Goal: Information Seeking & Learning: Learn about a topic

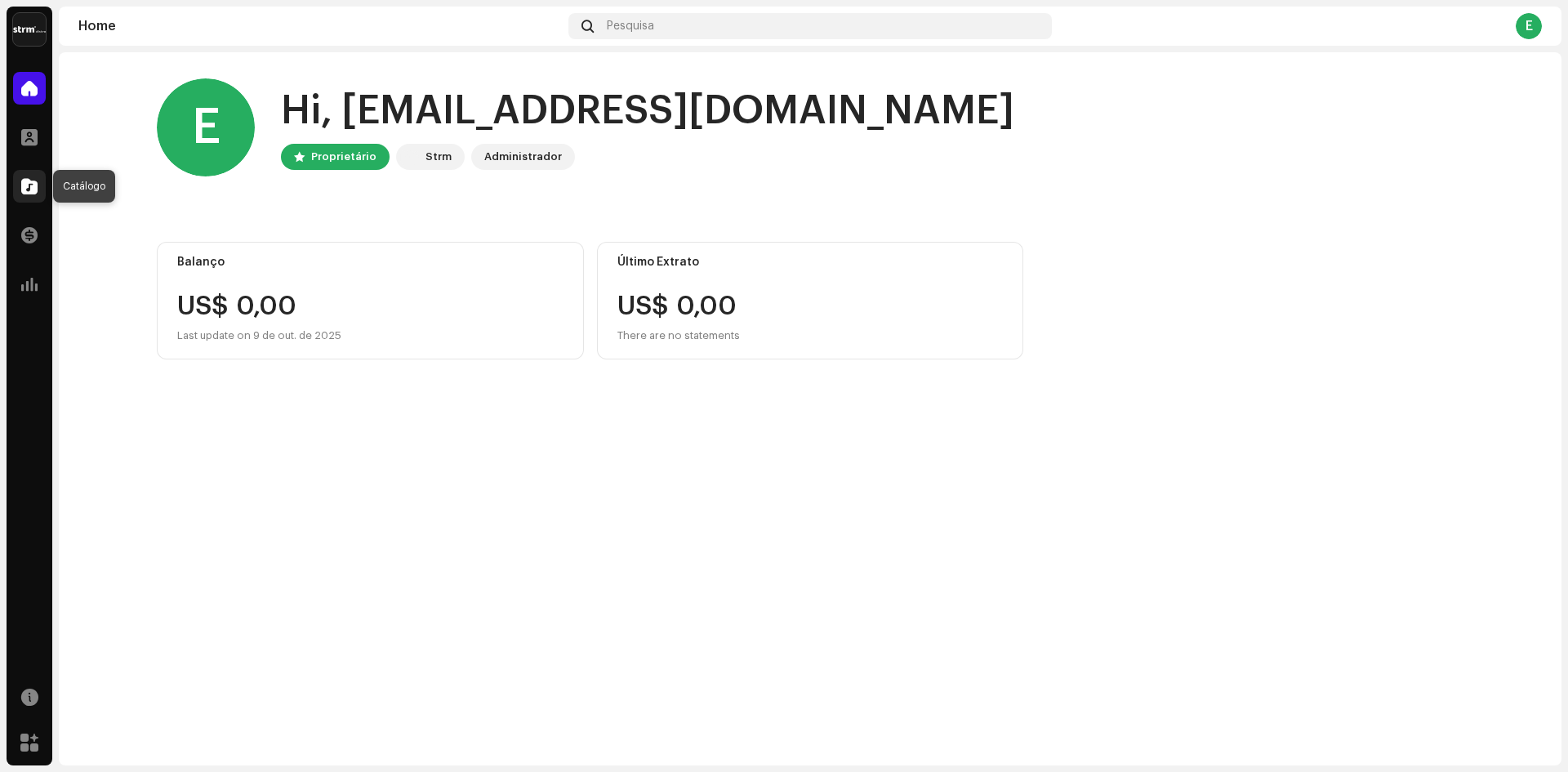
click at [34, 195] on div at bounding box center [29, 186] width 33 height 33
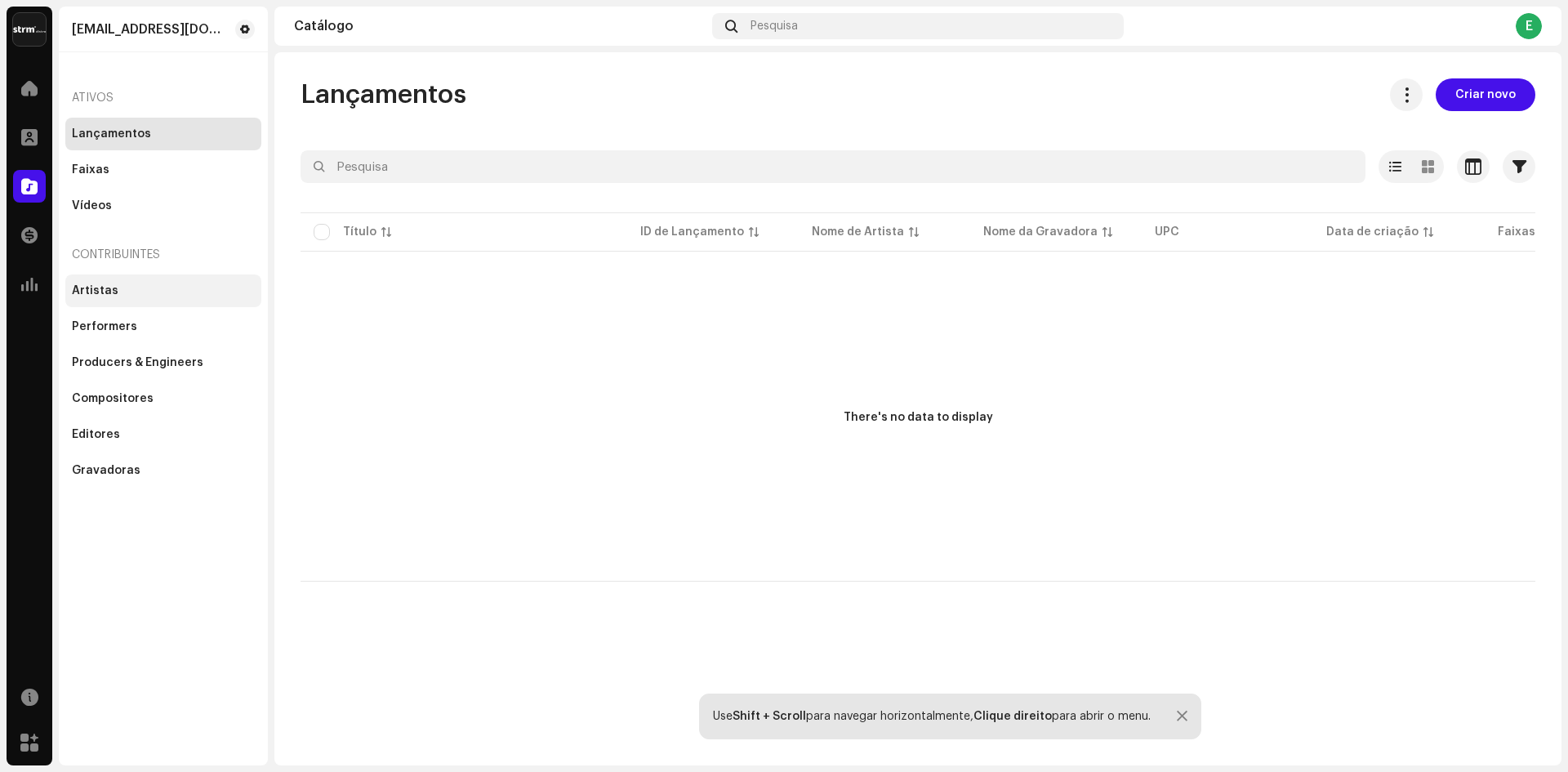
click at [86, 291] on div "Artistas" at bounding box center [95, 290] width 46 height 13
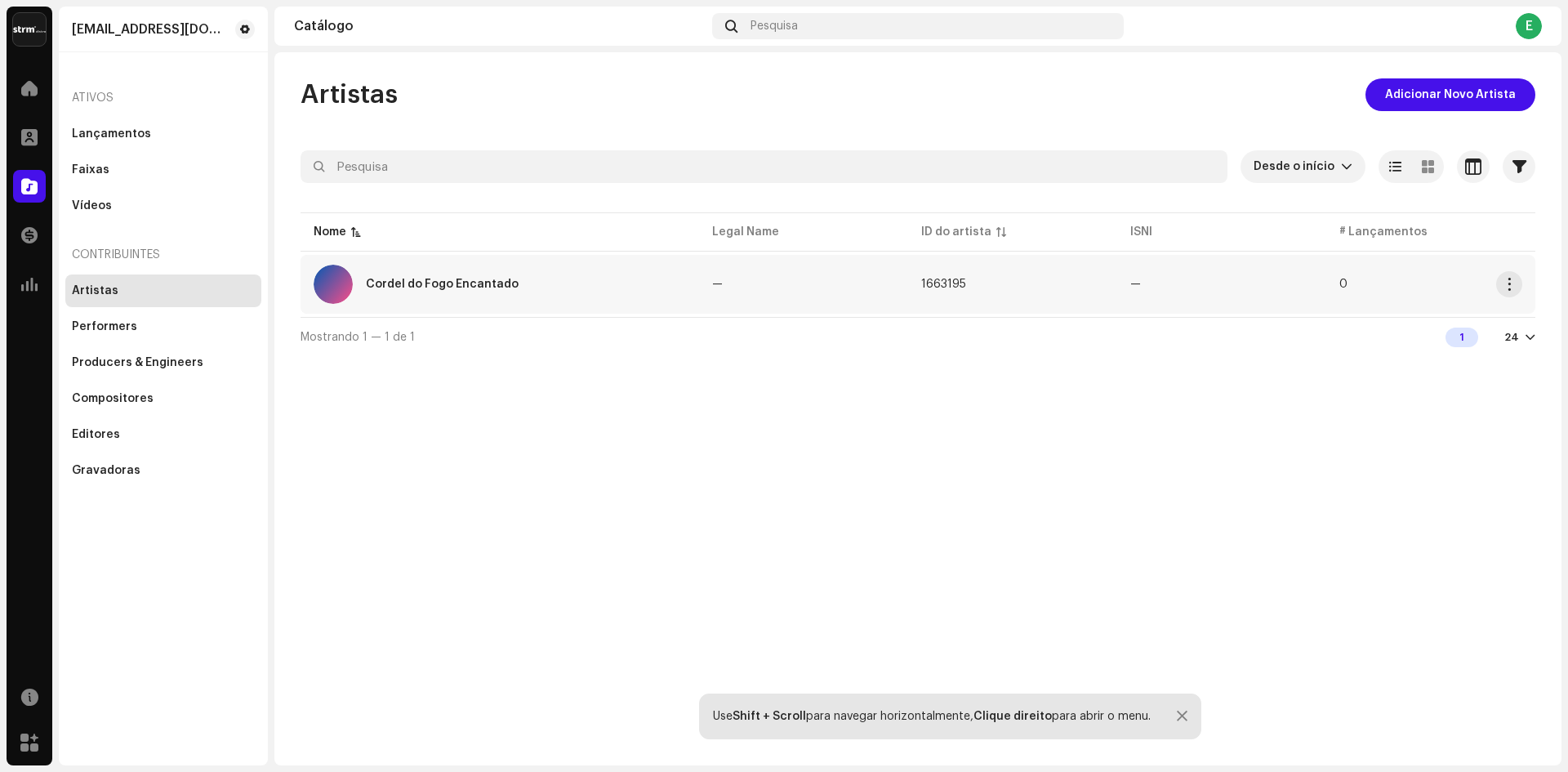
click at [430, 280] on div "Cordel do Fogo Encantado" at bounding box center [443, 284] width 153 height 12
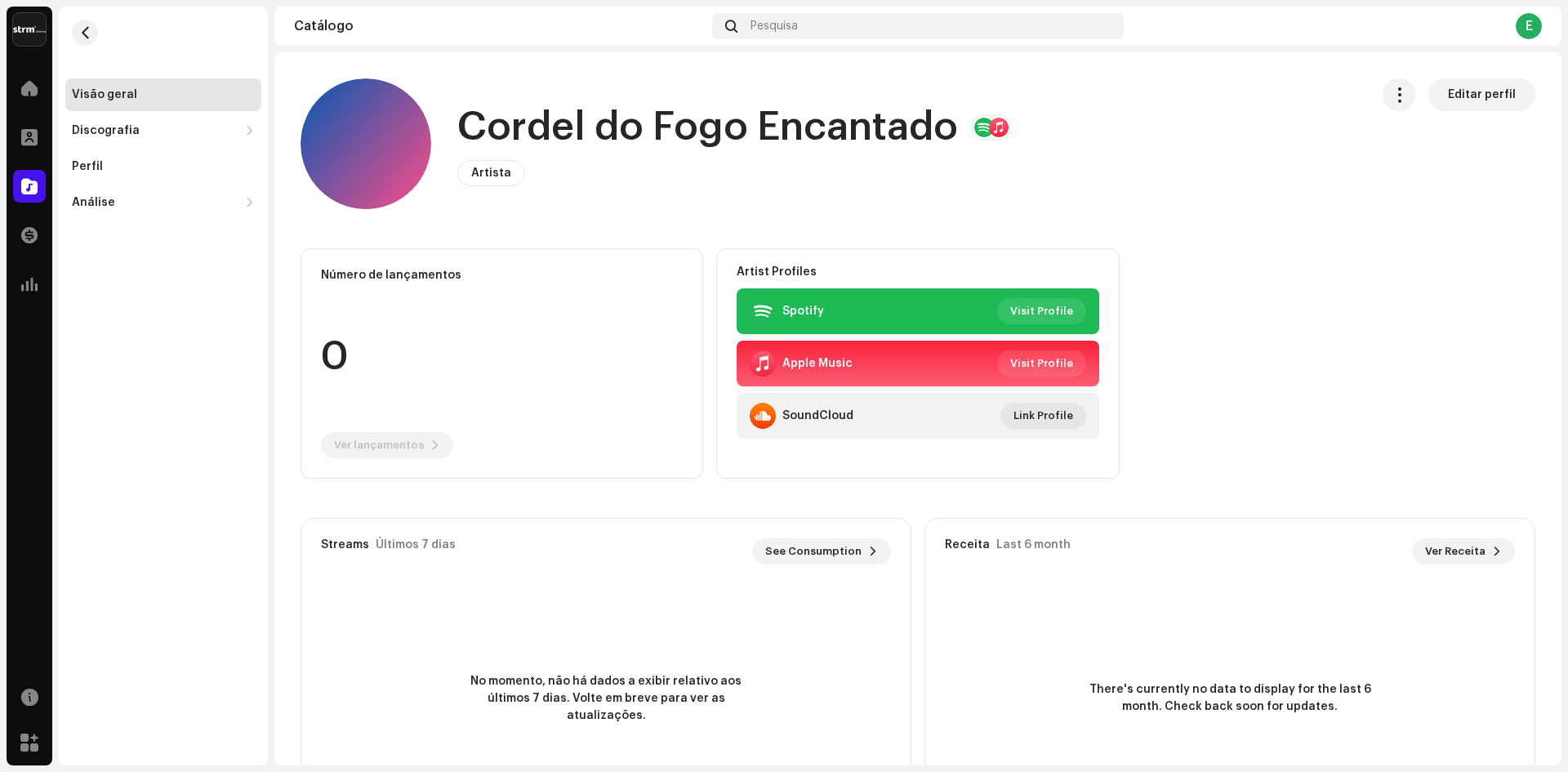
click at [487, 170] on span "Artista" at bounding box center [491, 173] width 40 height 12
click at [30, 232] on span at bounding box center [29, 235] width 16 height 13
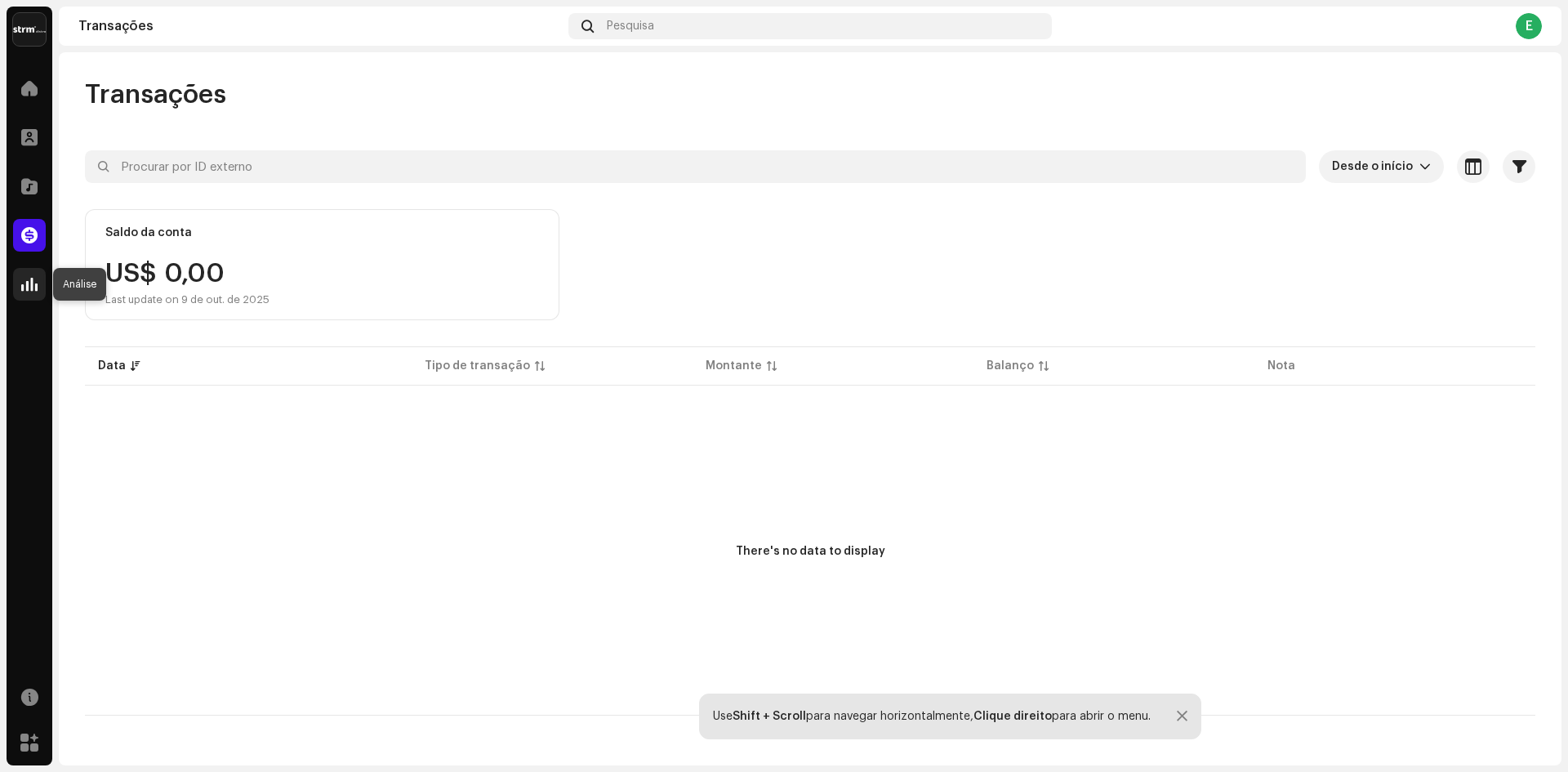
click at [28, 286] on span at bounding box center [29, 284] width 16 height 13
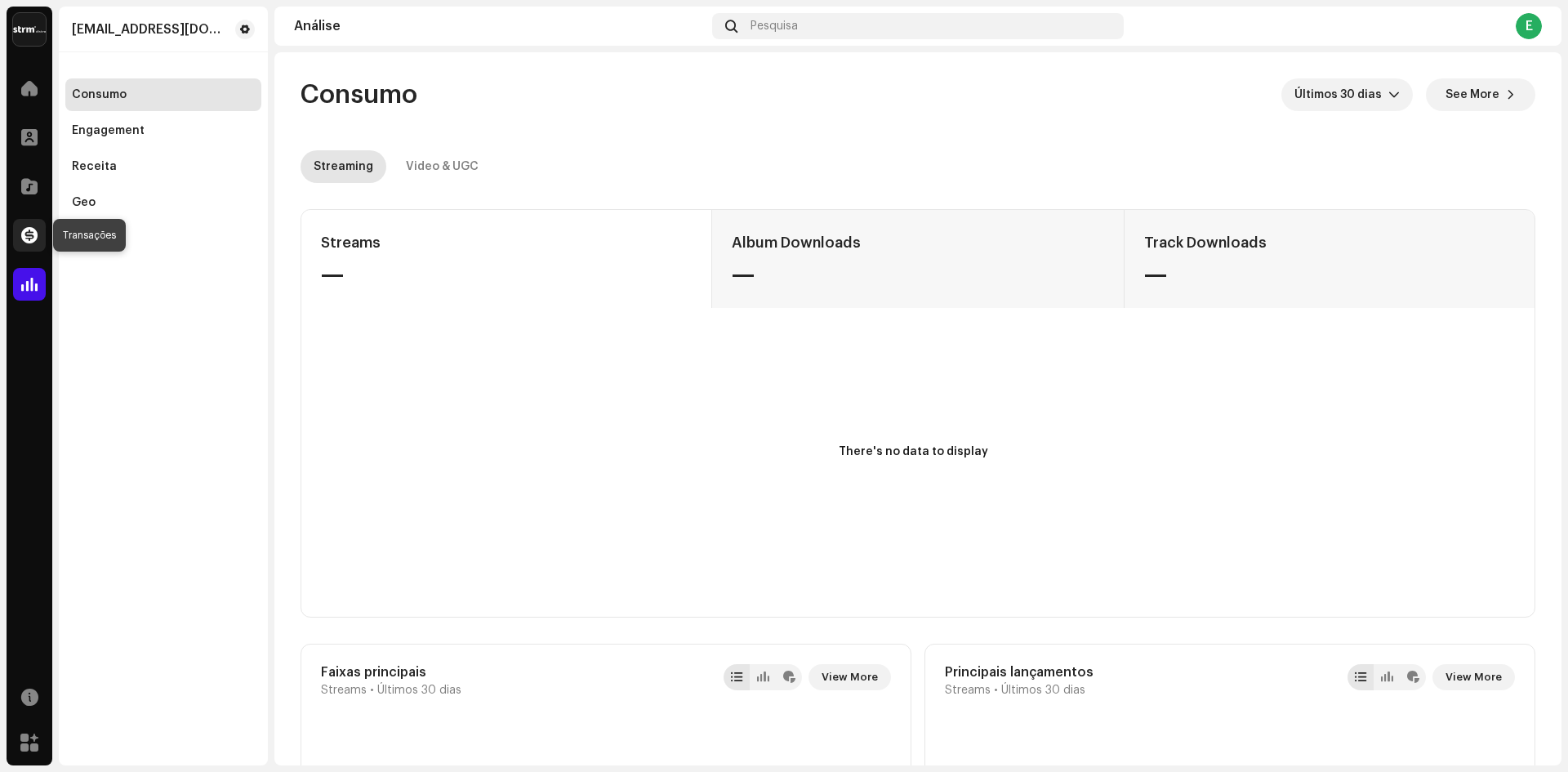
click at [22, 232] on span at bounding box center [29, 235] width 16 height 13
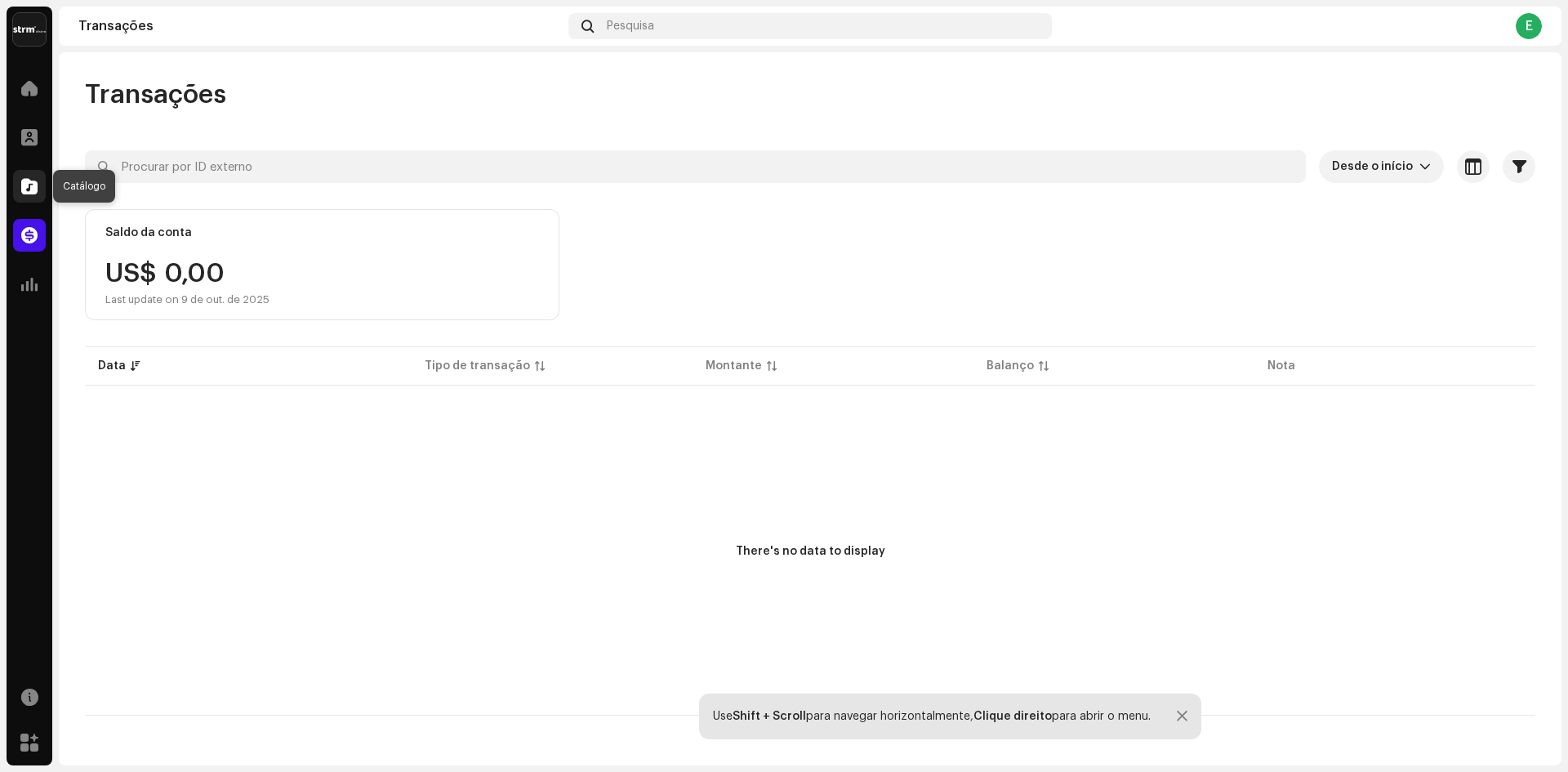
click at [26, 182] on span at bounding box center [29, 186] width 16 height 13
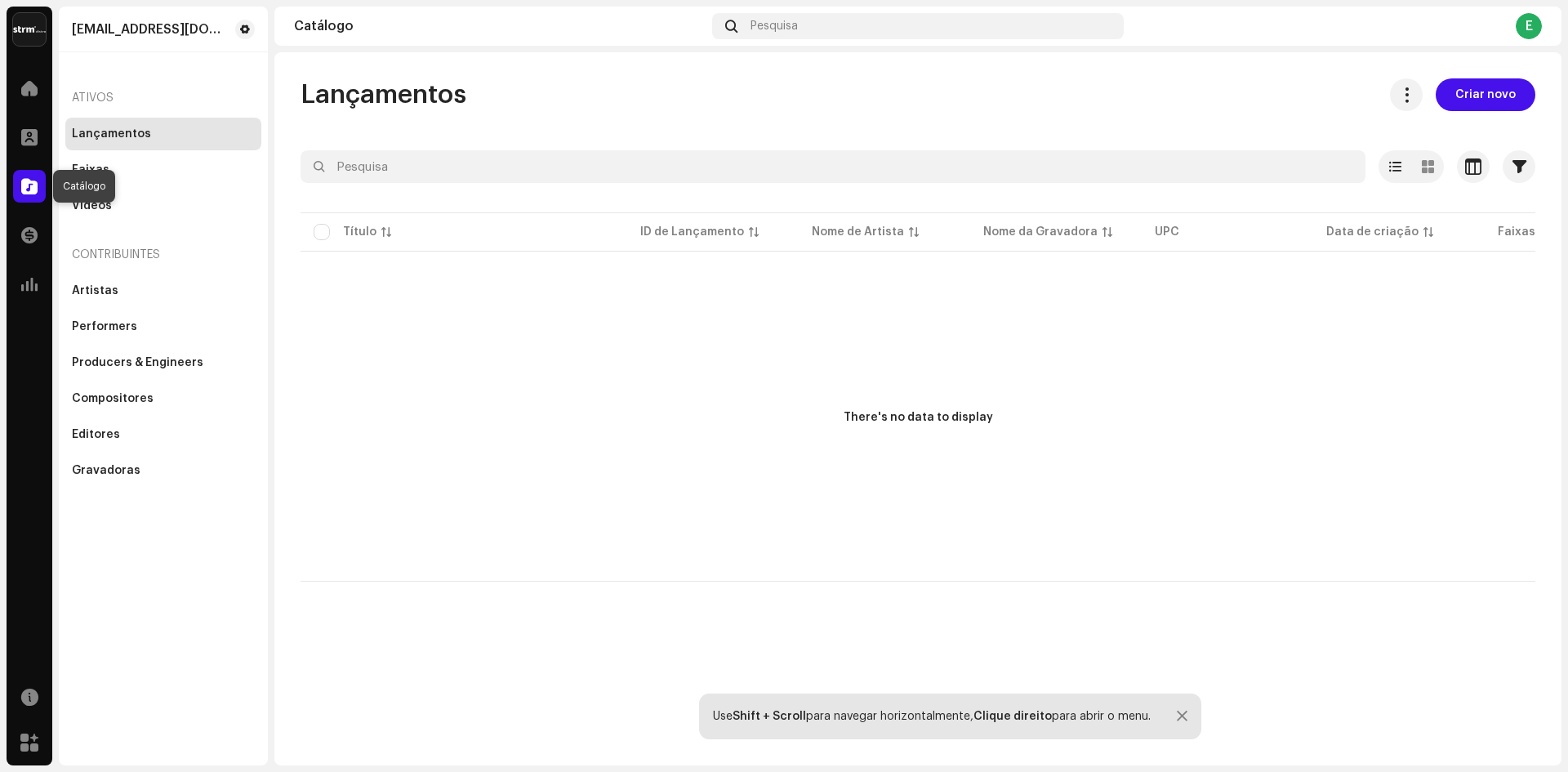
click at [36, 189] on span at bounding box center [29, 186] width 16 height 13
click at [114, 292] on div "Artistas" at bounding box center [95, 290] width 46 height 13
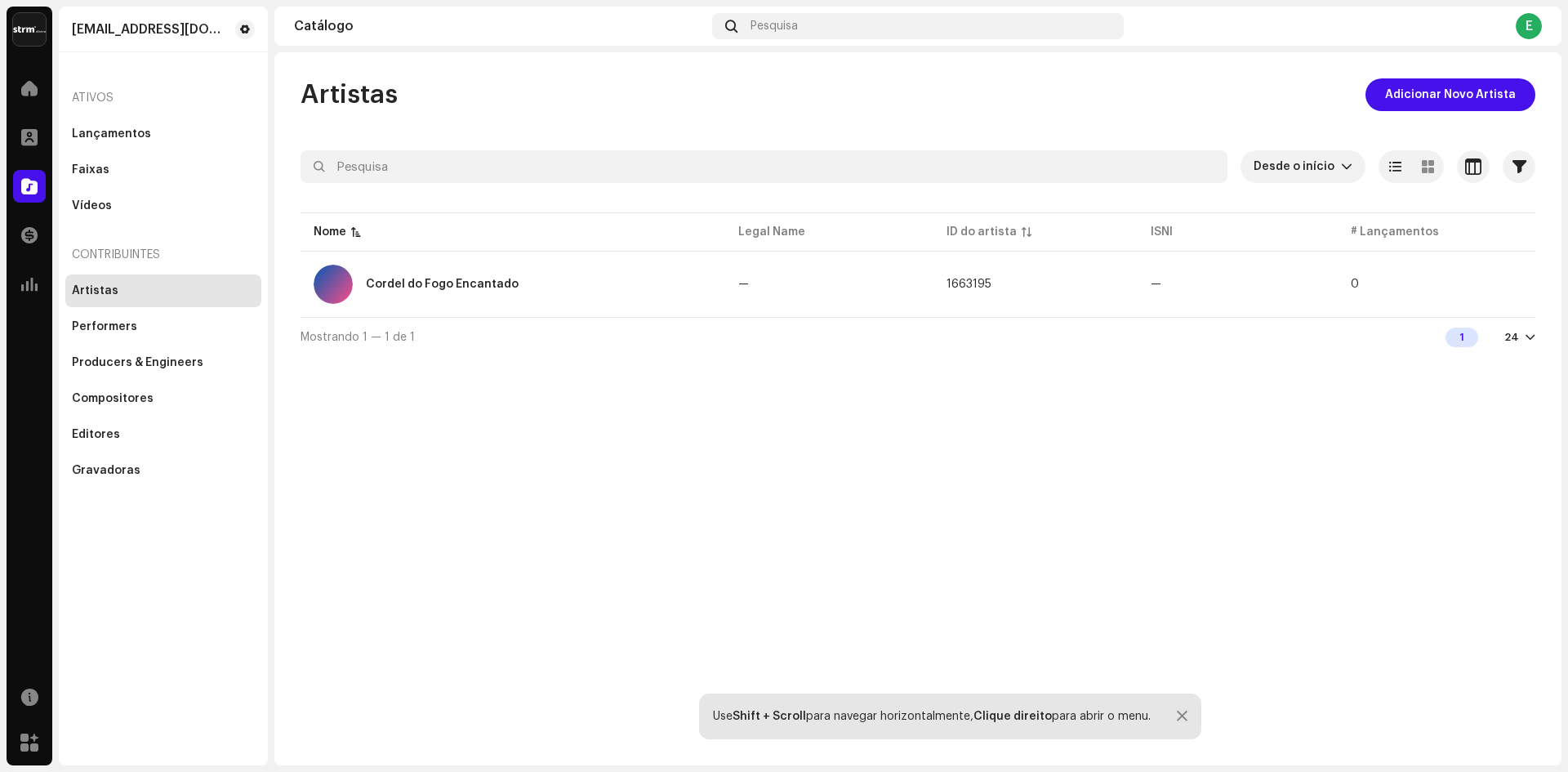
drag, startPoint x: 875, startPoint y: 482, endPoint x: 733, endPoint y: 470, distance: 142.5
click at [733, 470] on div "Artistas Adicionar Novo Artista Desde o início Selecionado 0 Selecionar todos O…" at bounding box center [918, 409] width 1288 height 713
click at [1508, 281] on span "button" at bounding box center [1510, 284] width 12 height 13
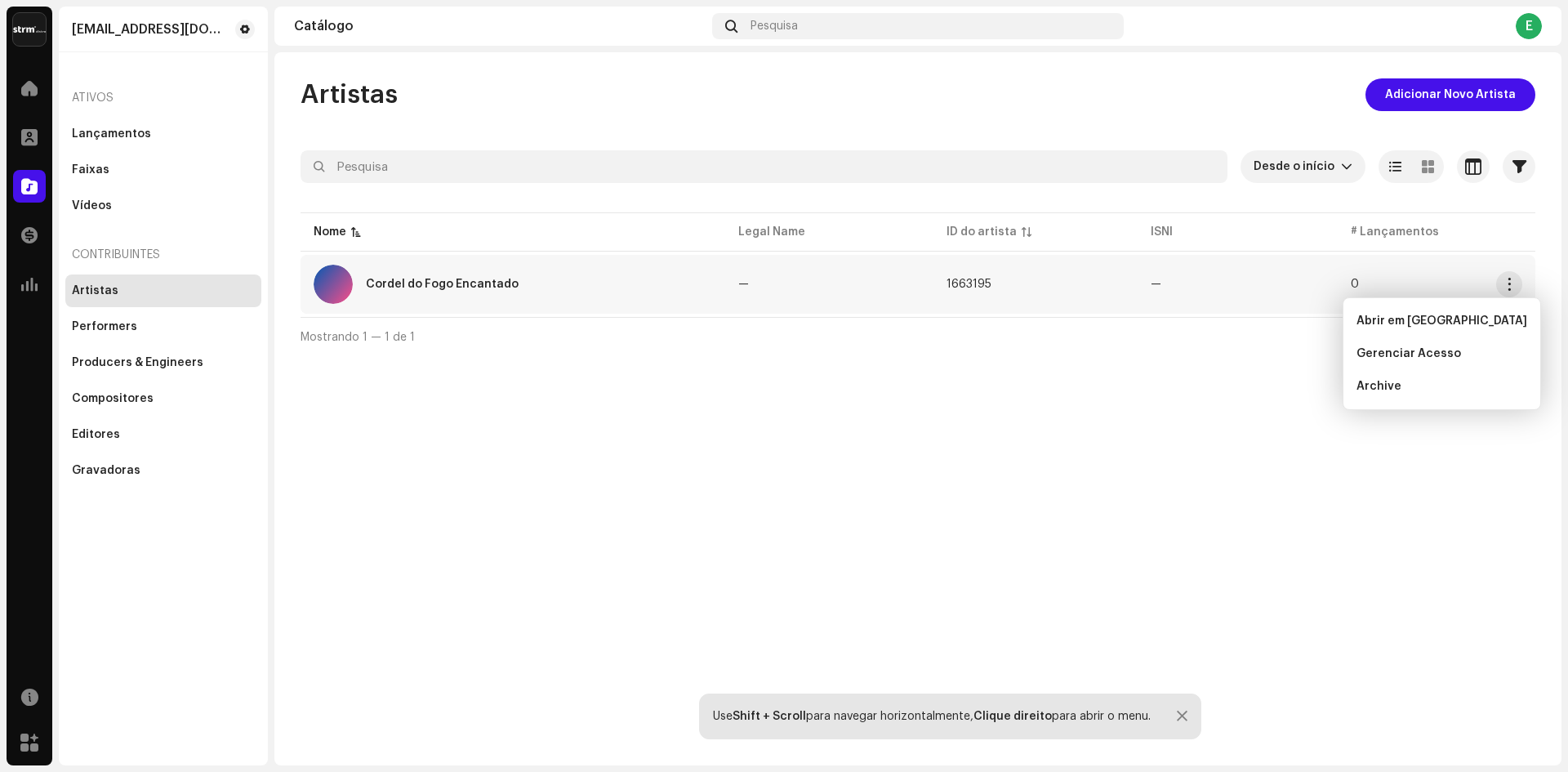
click at [1528, 332] on div at bounding box center [1531, 337] width 10 height 13
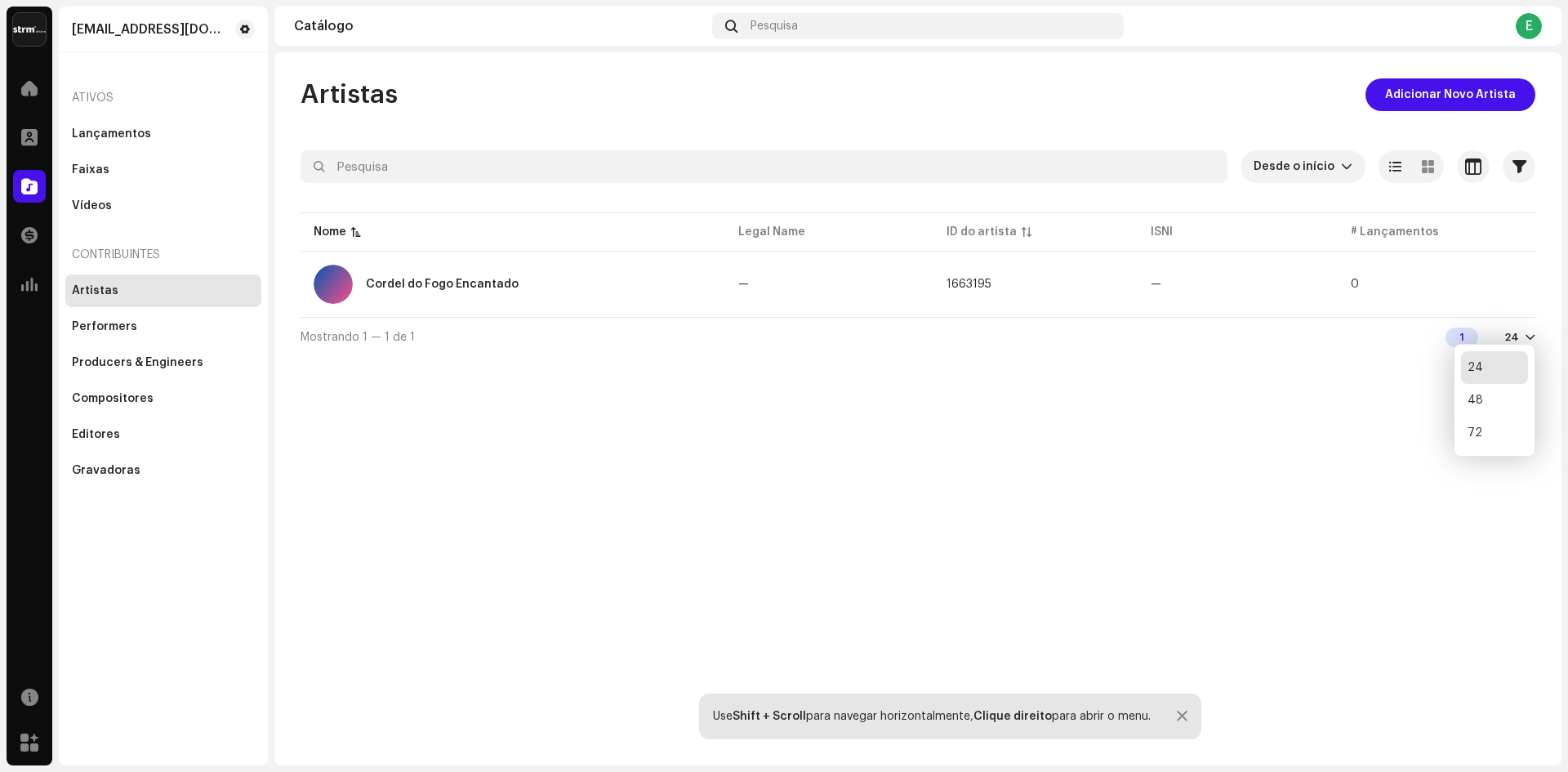
click at [1312, 391] on div "Artistas Adicionar Novo Artista Desde o início Selecionado 0 Selecionar todos O…" at bounding box center [918, 409] width 1288 height 713
click at [1531, 336] on div at bounding box center [1531, 337] width 10 height 13
click at [1028, 455] on div "Artistas Adicionar Novo Artista Desde o início Selecionado 0 Selecionar todos O…" at bounding box center [918, 409] width 1288 height 713
click at [357, 225] on div "Nome" at bounding box center [337, 232] width 47 height 16
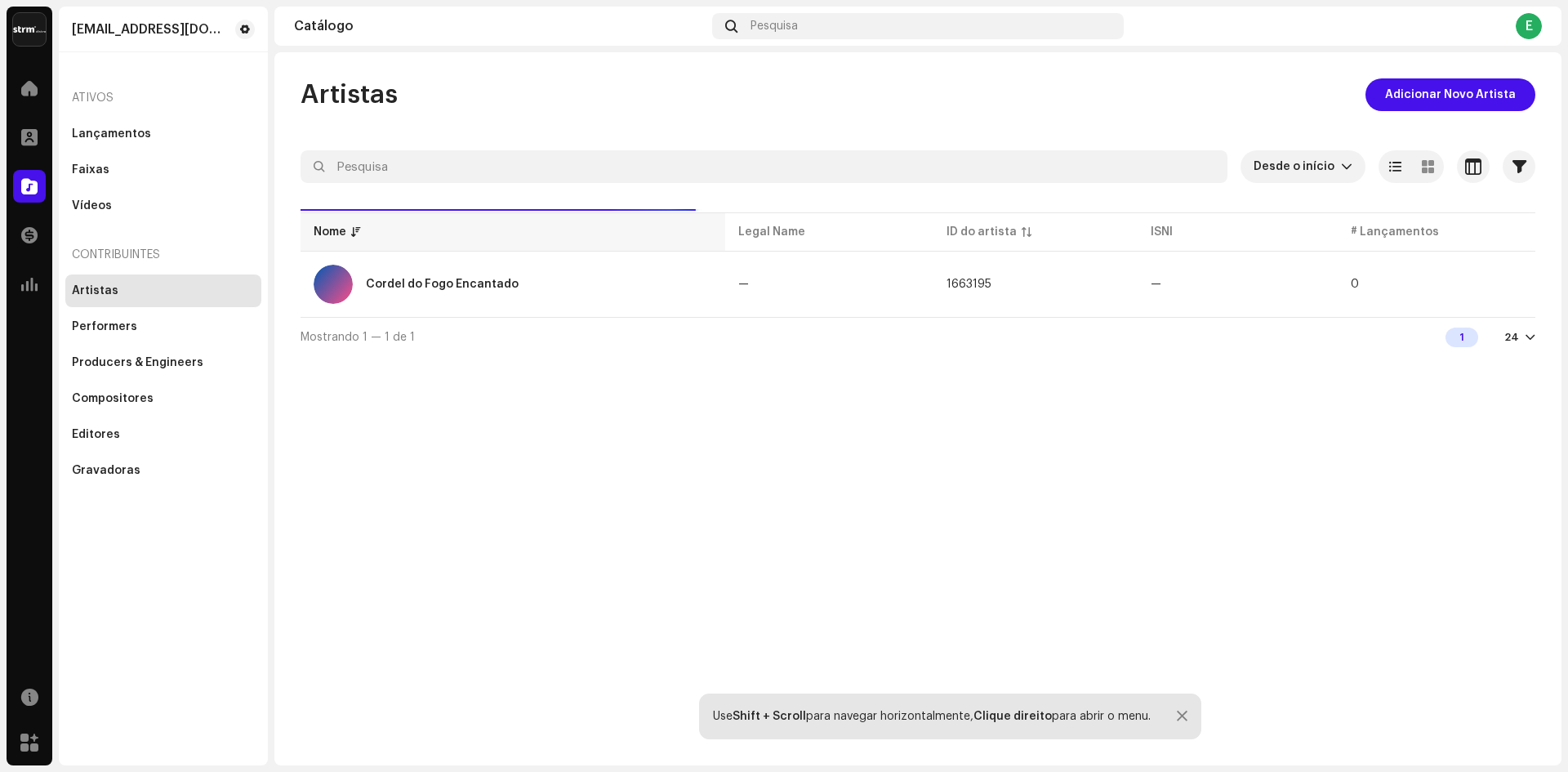
click at [351, 227] on p-sorticon at bounding box center [355, 232] width 10 height 10
click at [1521, 285] on button "button" at bounding box center [1509, 284] width 26 height 26
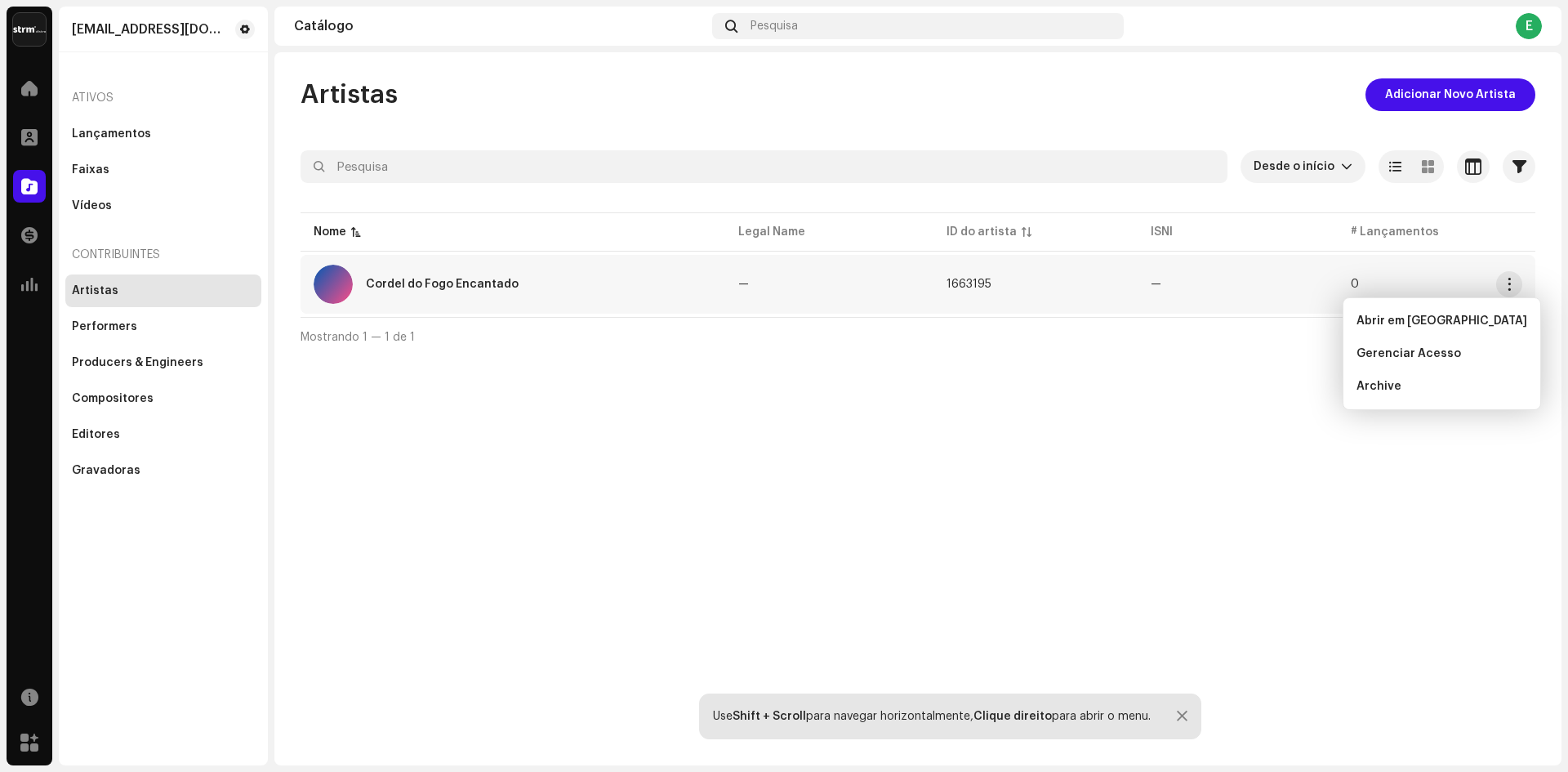
click at [473, 278] on div "Cordel do Fogo Encantado" at bounding box center [513, 284] width 399 height 39
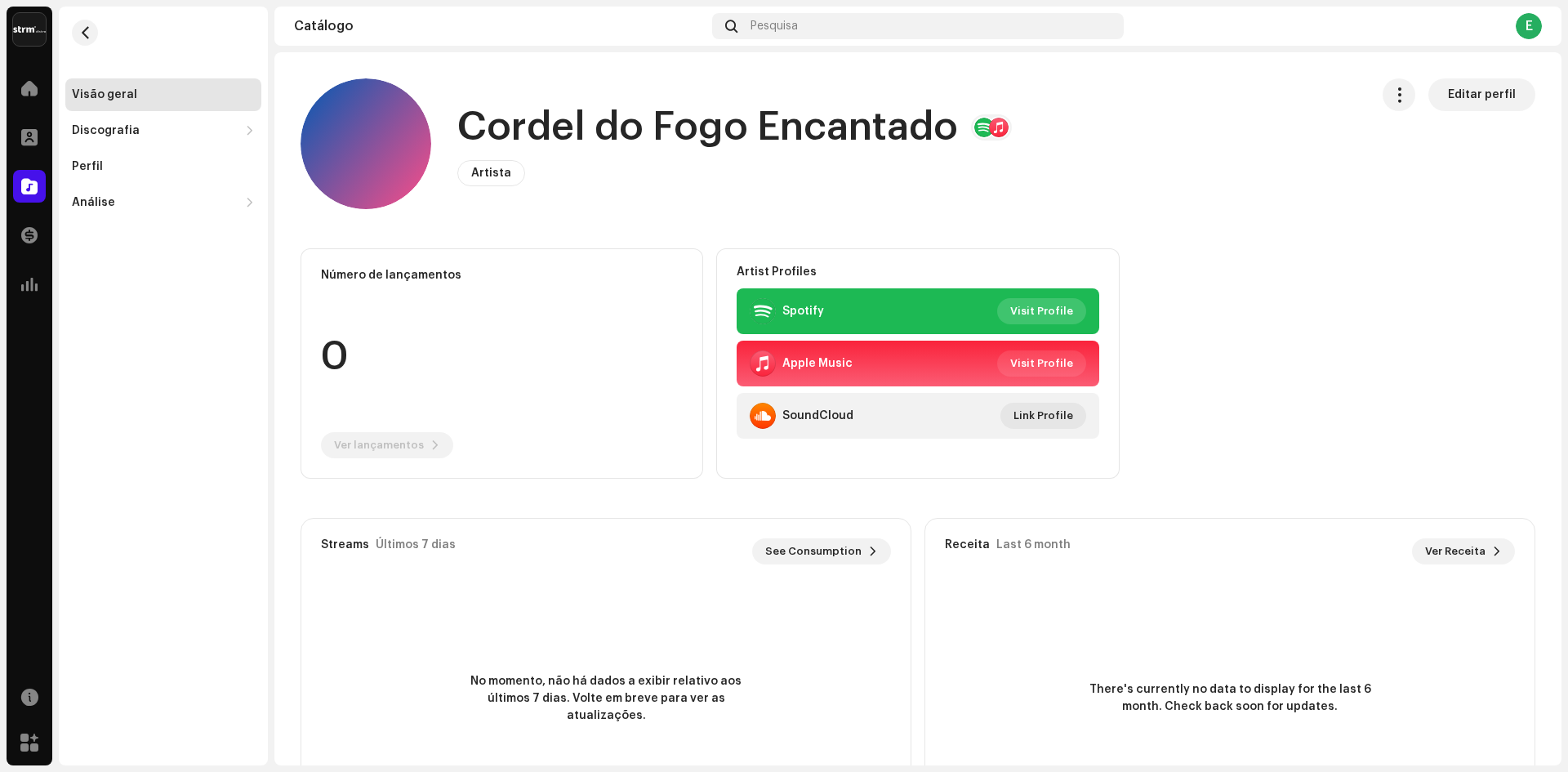
click at [1028, 313] on span "Visit Profile" at bounding box center [1042, 311] width 63 height 33
click at [480, 173] on span "Artista" at bounding box center [491, 173] width 40 height 12
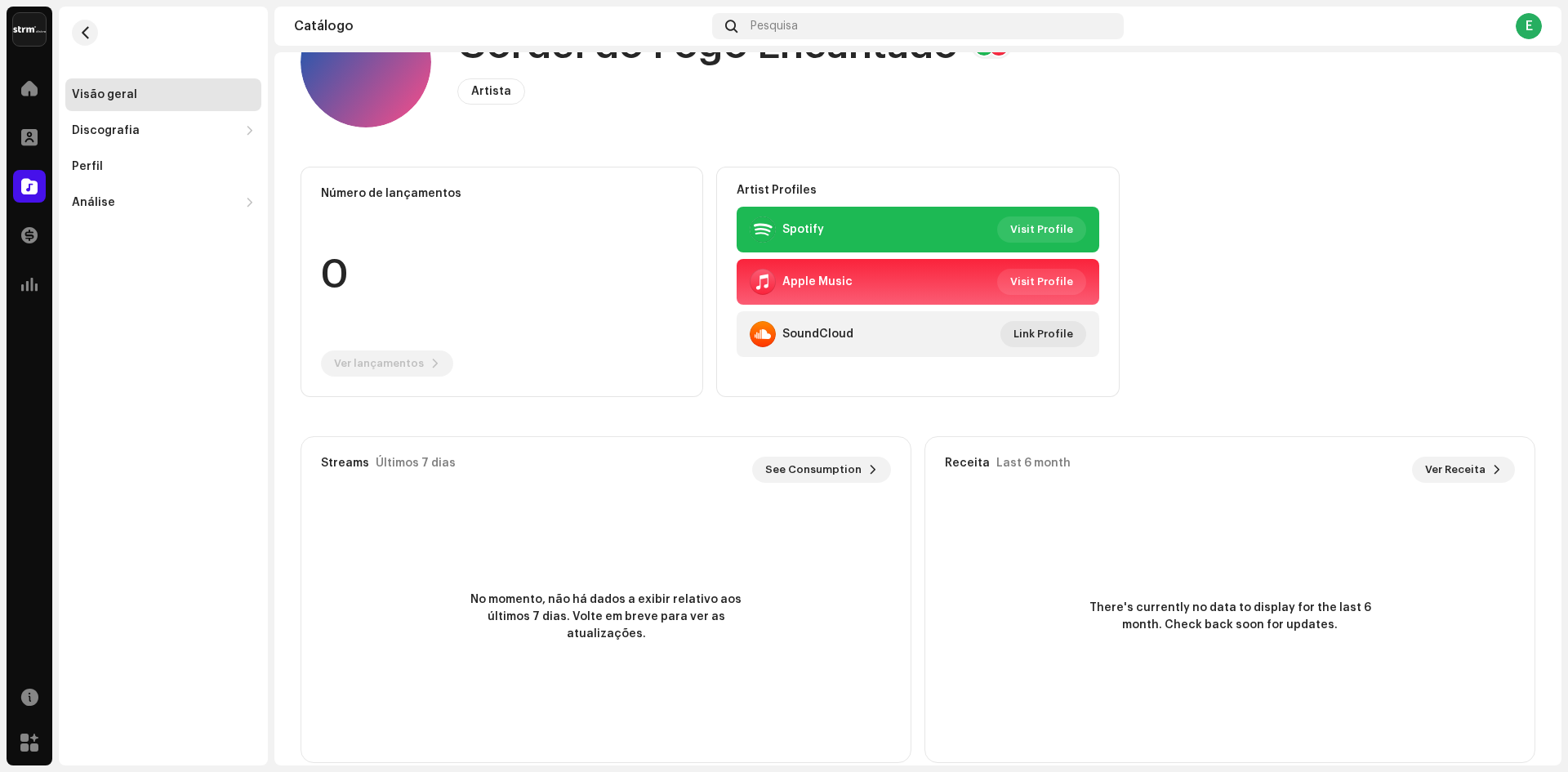
scroll to position [105, 0]
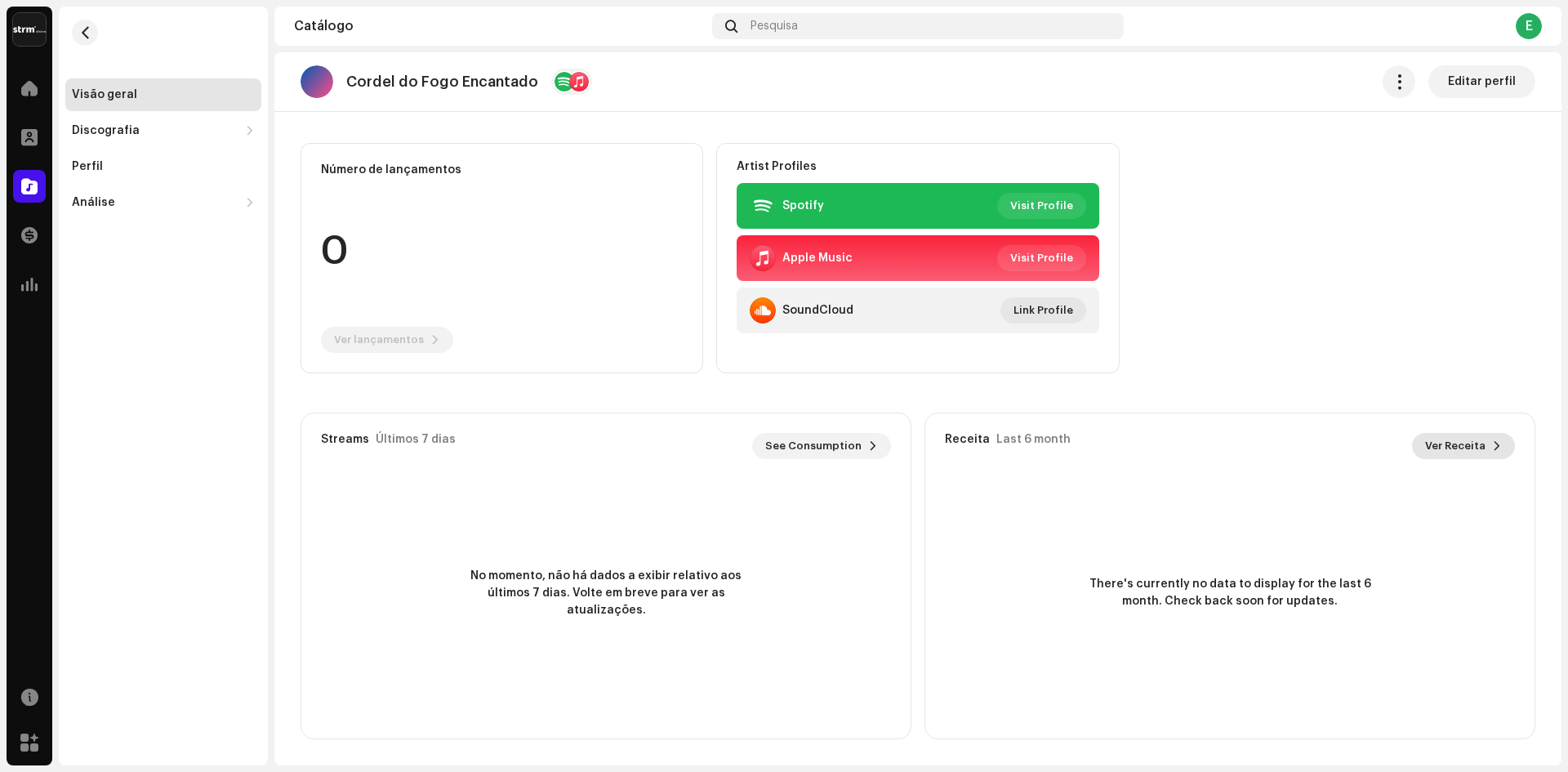
click at [1449, 451] on span "Ver Receita" at bounding box center [1456, 446] width 61 height 33
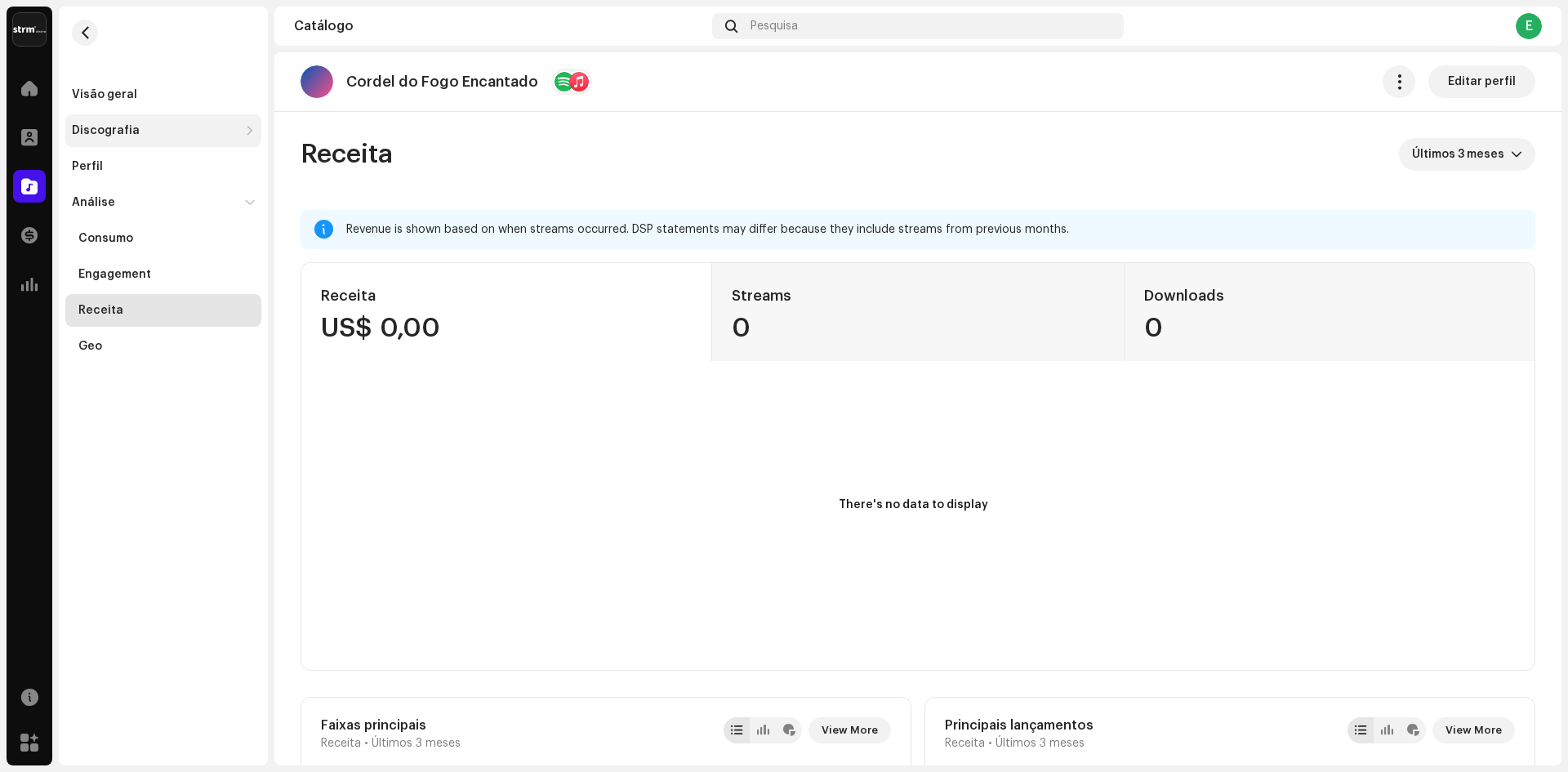
click at [106, 134] on div "Discografia" at bounding box center [106, 130] width 68 height 13
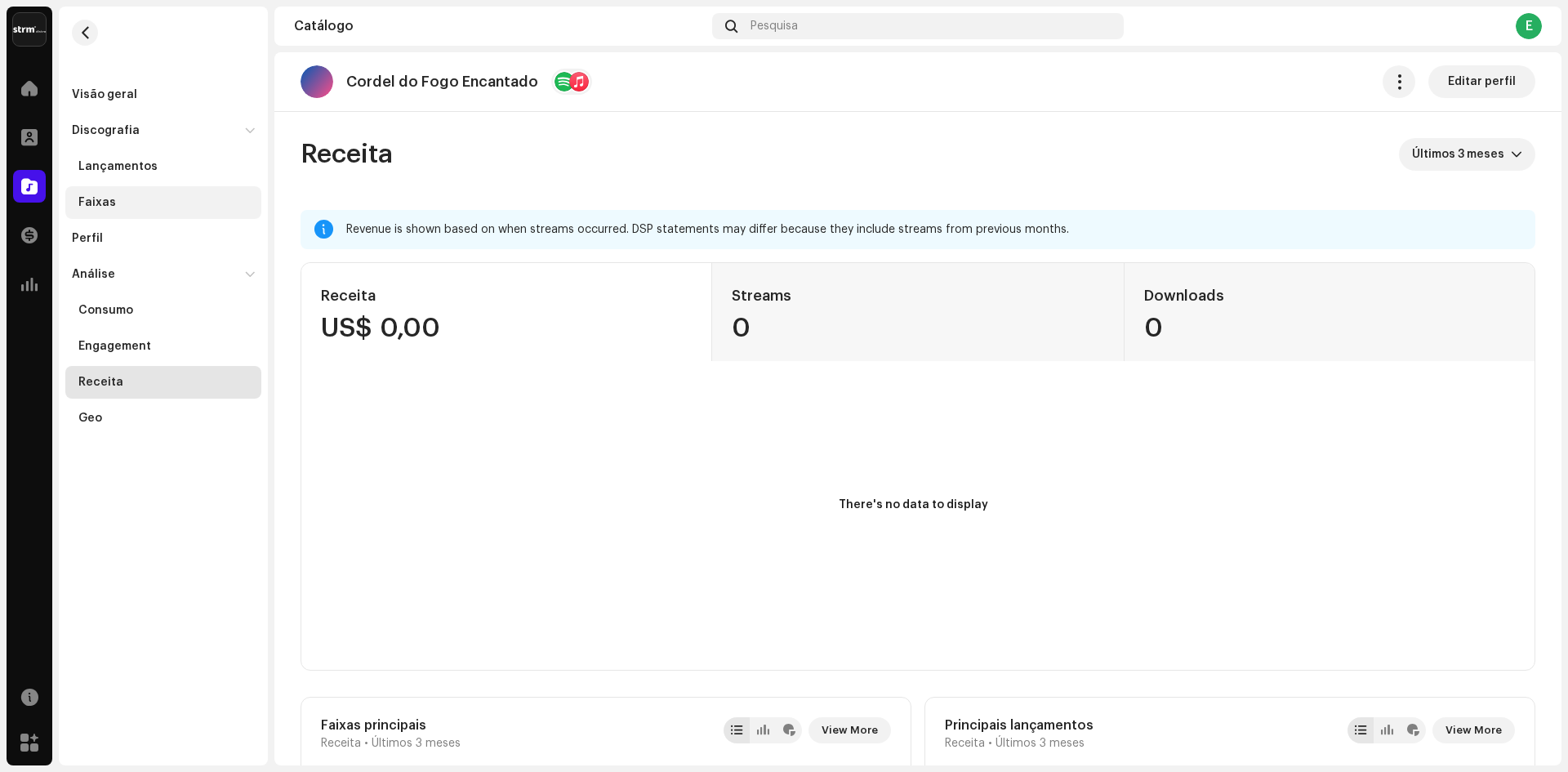
click at [104, 201] on div "Faixas" at bounding box center [97, 202] width 37 height 13
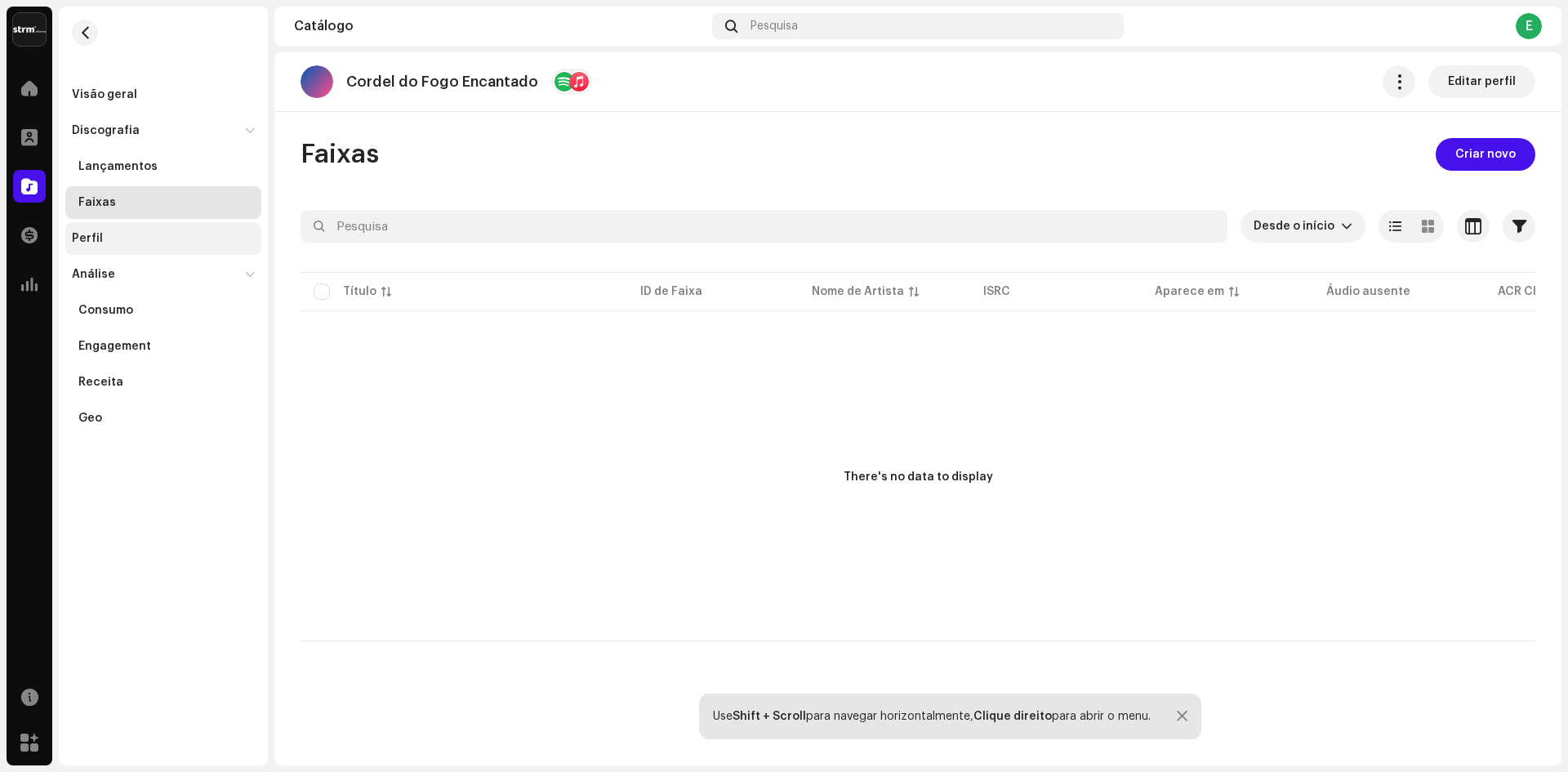
click at [92, 231] on div "Perfil" at bounding box center [163, 239] width 196 height 33
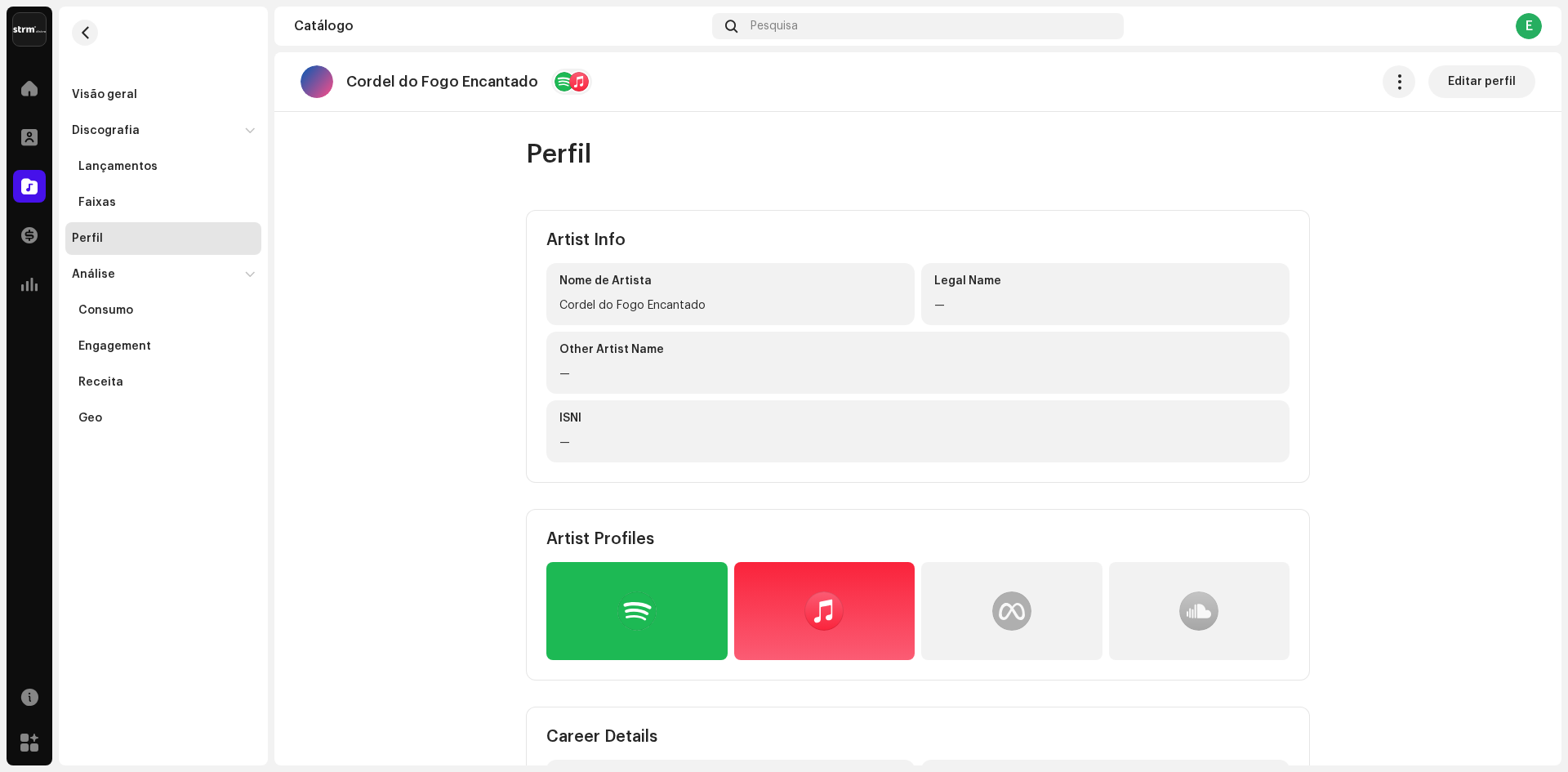
click at [386, 193] on catalog-artists-details-profile "Cordel do Fogo Encantado Editar perfil Perfil Artist Info Nome de Artista Corde…" at bounding box center [918, 482] width 1288 height 858
click at [114, 92] on div "Visão geral" at bounding box center [104, 94] width 65 height 13
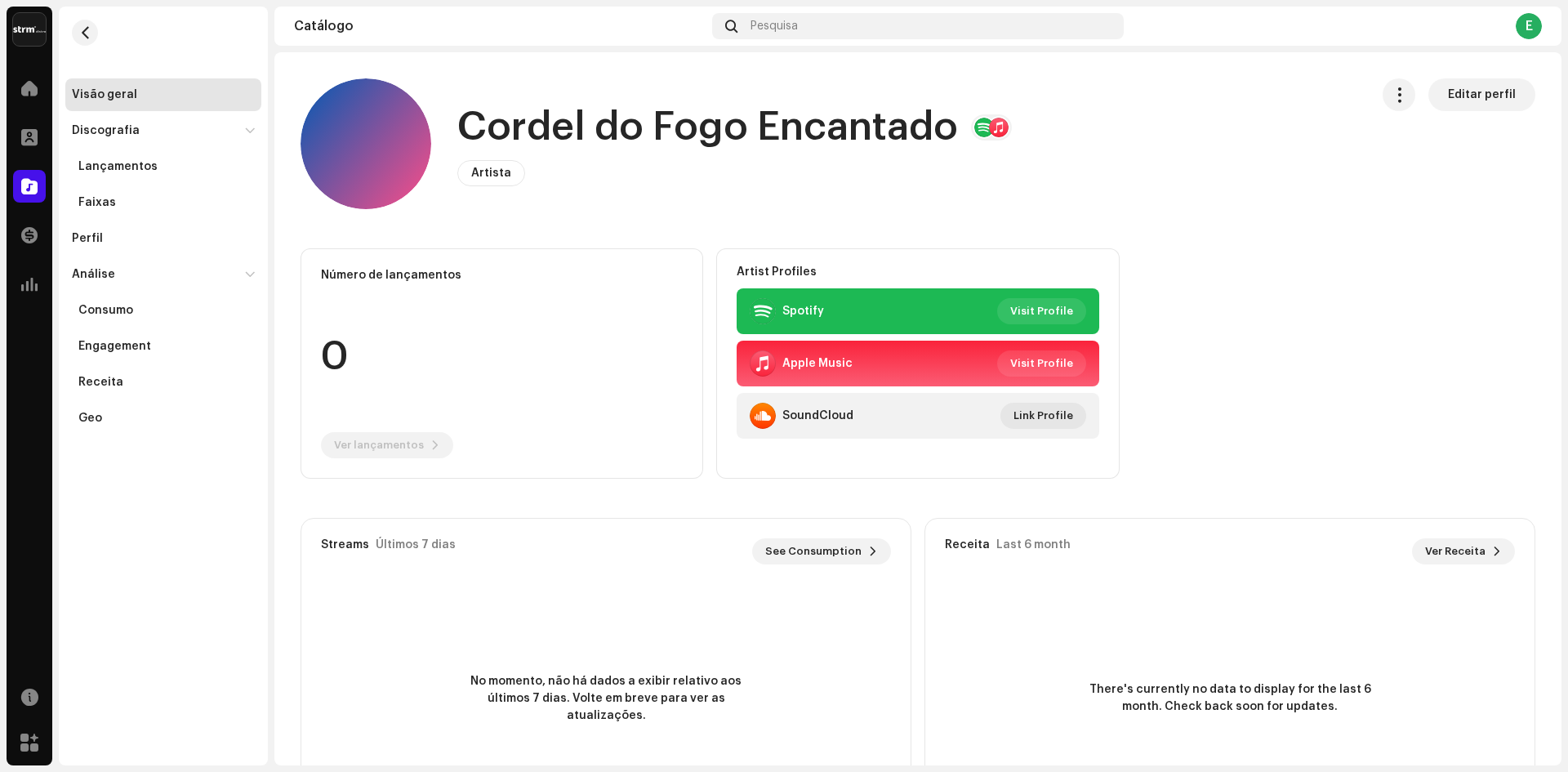
click at [114, 92] on div "Visão geral" at bounding box center [104, 94] width 65 height 13
click at [26, 86] on span at bounding box center [29, 88] width 16 height 13
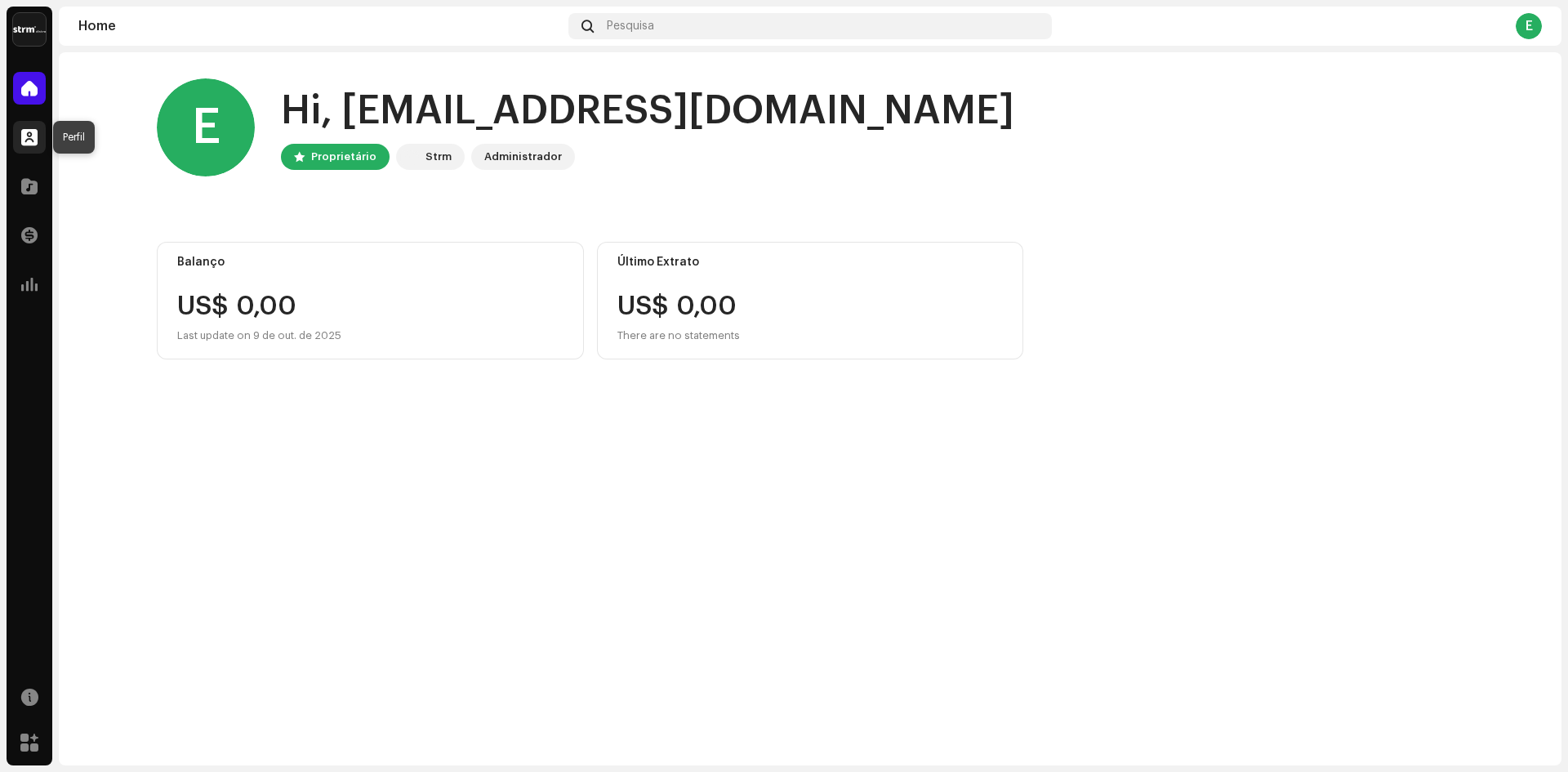
click at [30, 139] on span at bounding box center [29, 137] width 16 height 13
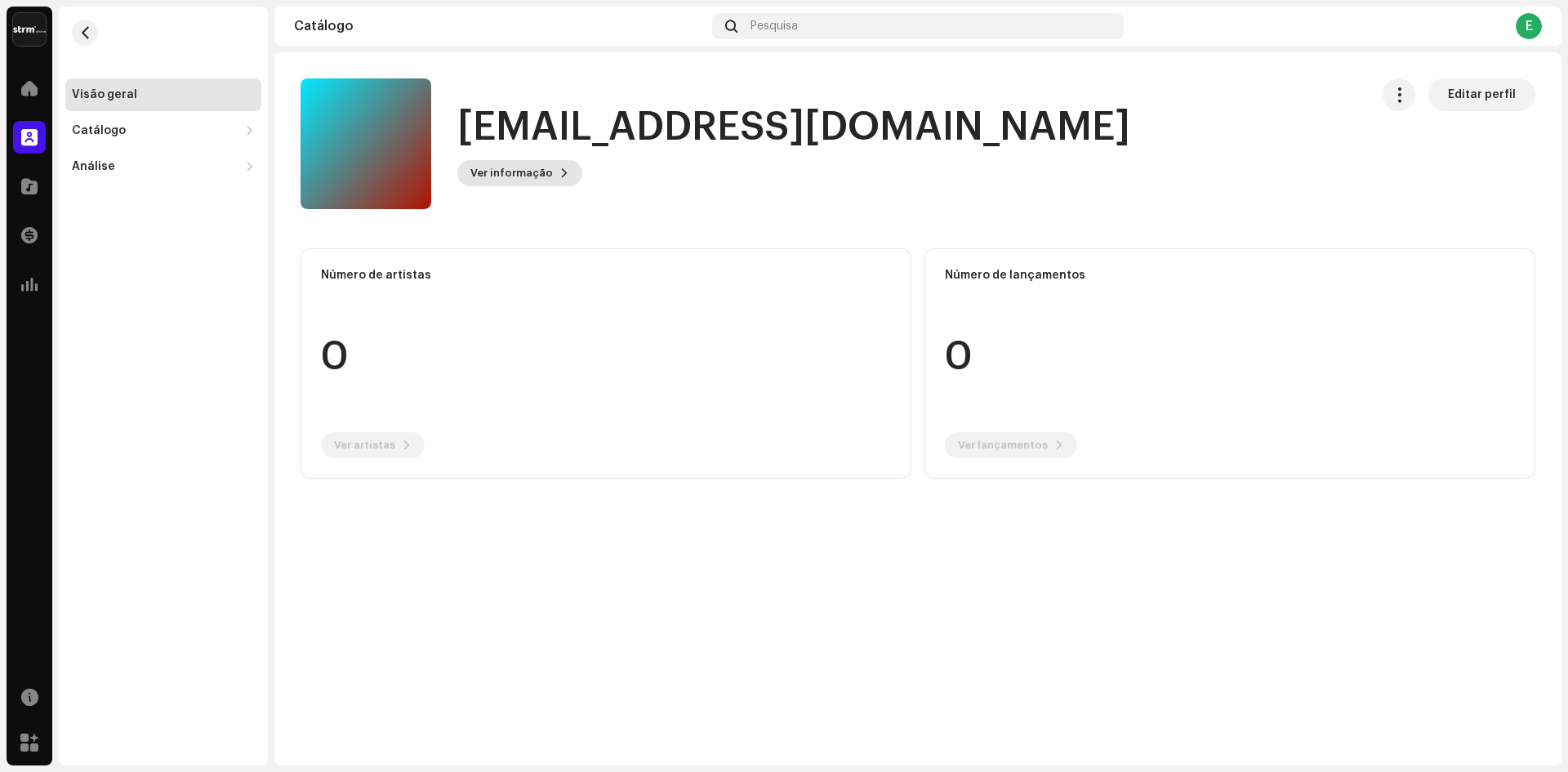
click at [531, 173] on span "Ver informação" at bounding box center [511, 173] width 83 height 33
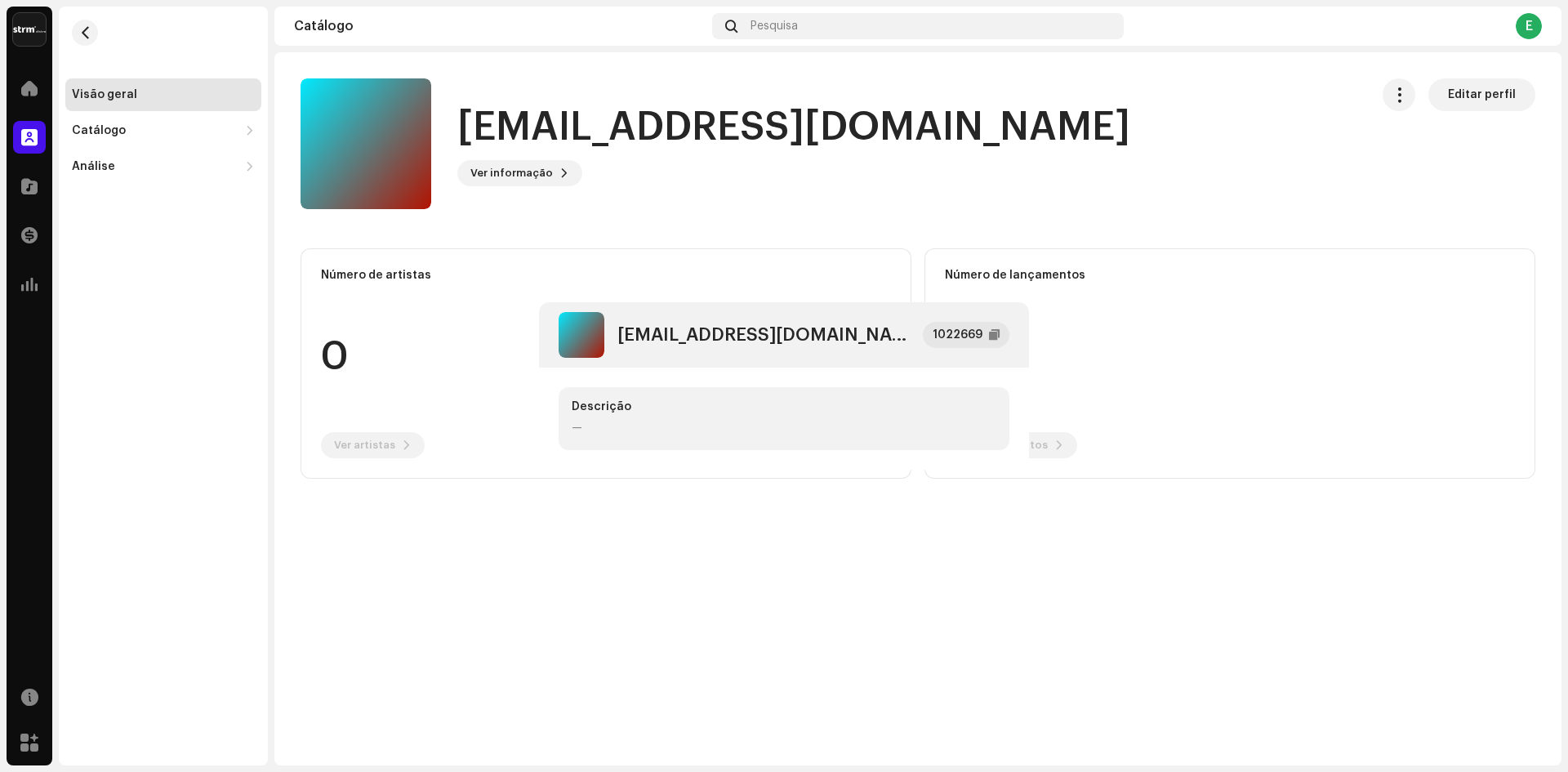
click at [849, 193] on div "[EMAIL_ADDRESS][DOMAIN_NAME] 1022669 Descrição —" at bounding box center [784, 386] width 1568 height 772
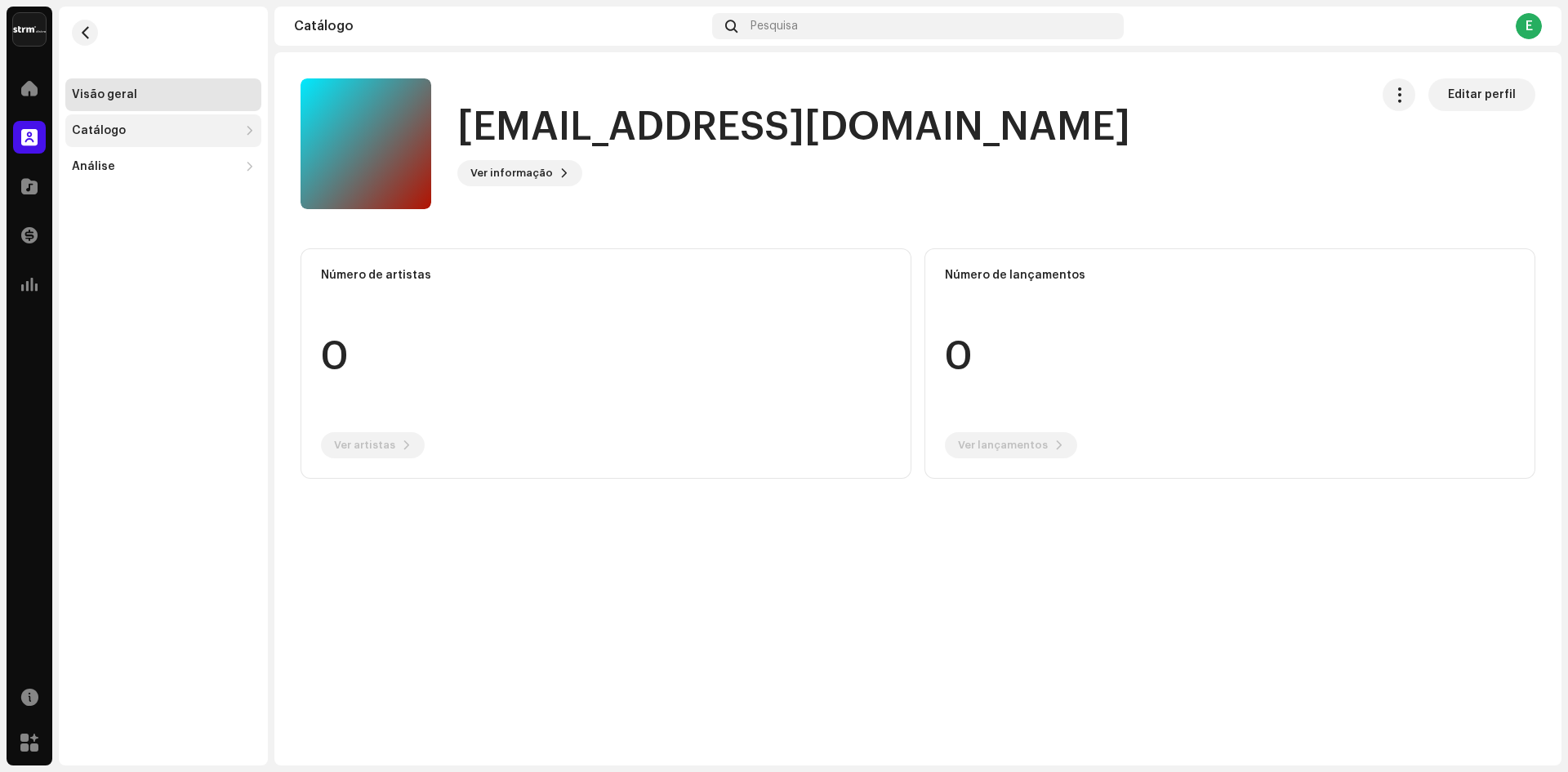
click at [112, 129] on div "Catálogo" at bounding box center [99, 130] width 54 height 13
click at [104, 242] on div "Análise" at bounding box center [93, 239] width 44 height 13
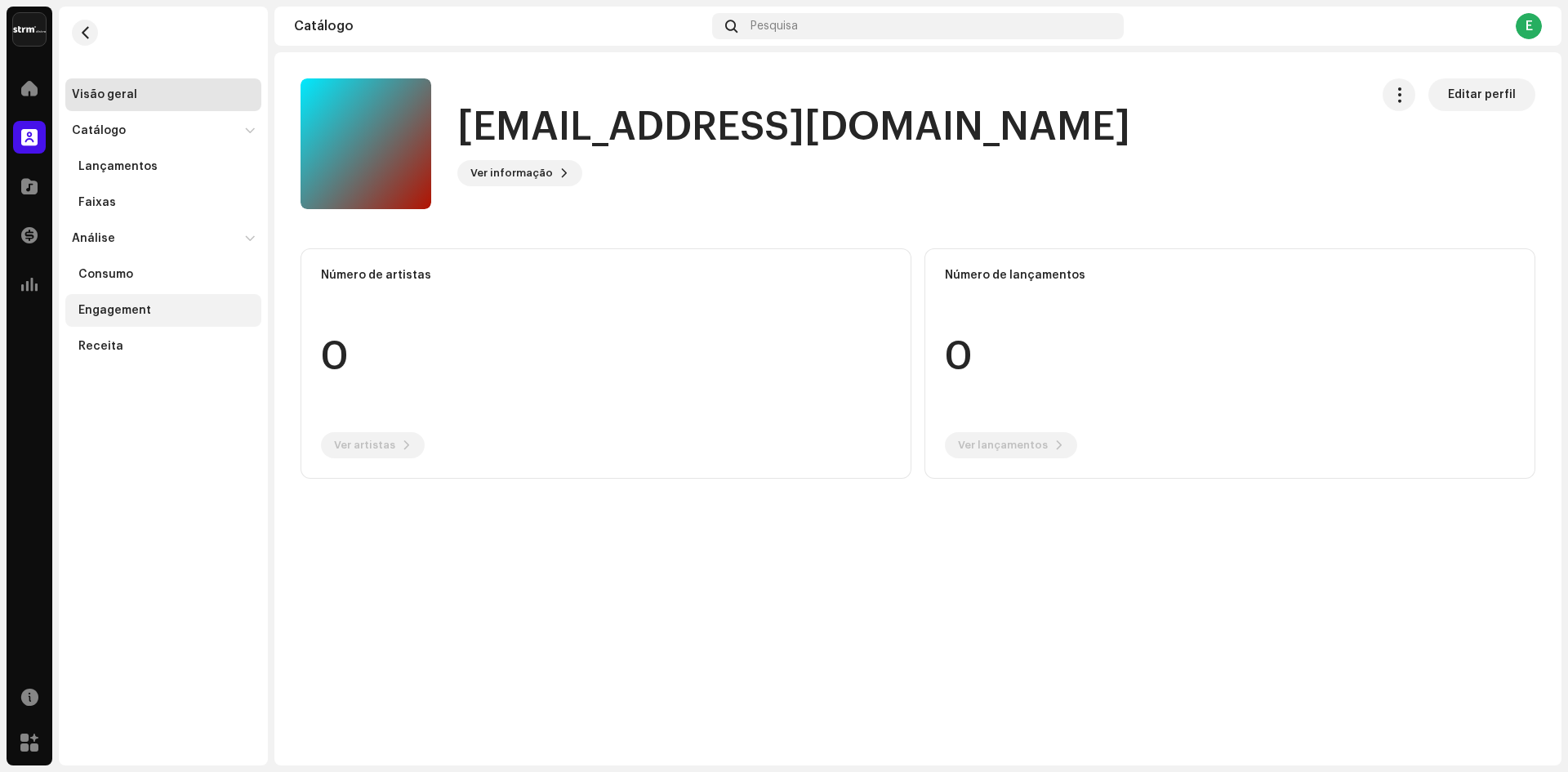
click at [117, 312] on div "Engagement" at bounding box center [115, 310] width 73 height 13
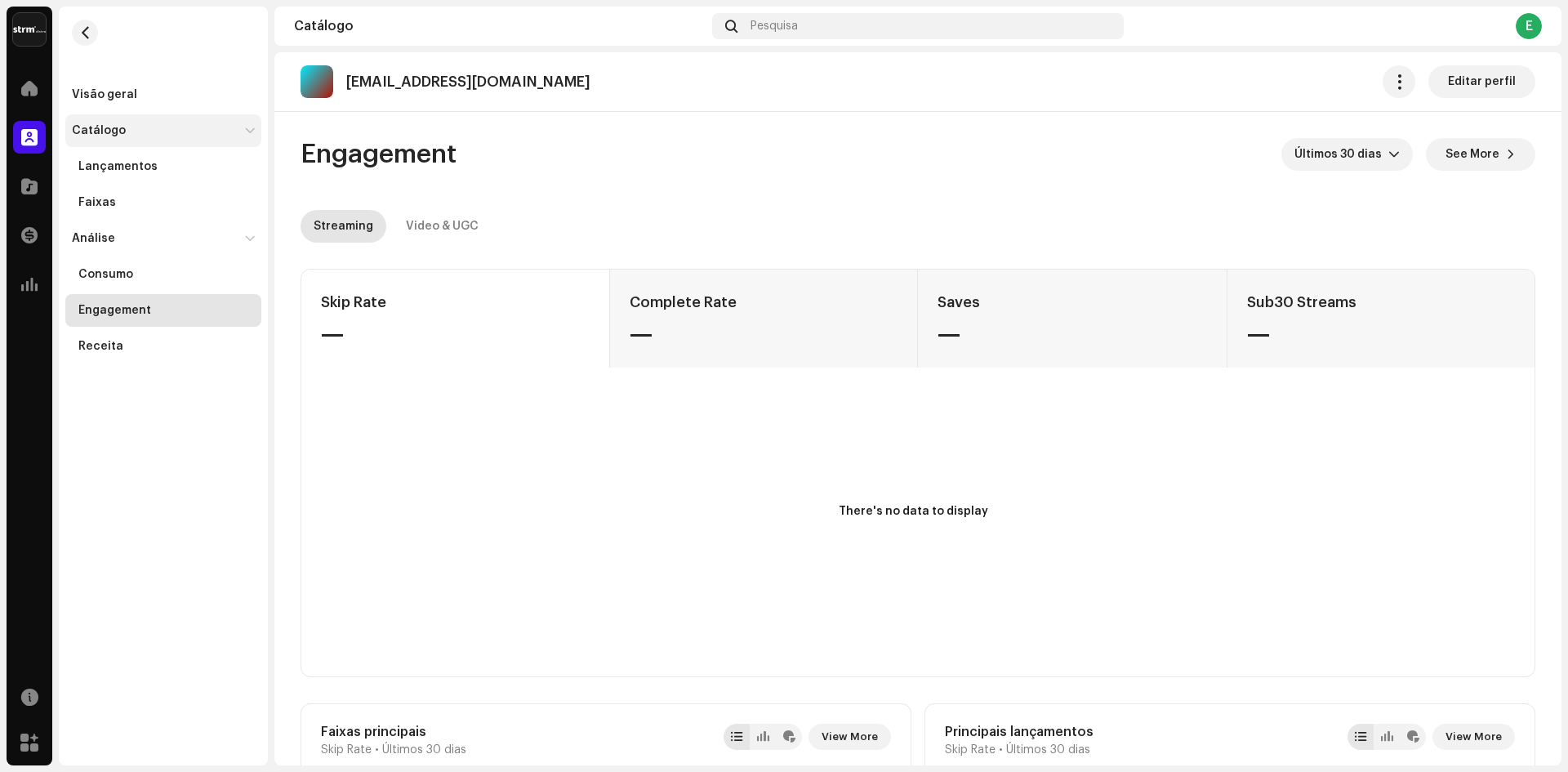
click at [108, 129] on div "Catálogo" at bounding box center [99, 130] width 54 height 13
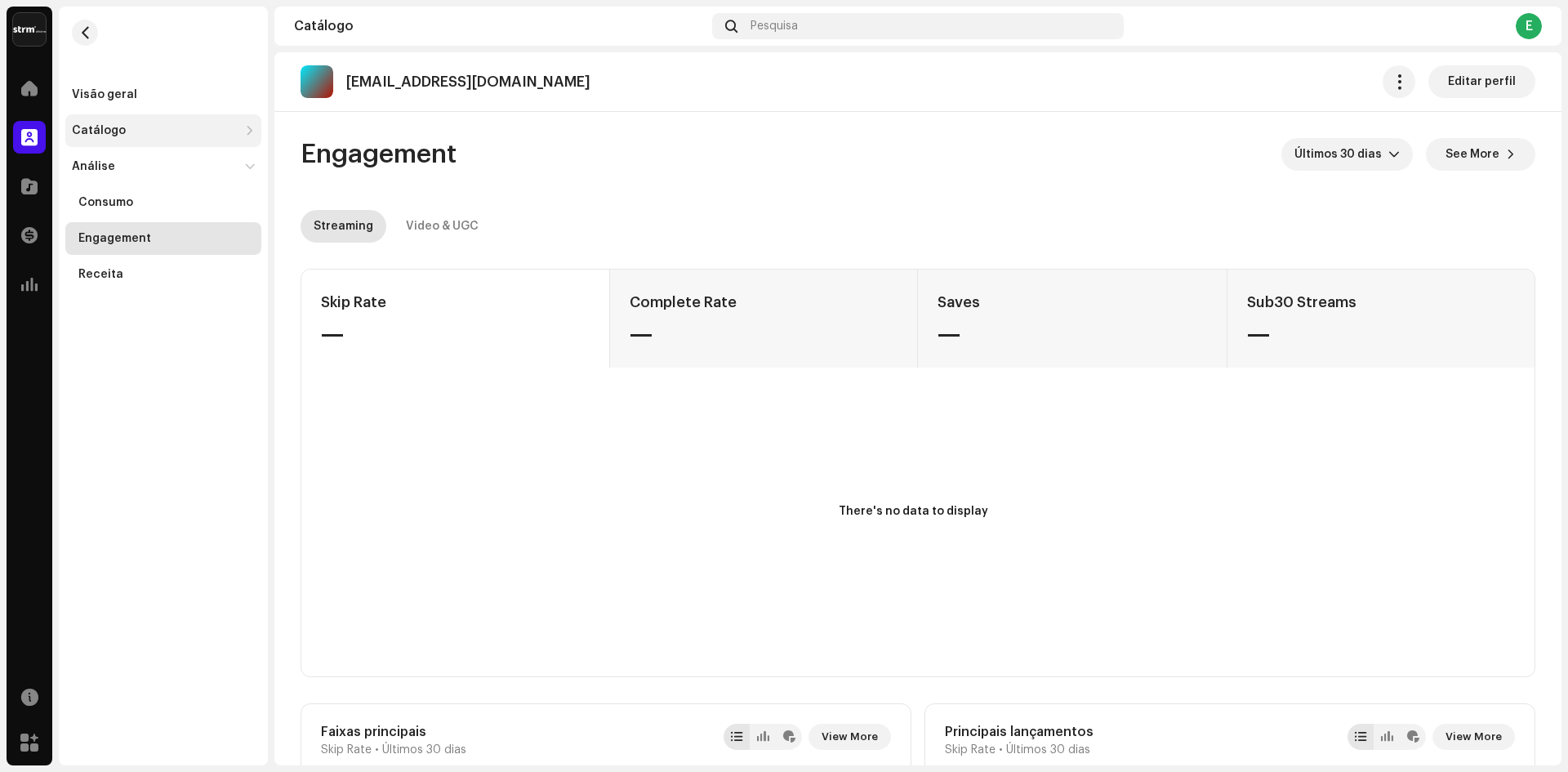
click at [113, 133] on div "Catálogo" at bounding box center [99, 130] width 54 height 13
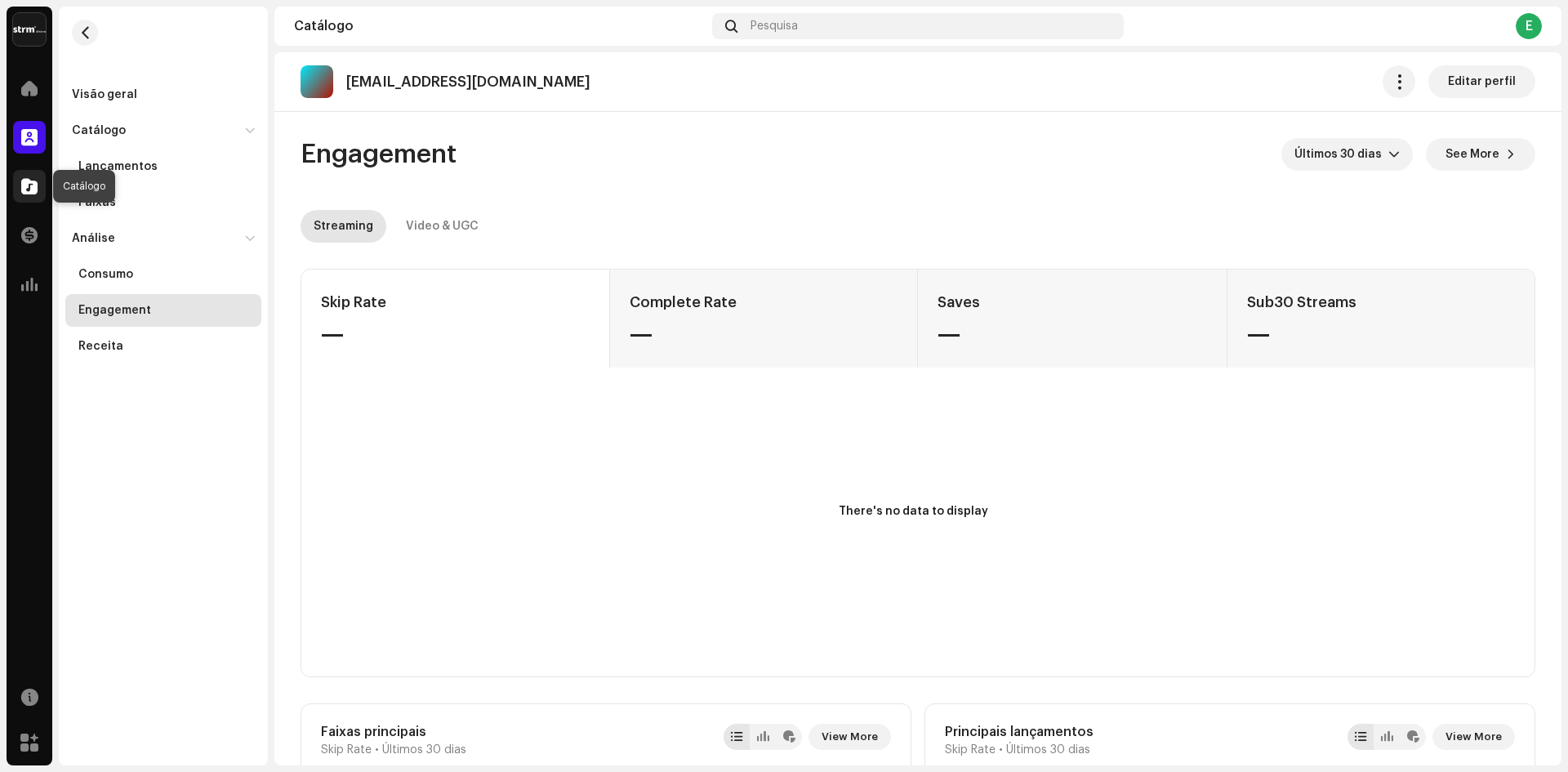
click at [28, 191] on span at bounding box center [29, 186] width 16 height 13
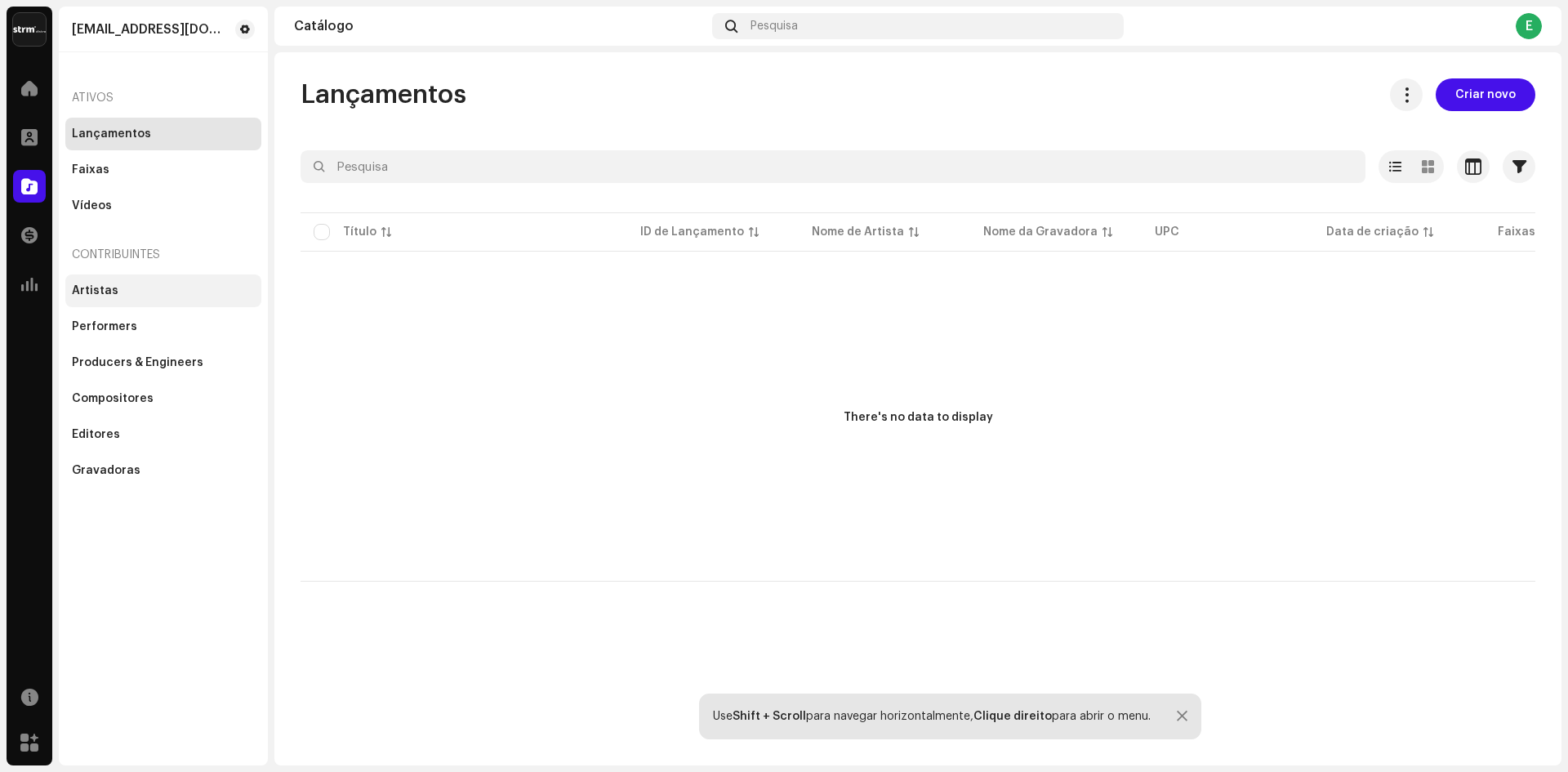
click at [93, 292] on div "Artistas" at bounding box center [95, 290] width 46 height 13
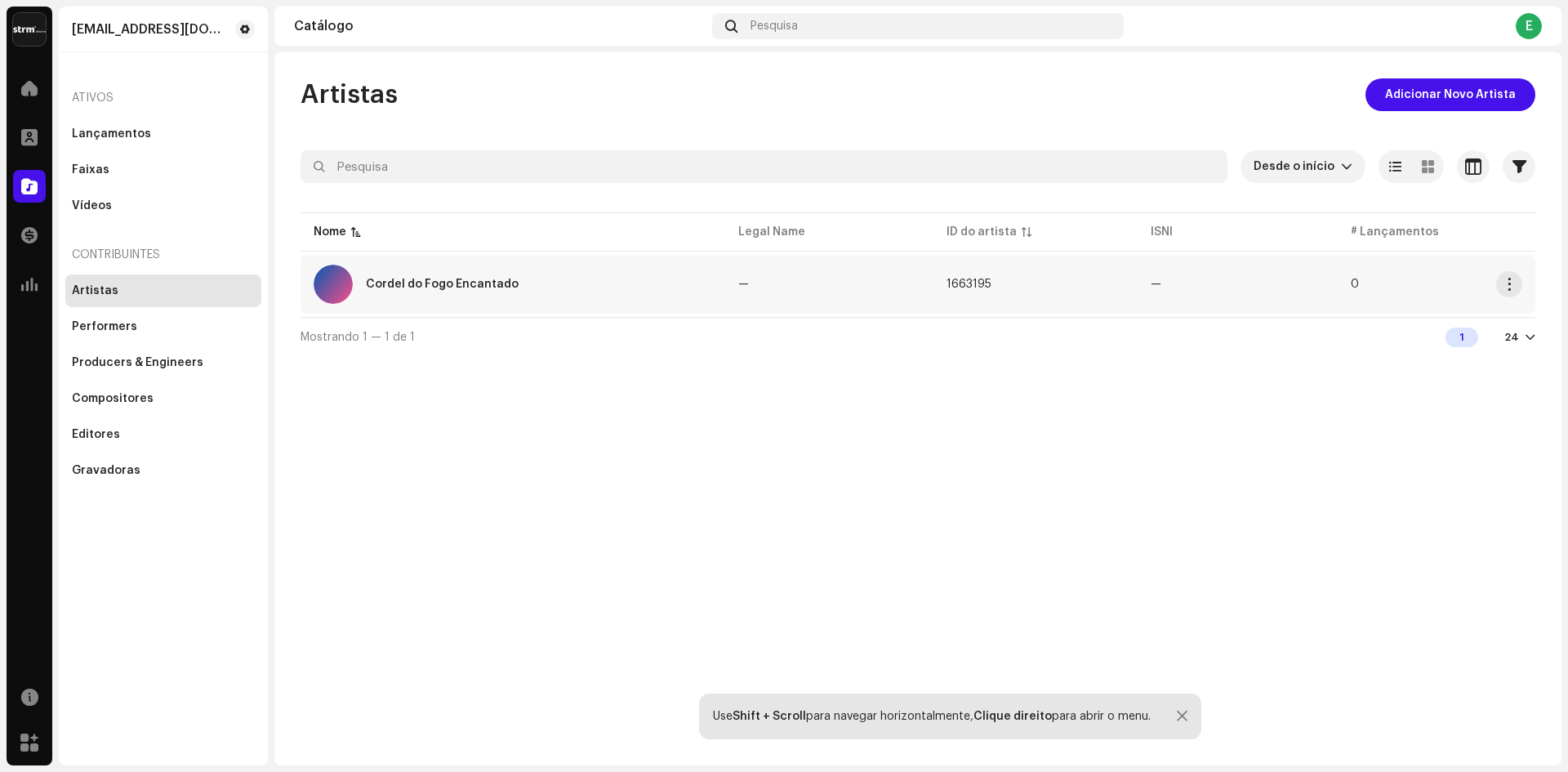
click at [406, 285] on div "Cordel do Fogo Encantado" at bounding box center [443, 284] width 153 height 12
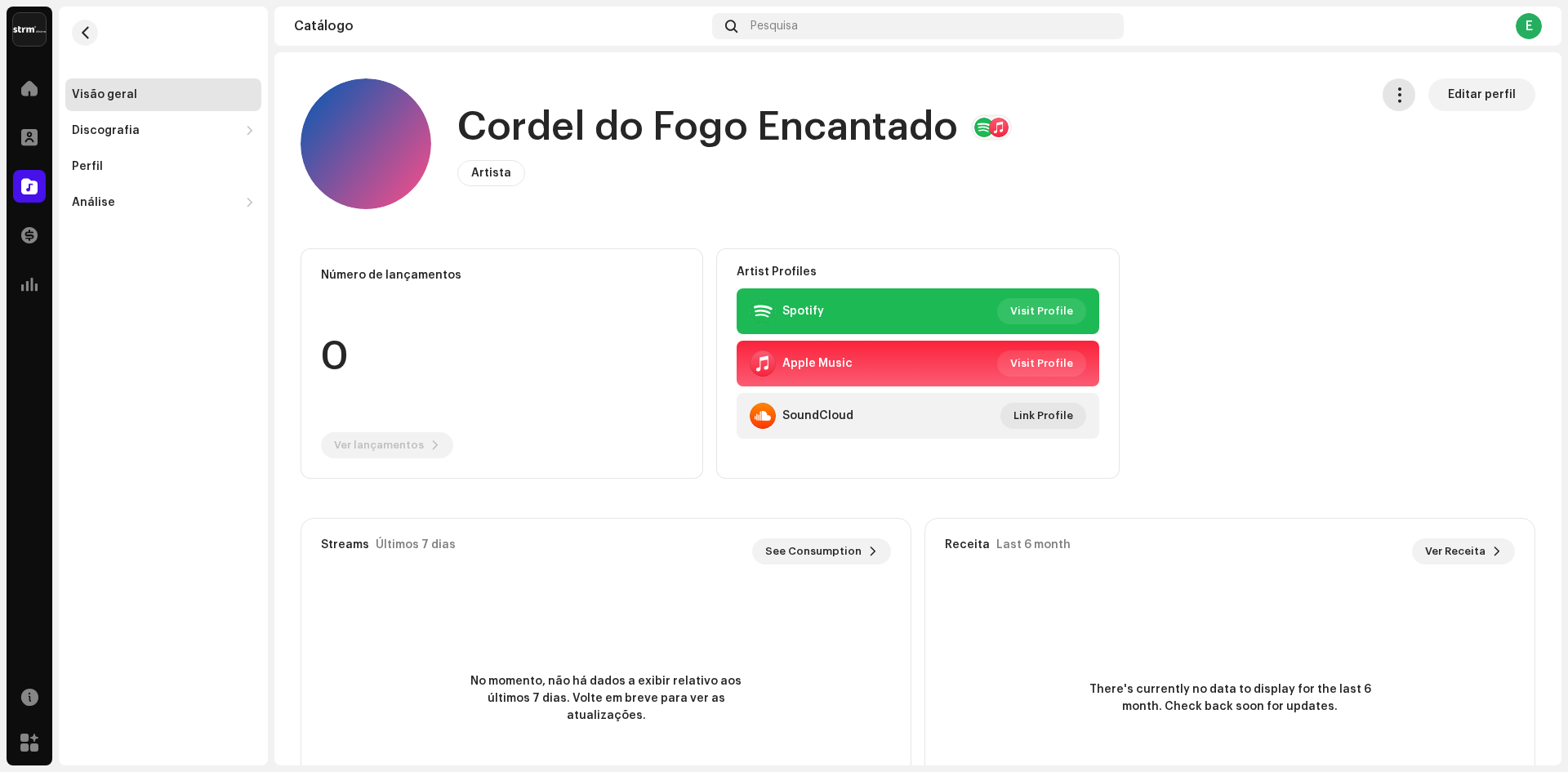
click at [1392, 94] on span "button" at bounding box center [1399, 94] width 15 height 13
click at [1506, 282] on div "Número de lançamentos 0 Ver lançamentos Artist Profiles Spotify Visit Profile A…" at bounding box center [918, 363] width 1235 height 231
click at [795, 131] on h1 "Cordel do Fogo Encantado" at bounding box center [708, 127] width 500 height 53
click at [819, 127] on h1 "Cordel do Fogo Encantado" at bounding box center [708, 127] width 500 height 53
click at [1277, 621] on div "There's currently no data to display for the last 6 month. Check back soon for …" at bounding box center [1230, 698] width 609 height 229
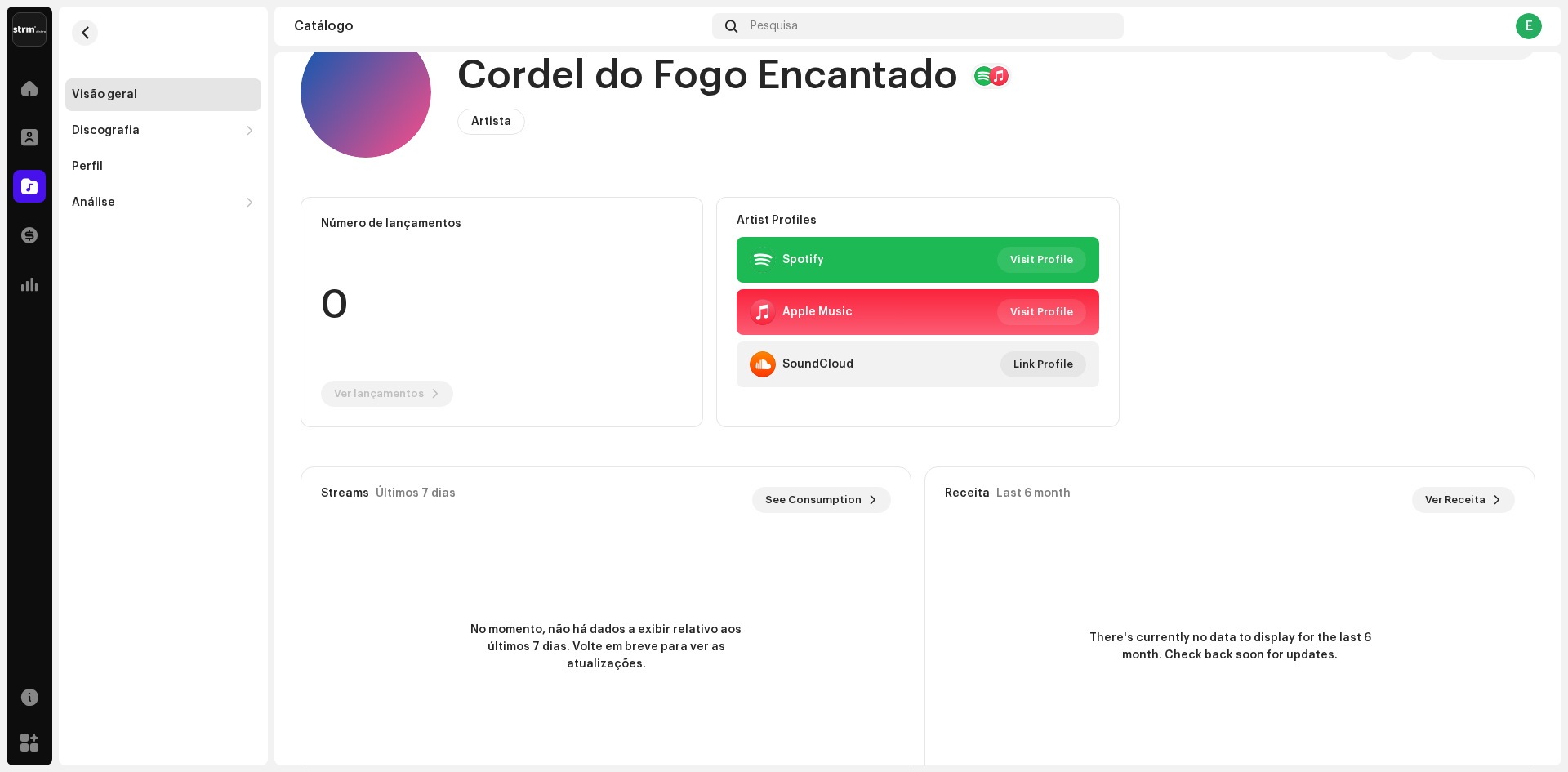
scroll to position [105, 0]
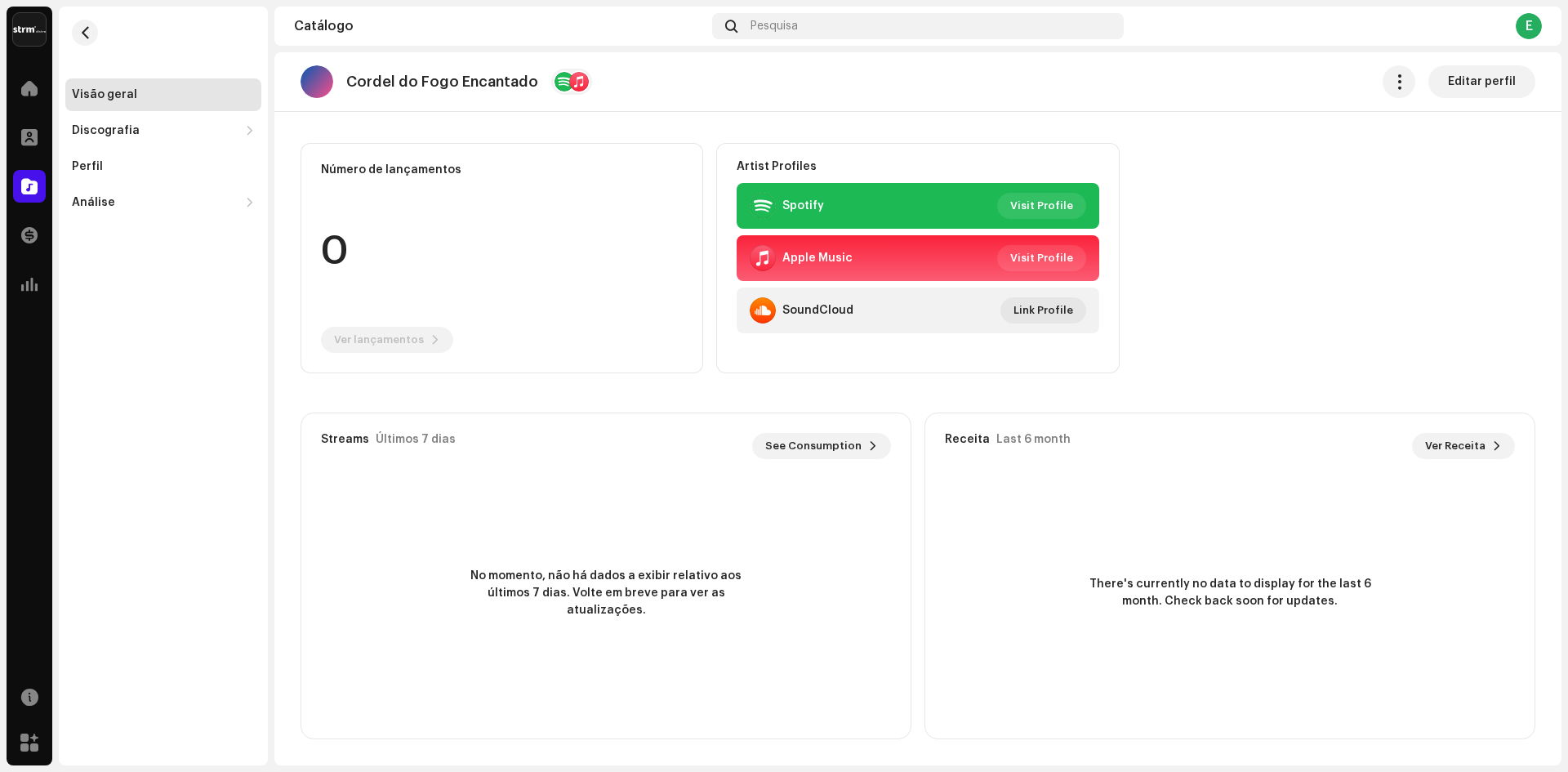
click at [354, 83] on p "Cordel do Fogo Encantado" at bounding box center [443, 82] width 192 height 17
click at [93, 125] on div "Discografia" at bounding box center [106, 130] width 68 height 13
click at [126, 167] on div "Lançamentos" at bounding box center [118, 167] width 79 height 13
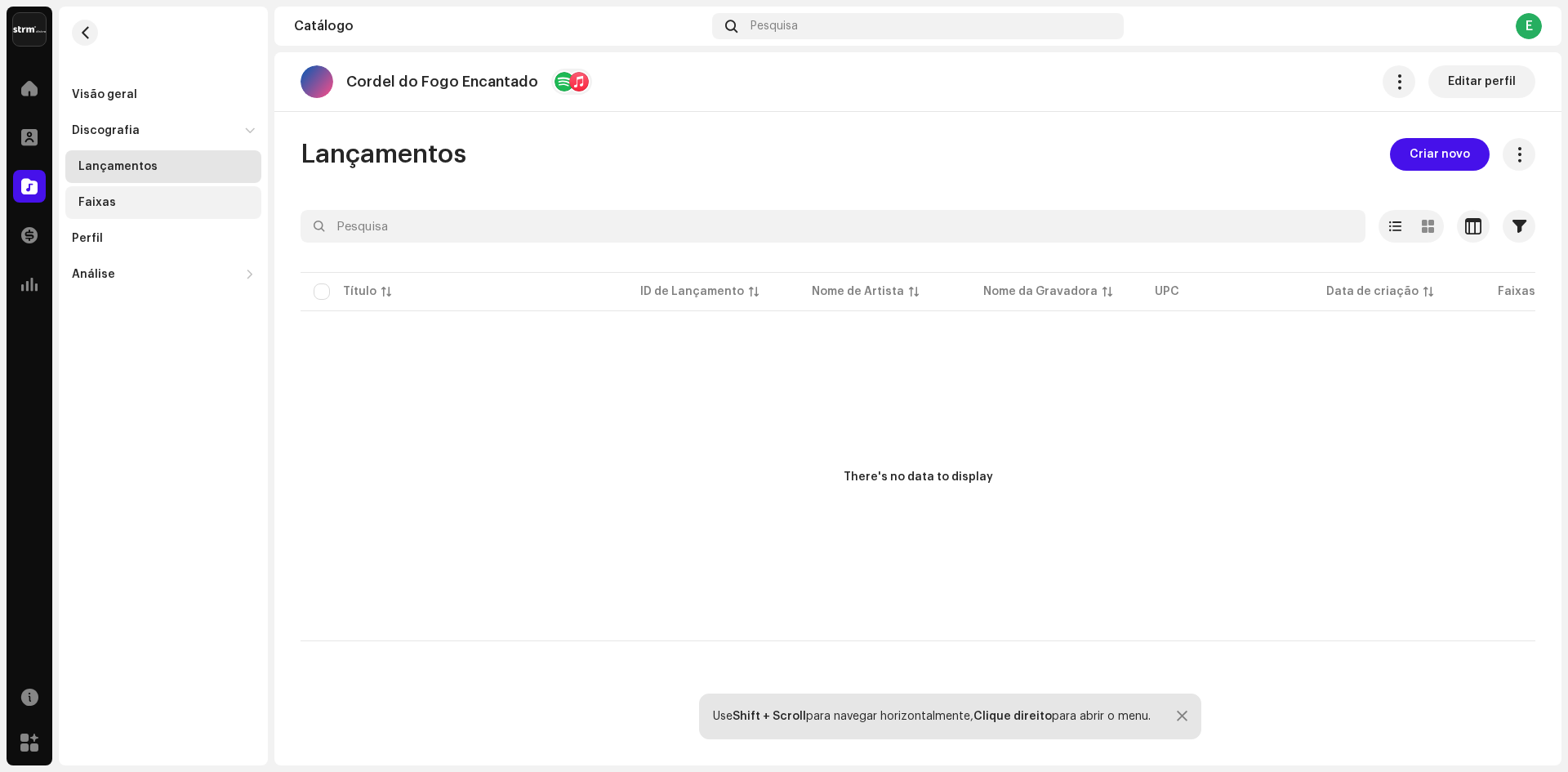
click at [107, 197] on div "Faixas" at bounding box center [97, 202] width 37 height 13
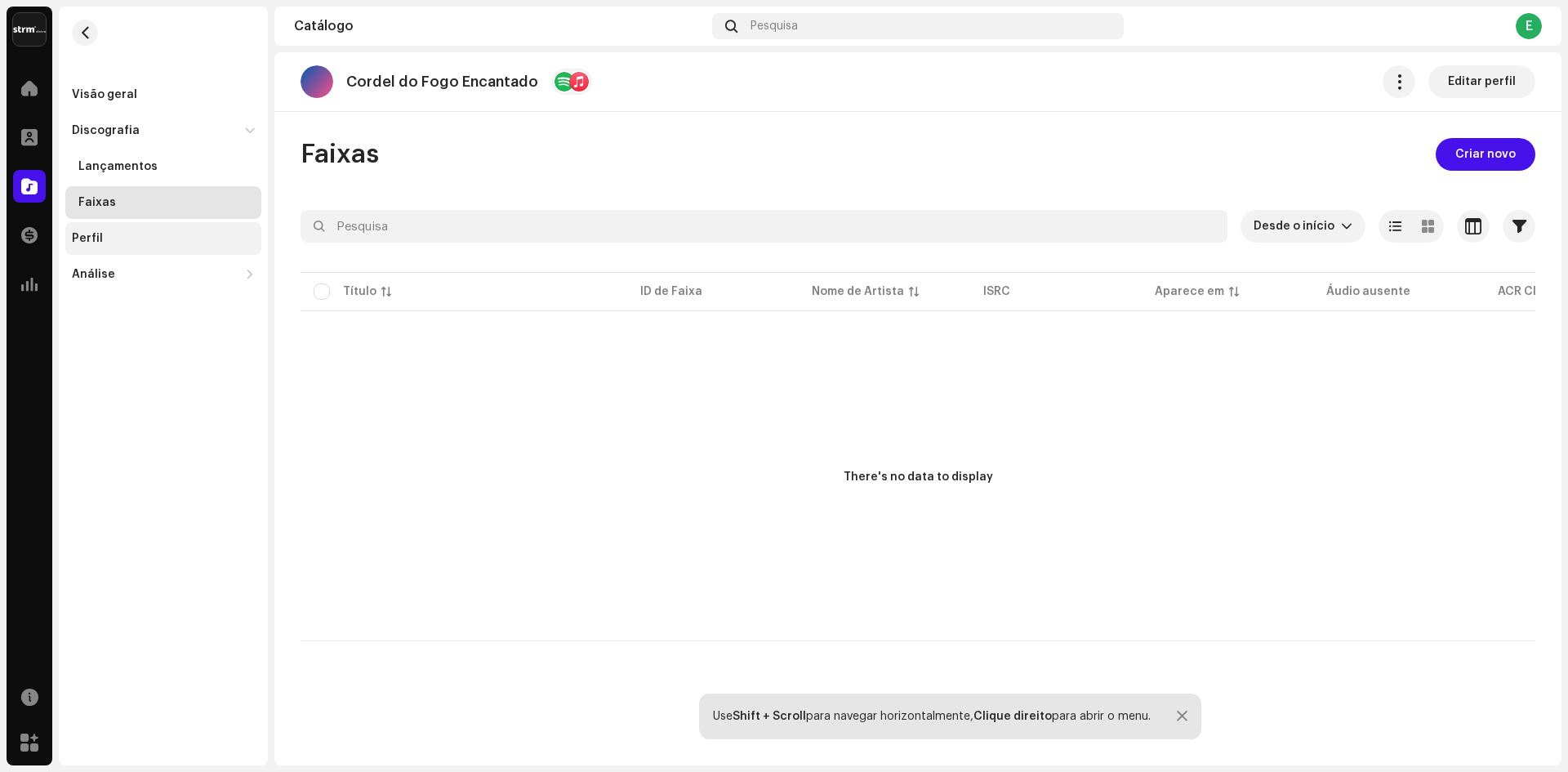
click at [84, 233] on div "Perfil" at bounding box center [87, 239] width 31 height 13
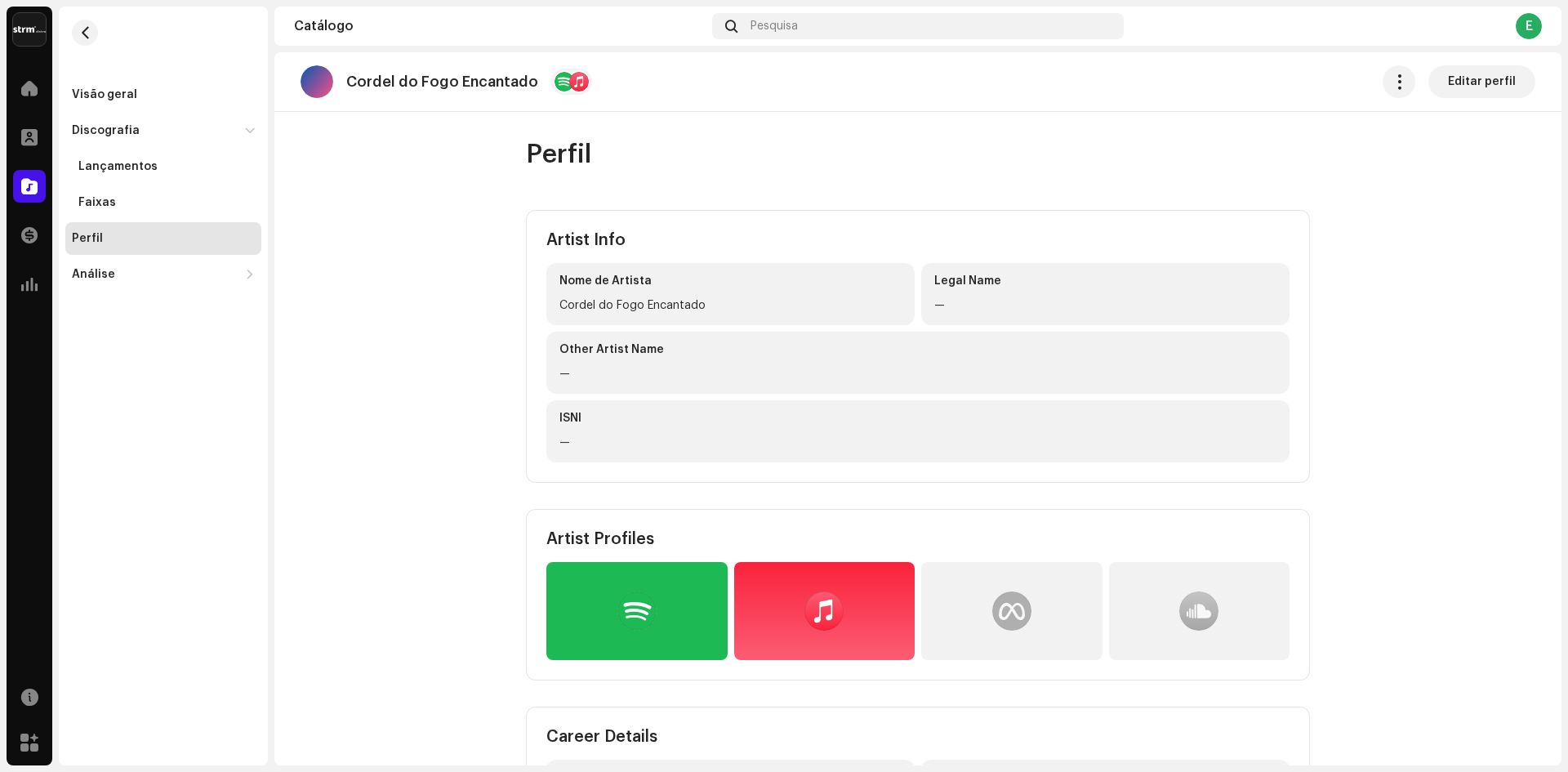
click at [983, 281] on div "Legal Name" at bounding box center [1106, 280] width 342 height 16
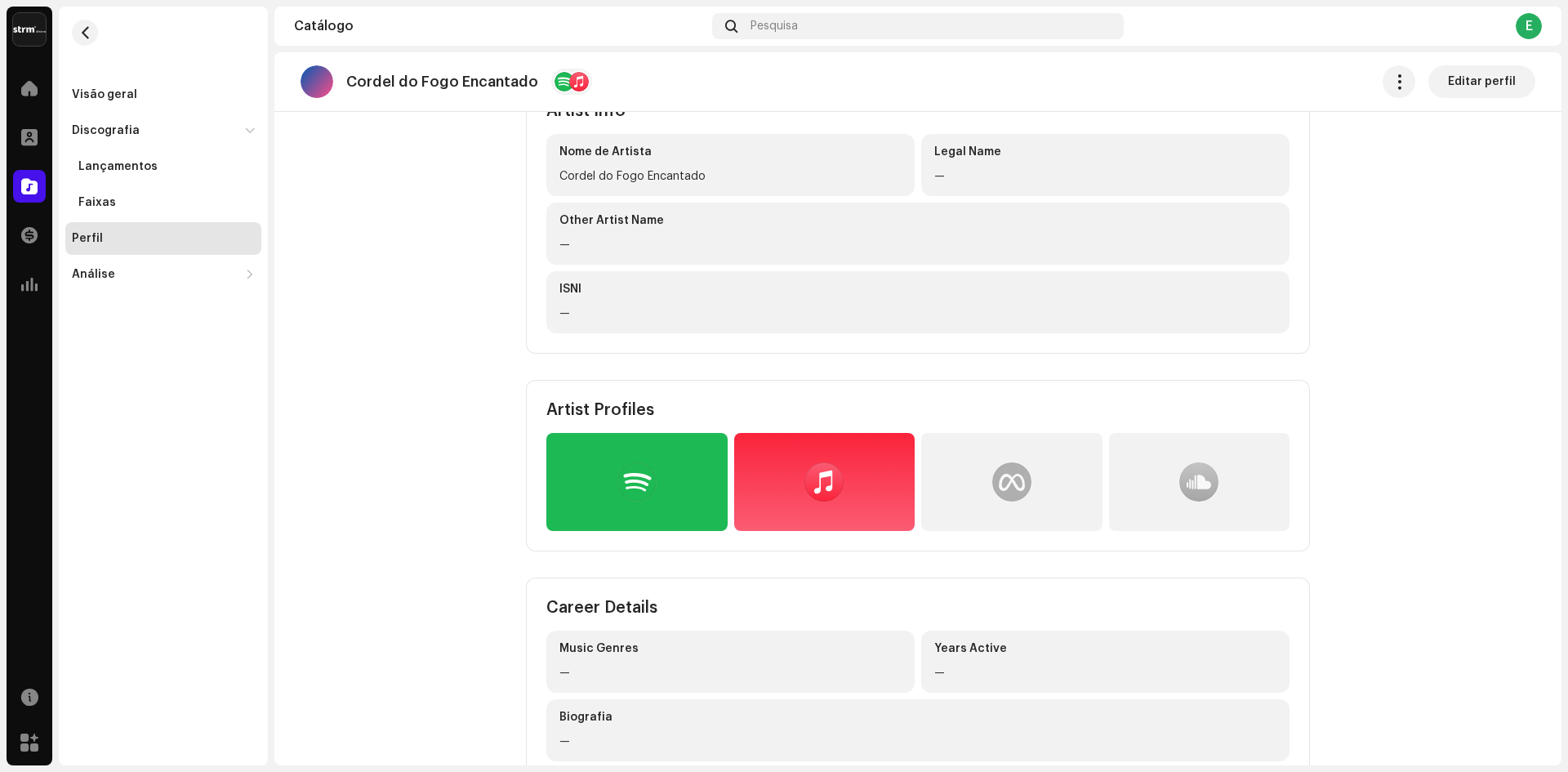
scroll to position [90, 0]
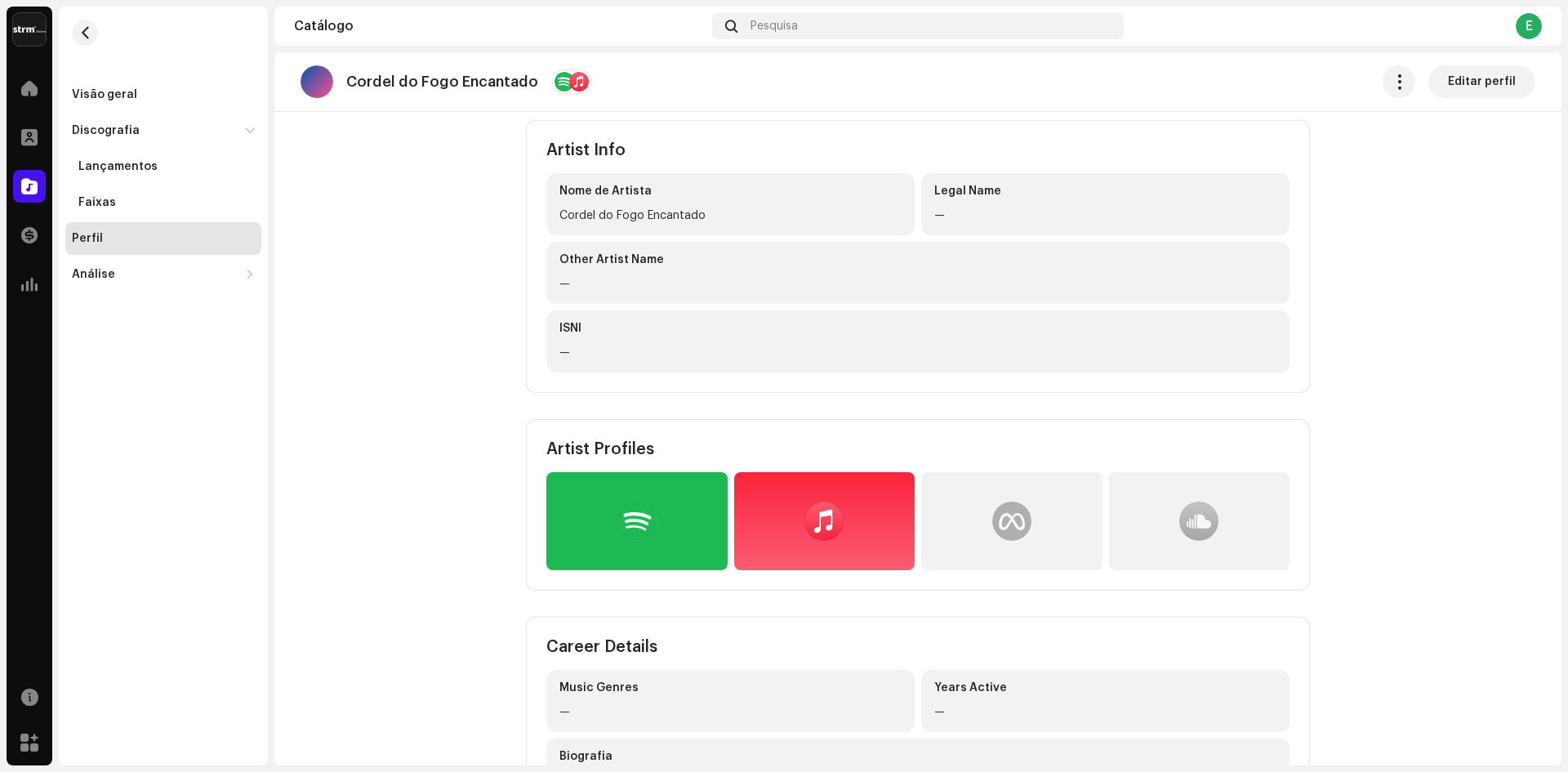
click at [654, 519] on div at bounding box center [638, 521] width 182 height 98
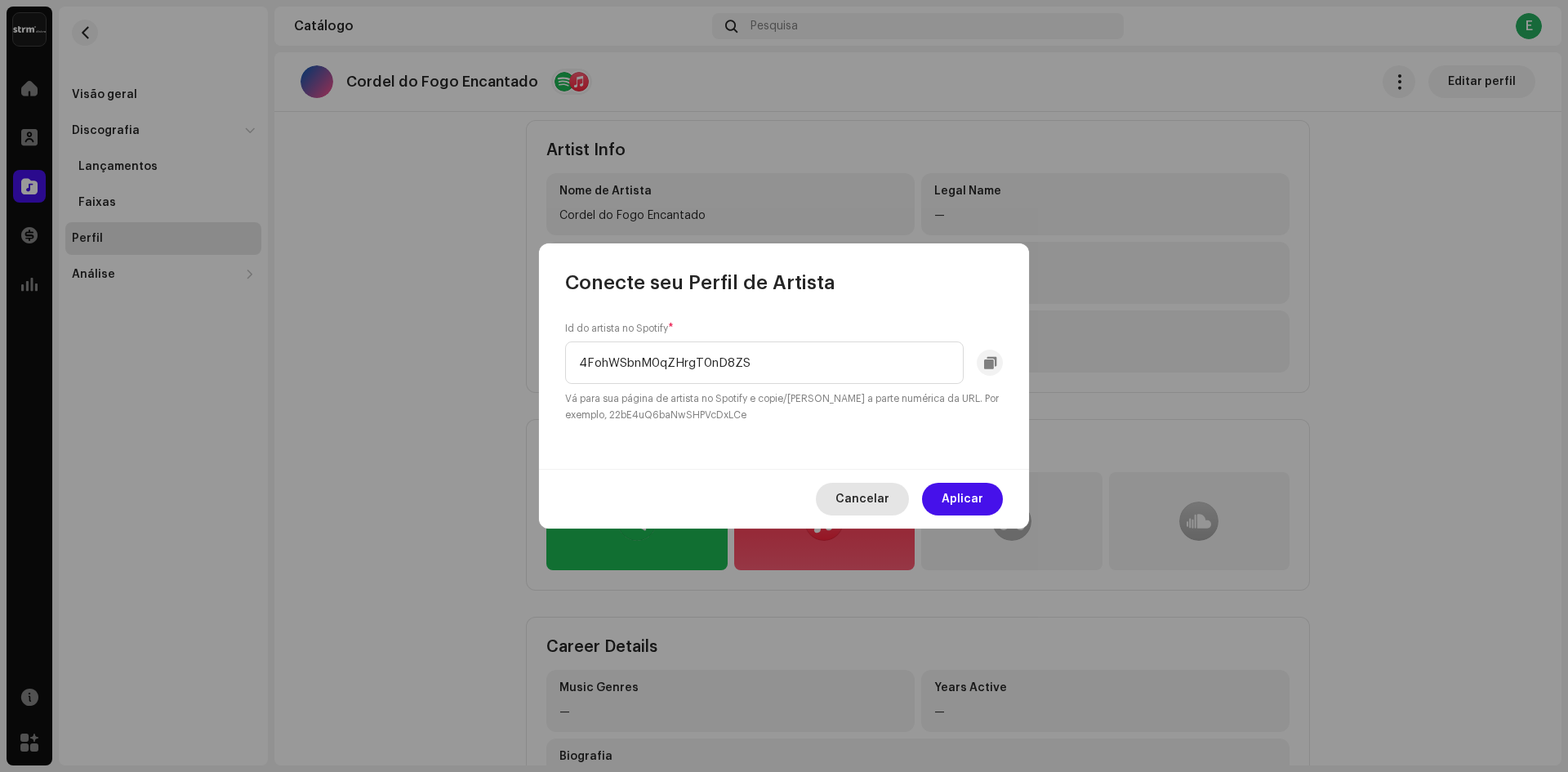
click at [865, 502] on span "Cancelar" at bounding box center [862, 499] width 54 height 33
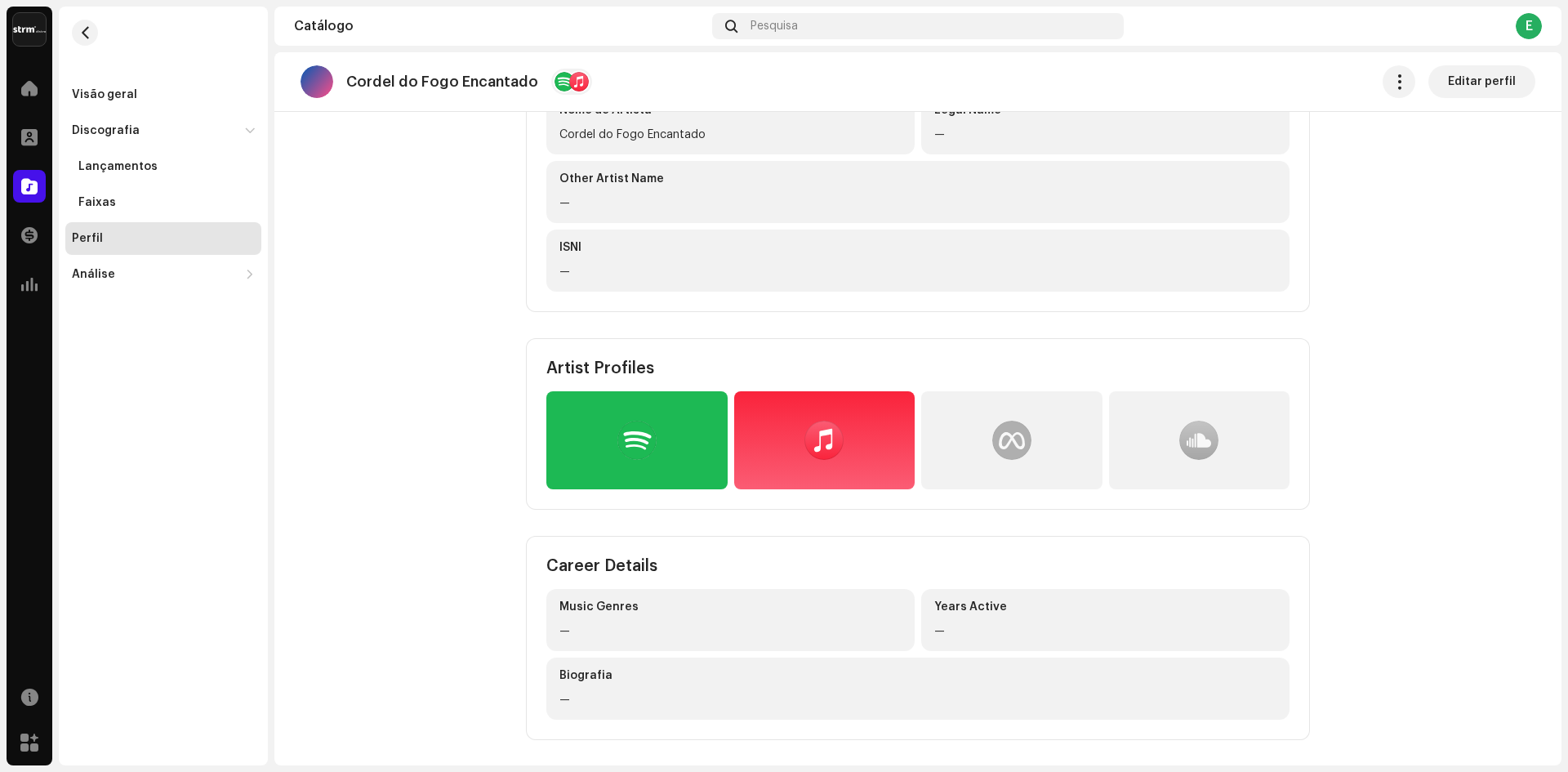
scroll to position [172, 0]
click at [564, 675] on div "Biografia" at bounding box center [917, 675] width 717 height 16
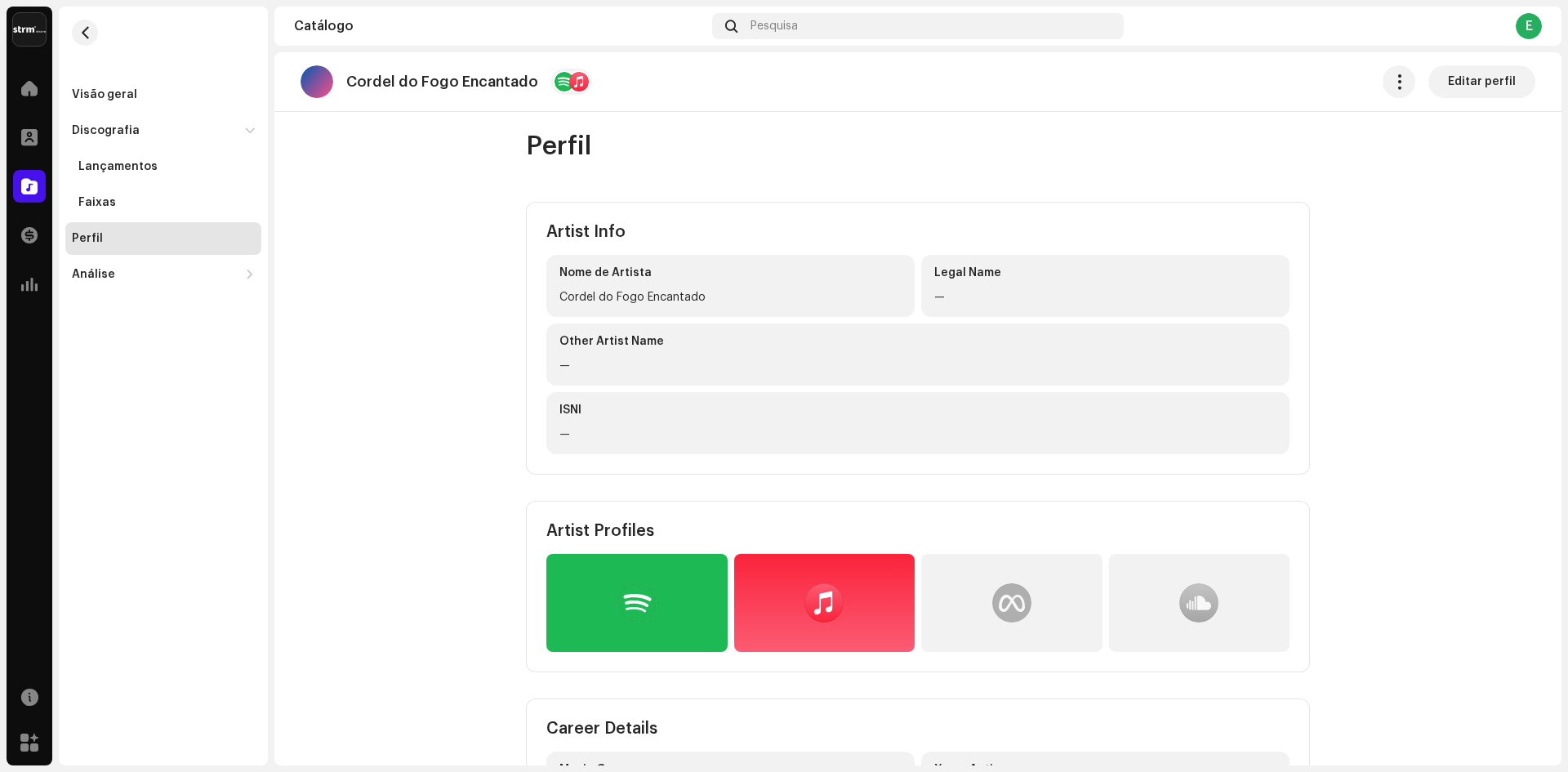
scroll to position [0, 0]
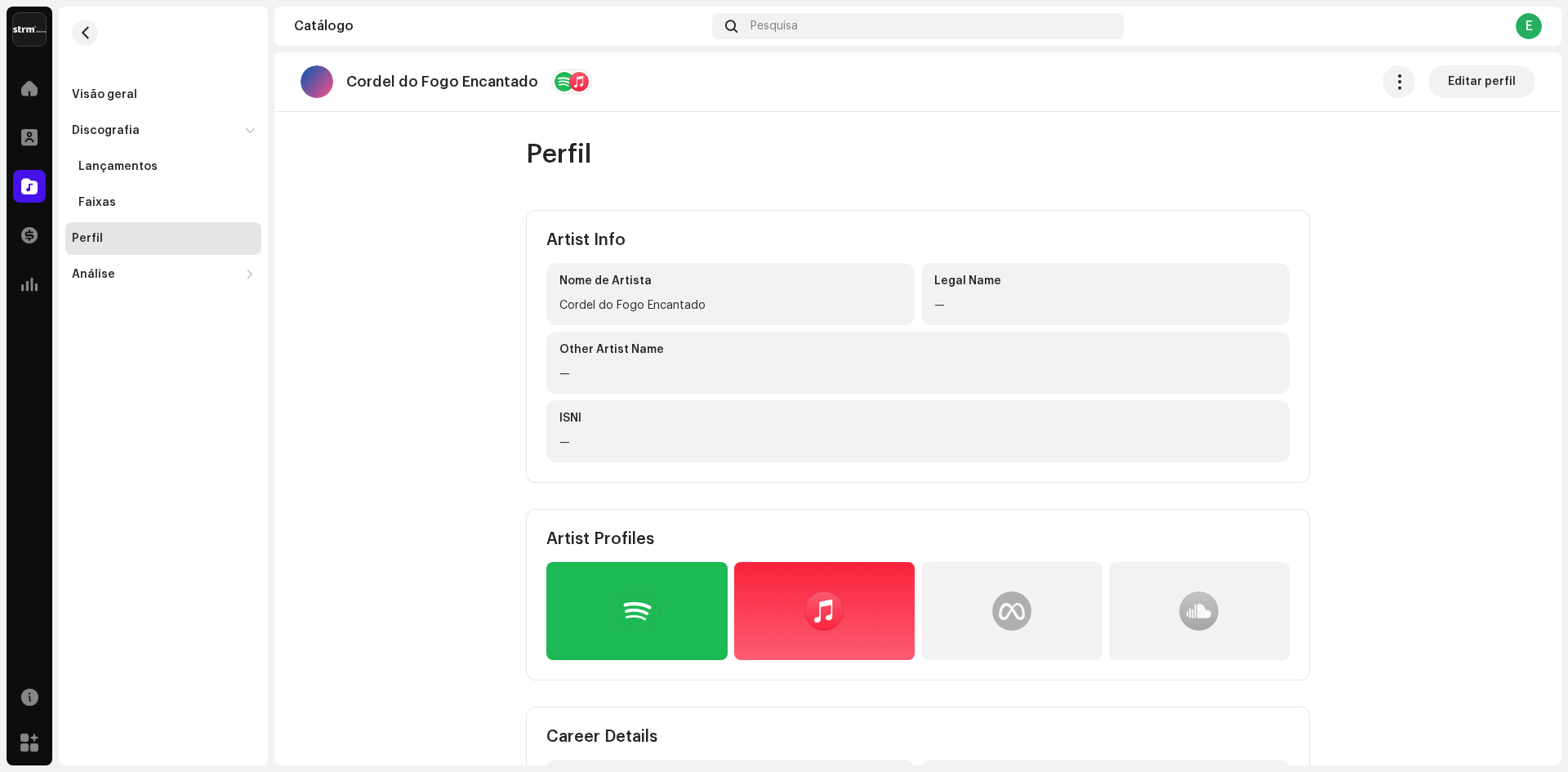
click at [306, 84] on div at bounding box center [317, 81] width 33 height 33
click at [77, 93] on div "Visão geral" at bounding box center [104, 94] width 65 height 13
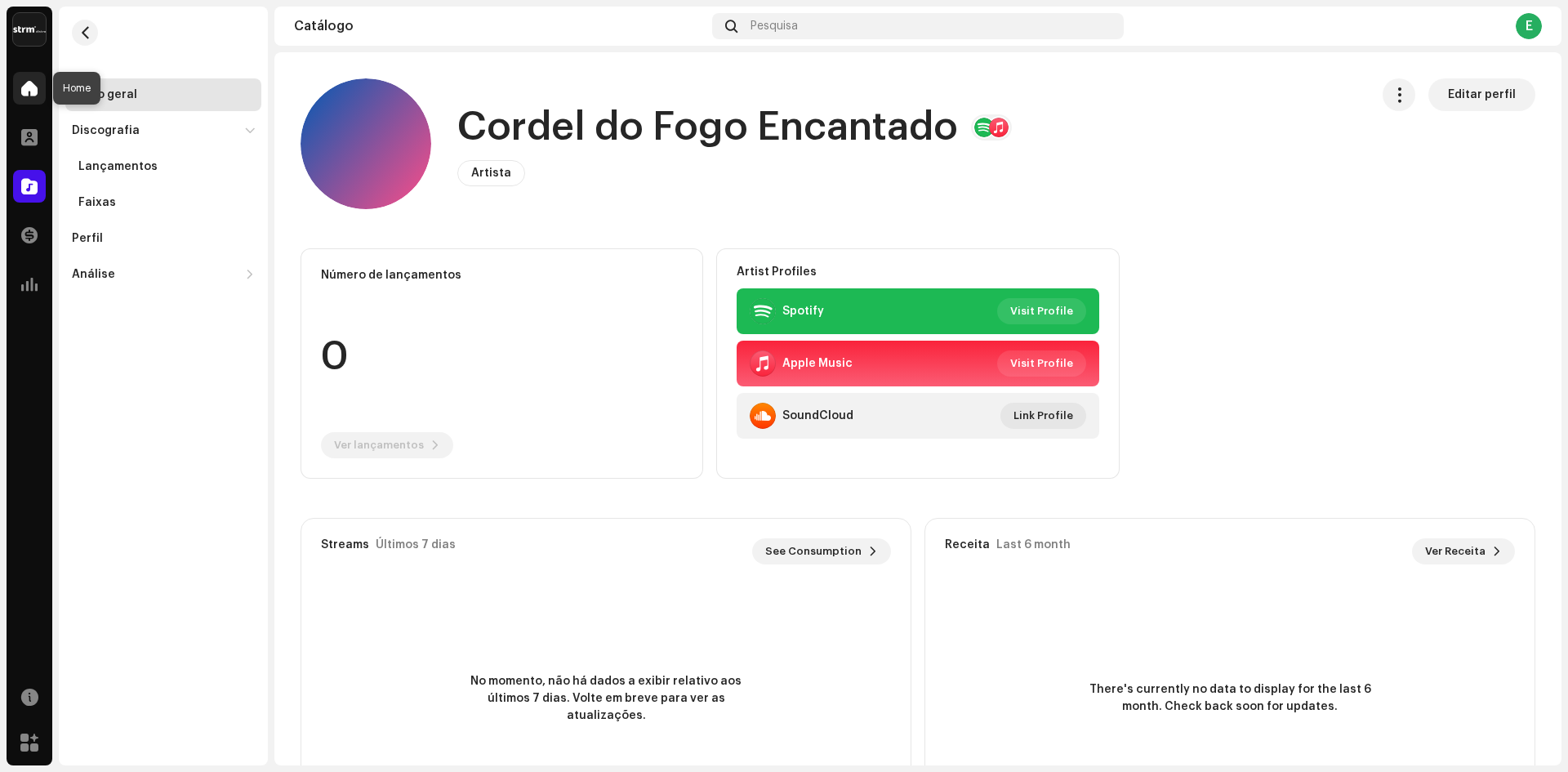
click at [28, 86] on span at bounding box center [29, 88] width 16 height 13
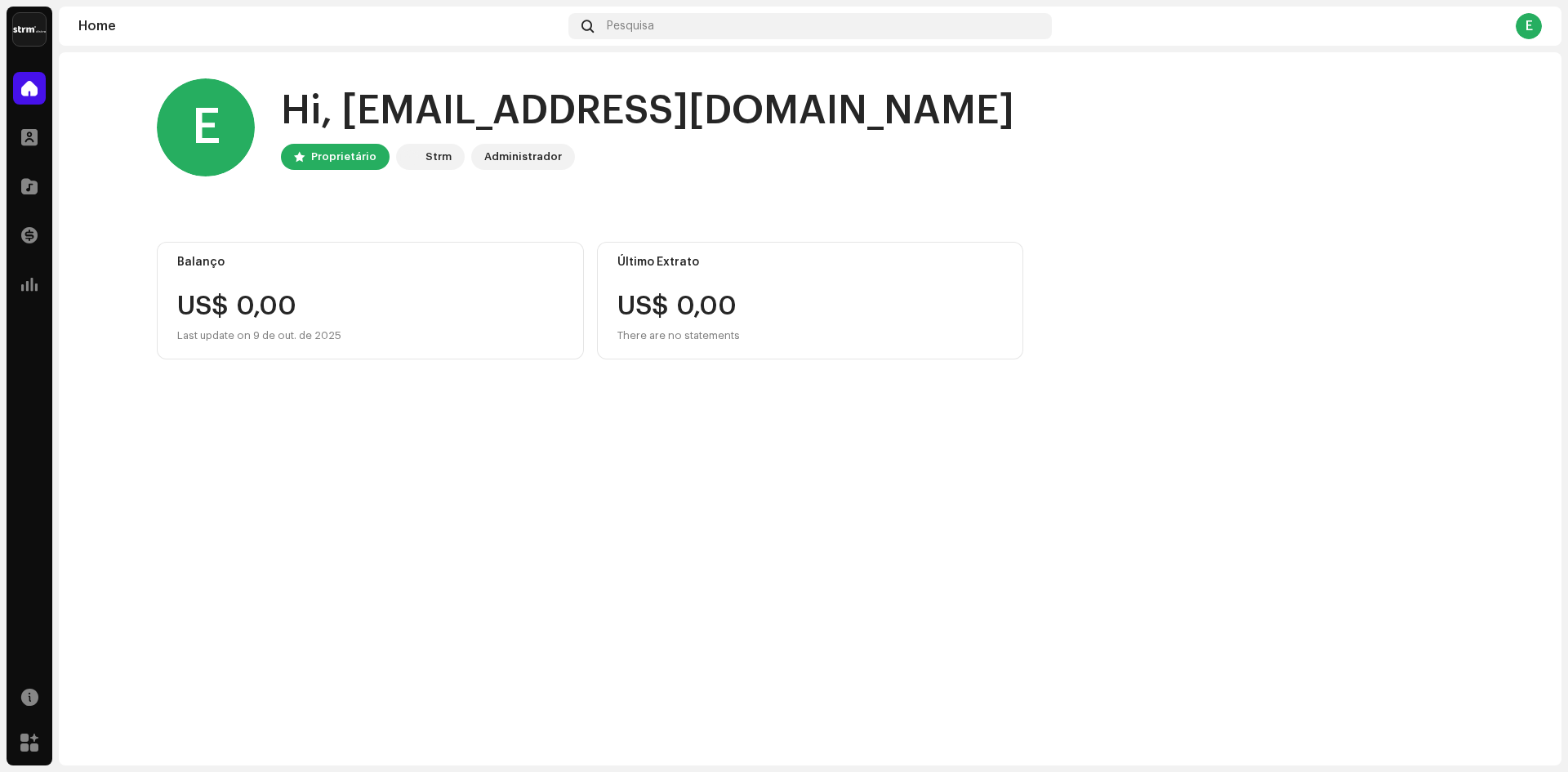
click at [27, 22] on img at bounding box center [29, 29] width 33 height 33
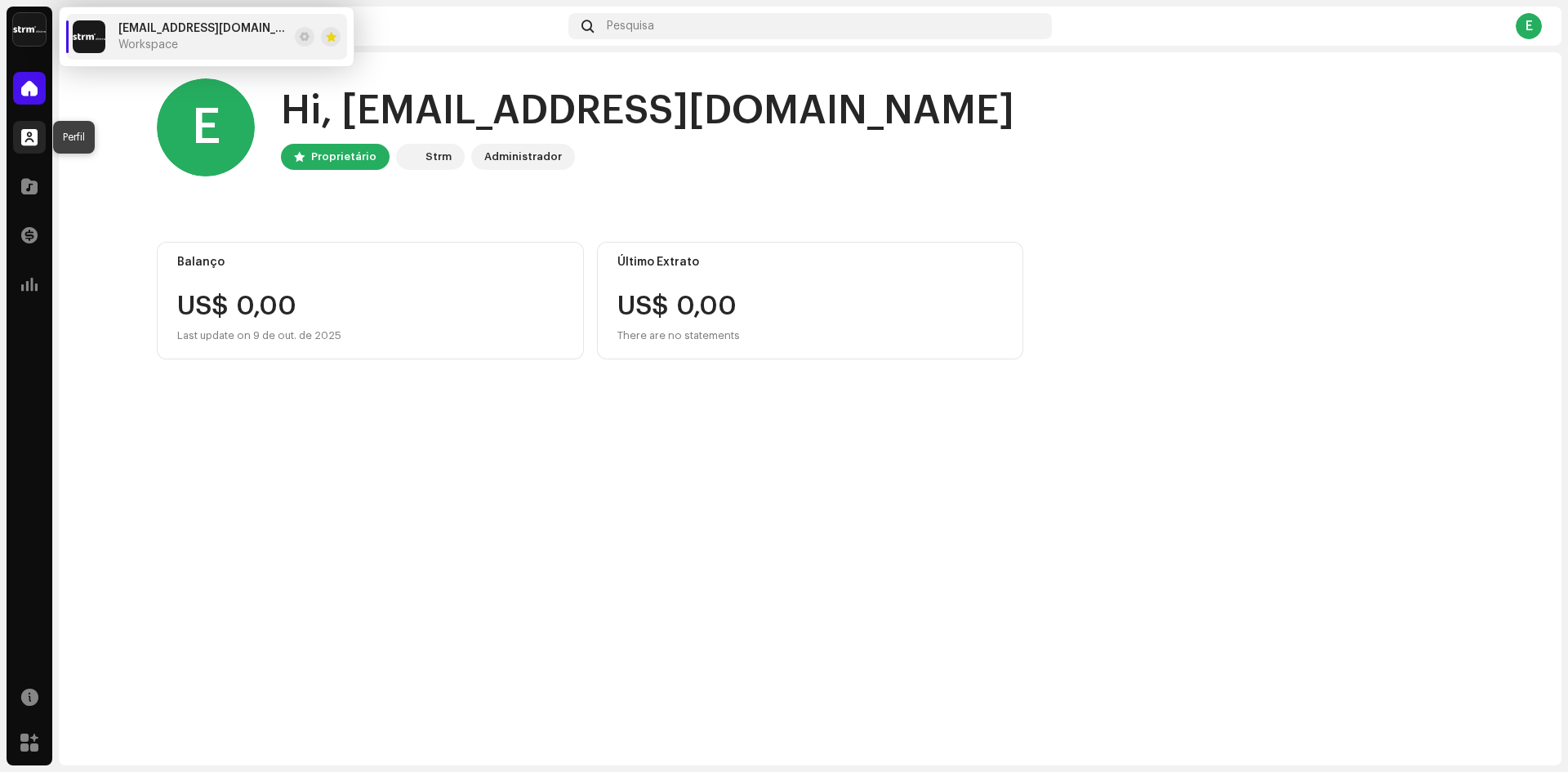
click at [28, 140] on span at bounding box center [29, 137] width 16 height 13
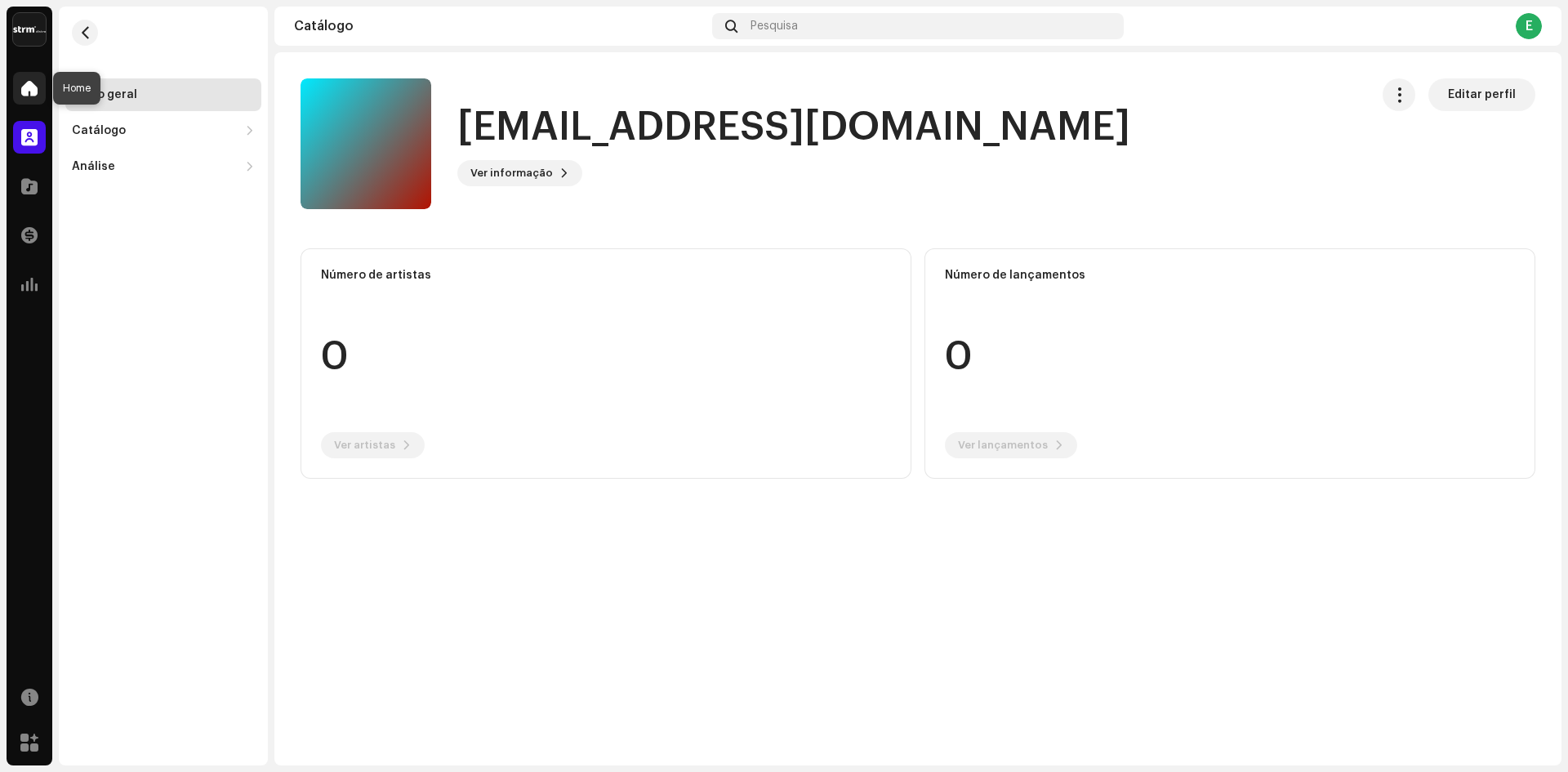
click at [34, 93] on span at bounding box center [29, 88] width 16 height 13
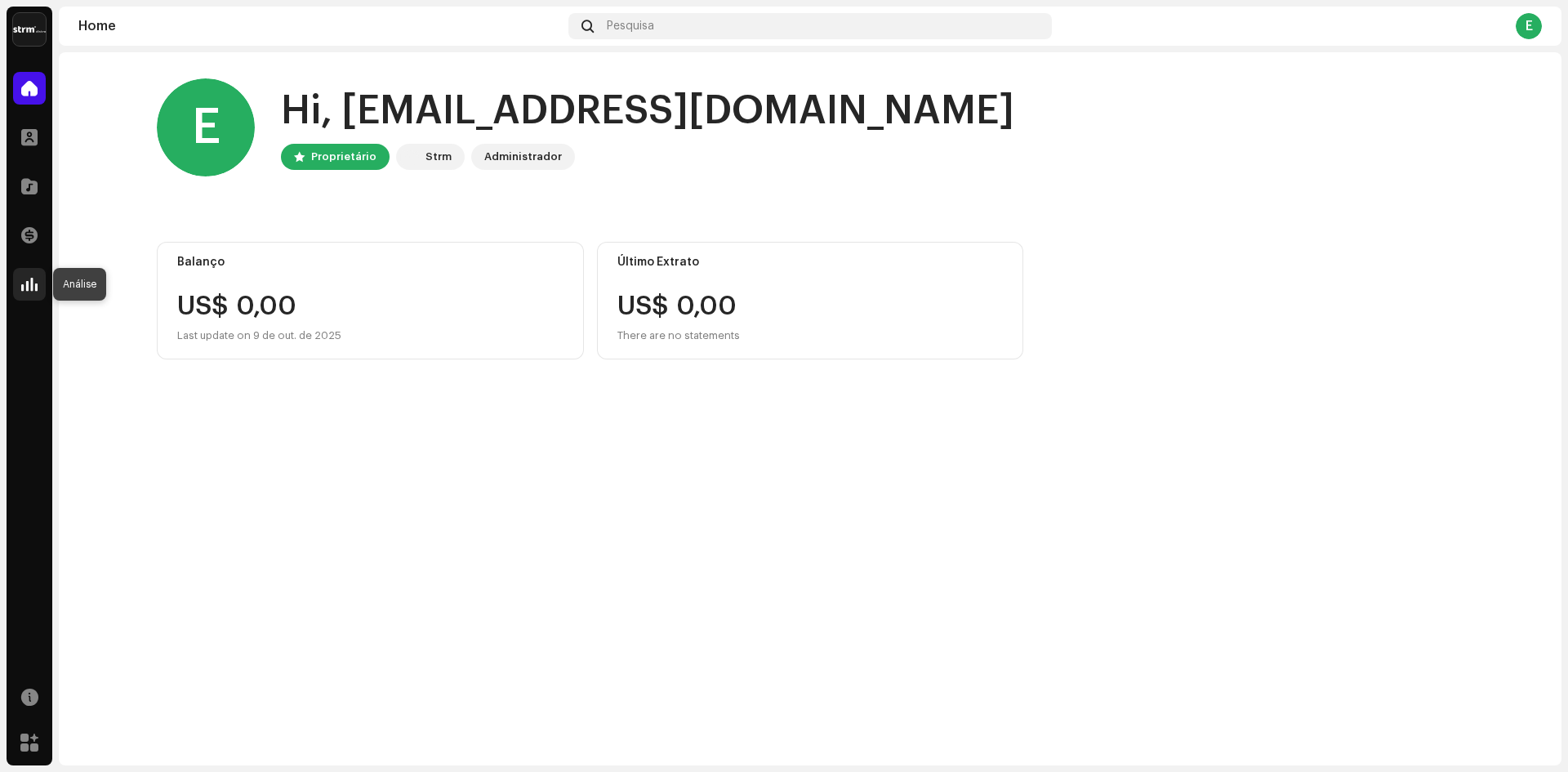
click at [28, 282] on span at bounding box center [29, 284] width 16 height 13
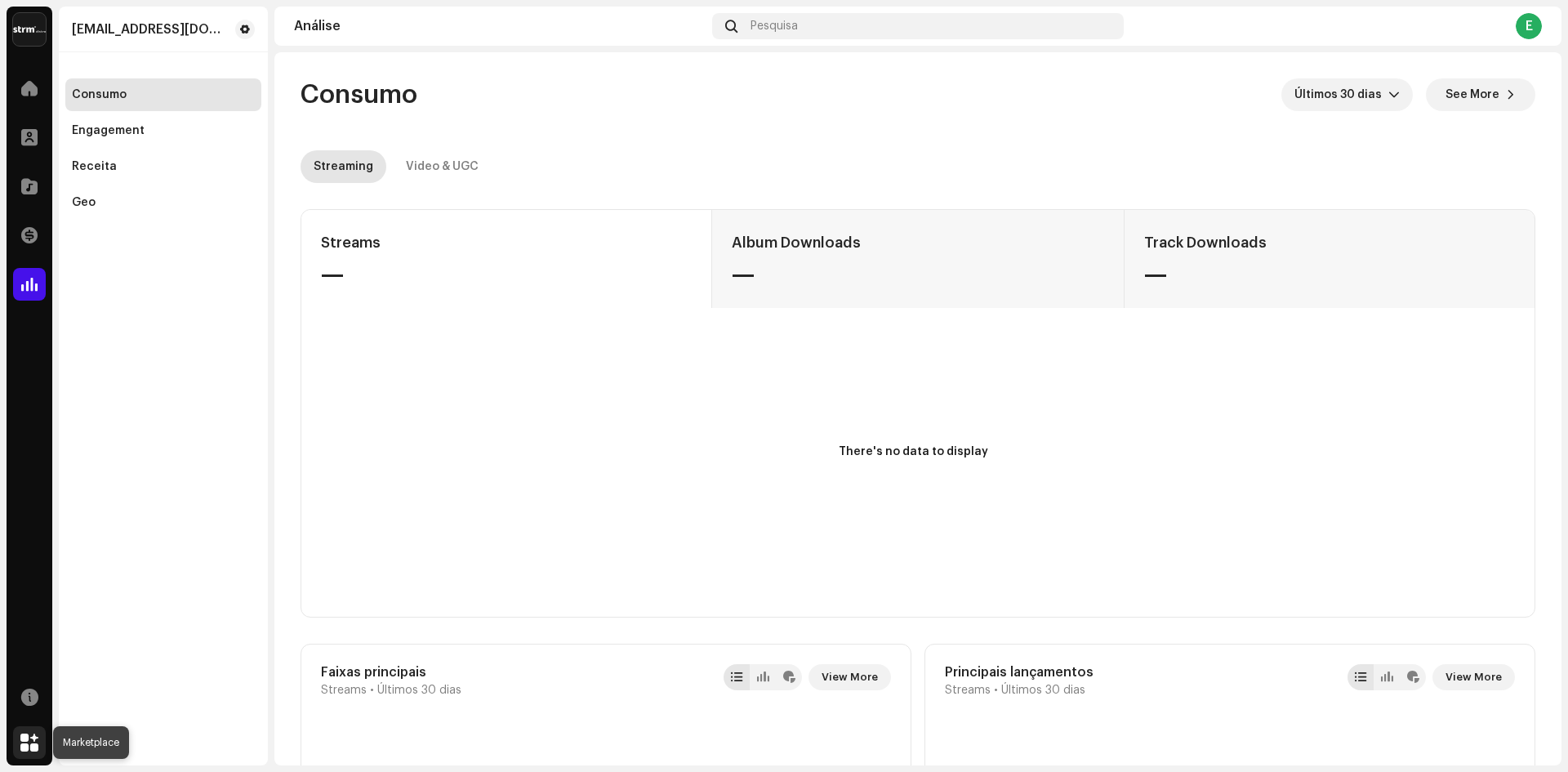
click at [30, 740] on span at bounding box center [29, 743] width 18 height 13
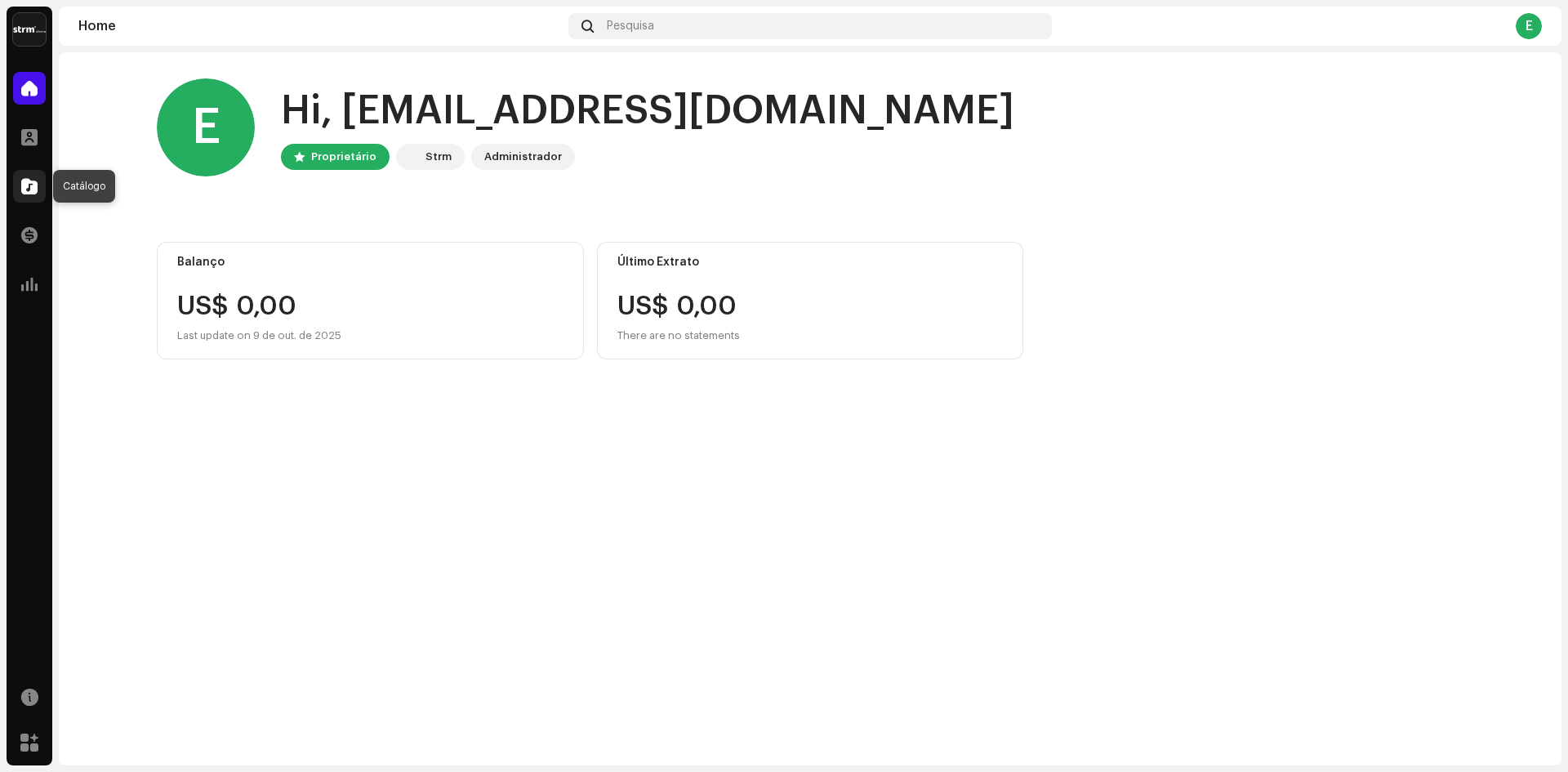
click at [20, 191] on div at bounding box center [29, 186] width 33 height 33
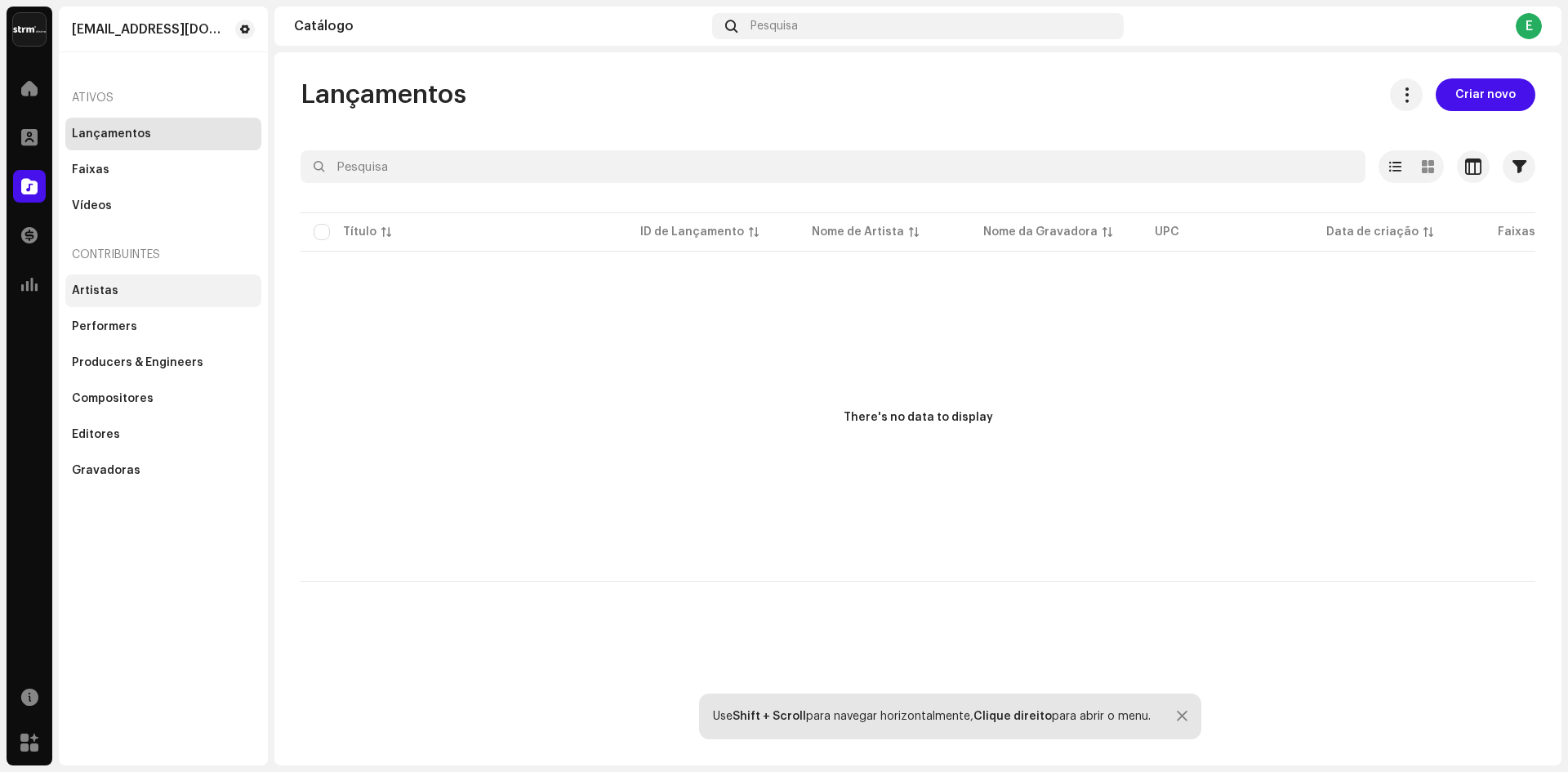
click at [100, 288] on div "Artistas" at bounding box center [95, 290] width 46 height 13
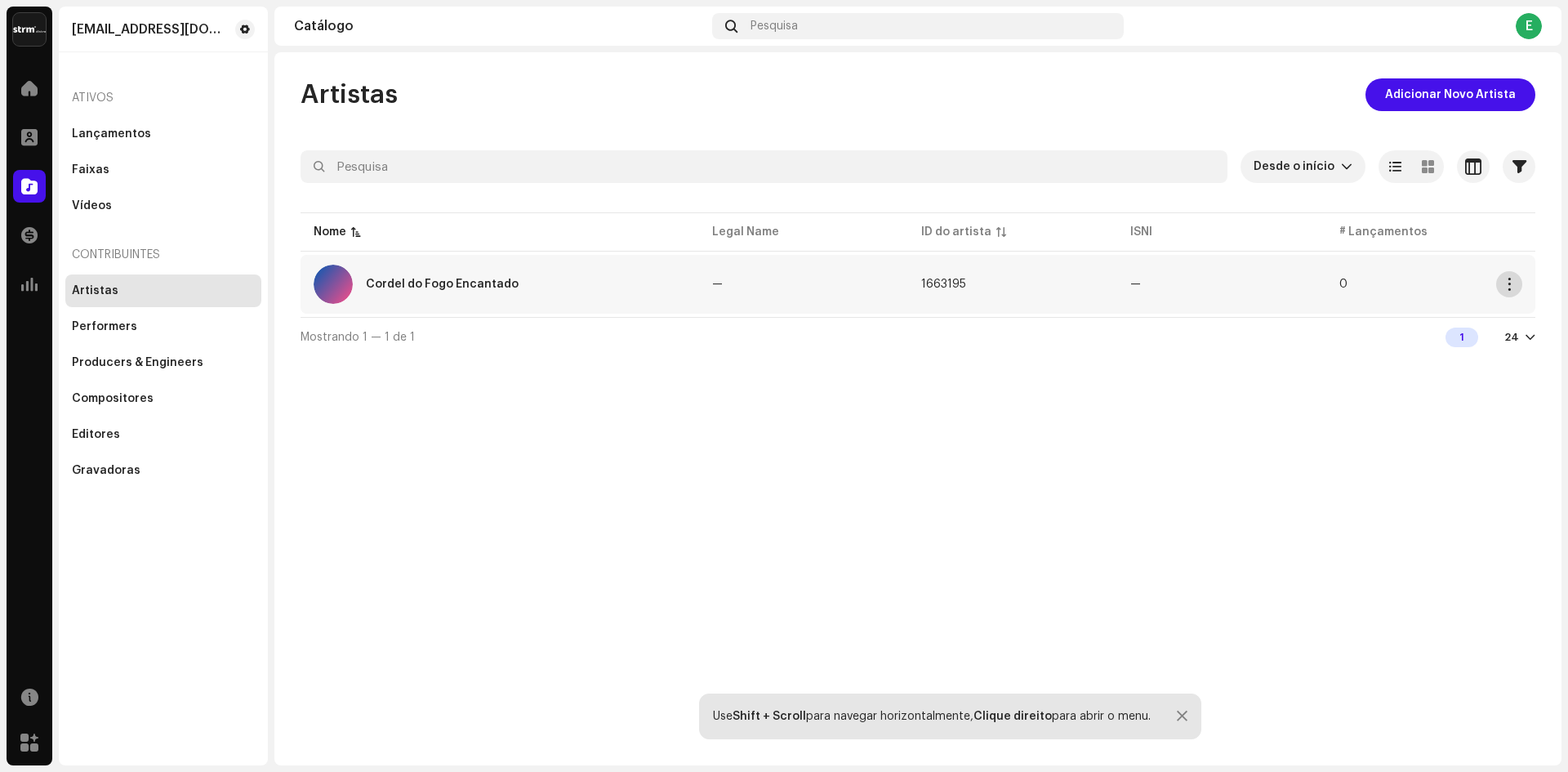
click at [1508, 282] on span "button" at bounding box center [1510, 284] width 12 height 13
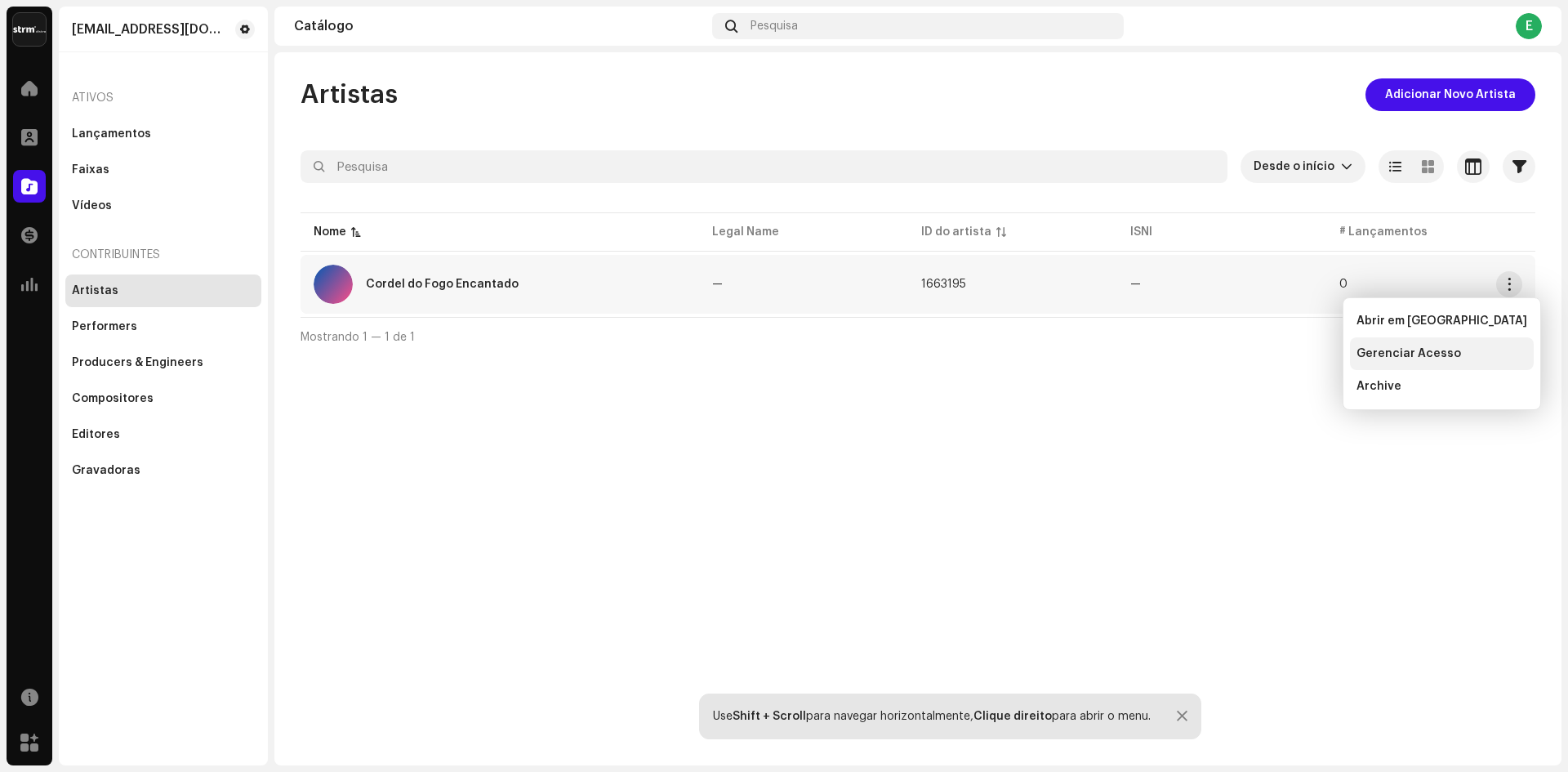
click at [1418, 351] on span "Gerenciar Acesso" at bounding box center [1409, 353] width 104 height 13
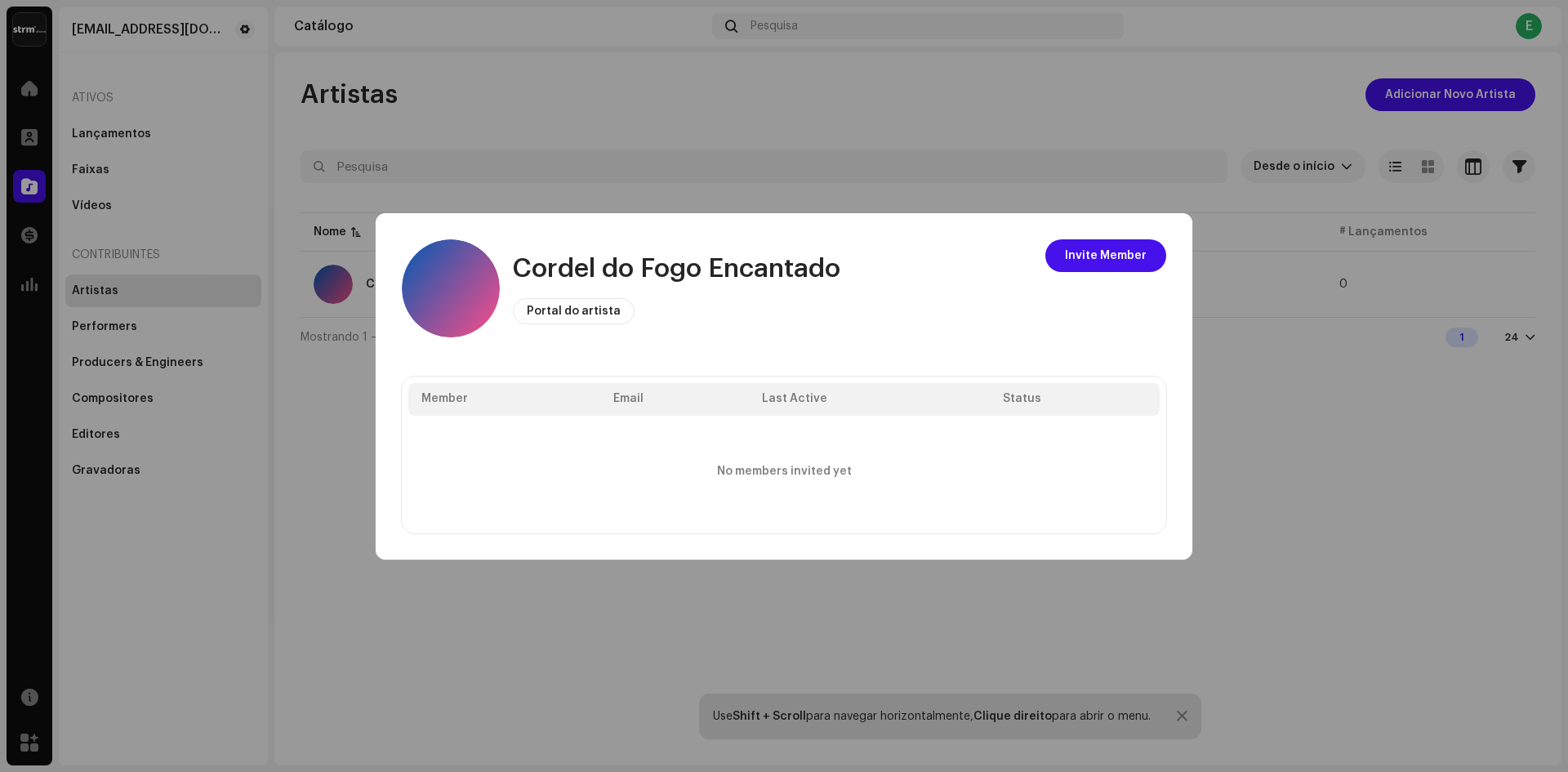
click at [589, 316] on span "Portal do artista" at bounding box center [574, 311] width 94 height 12
click at [1111, 254] on span "Invite Member" at bounding box center [1106, 256] width 82 height 33
click at [1290, 413] on div "Acessar portal do Artista The portal only displays information from assets wher…" at bounding box center [784, 386] width 1568 height 772
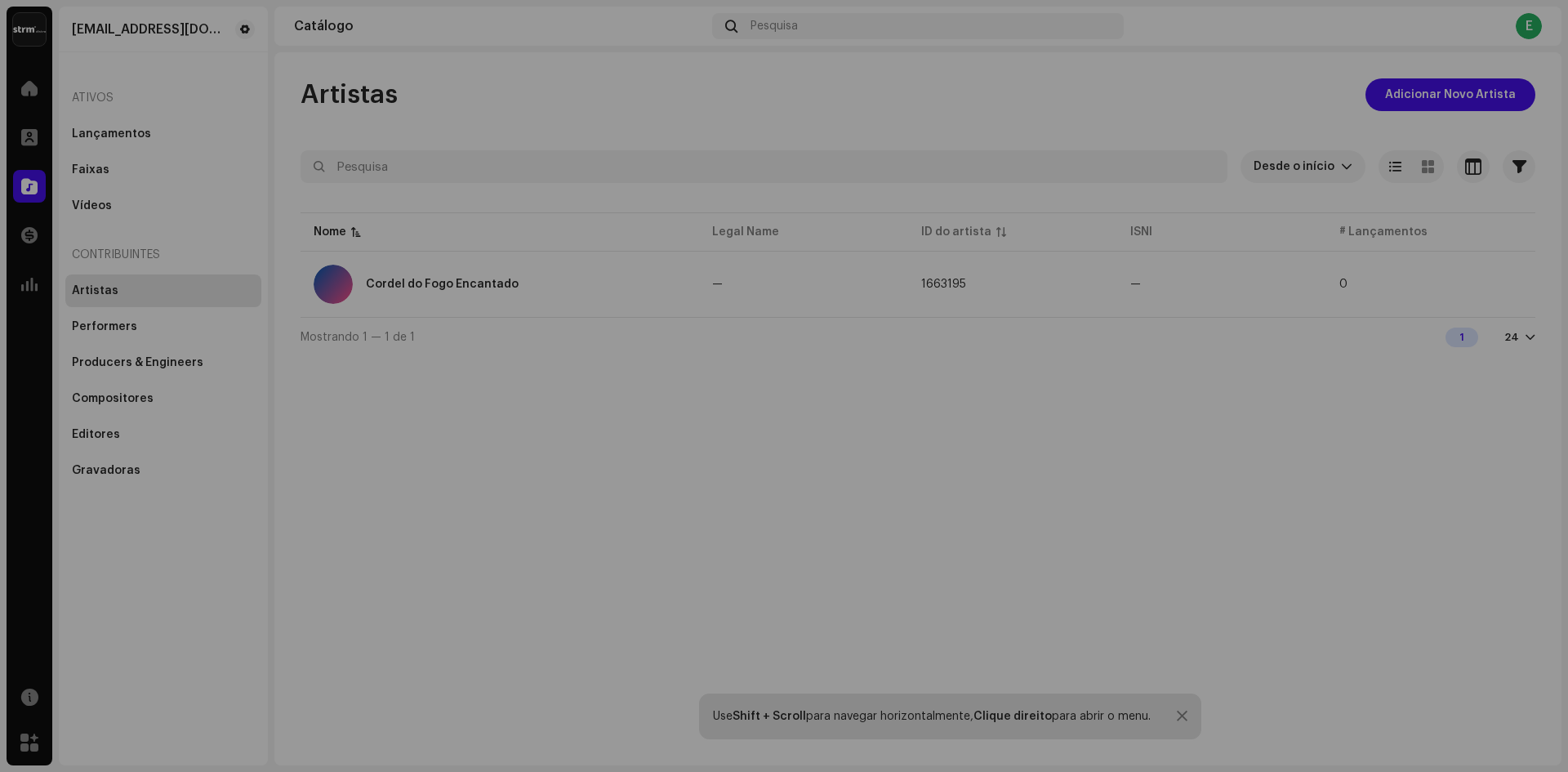
click at [1340, 314] on div "Cordel do Fogo Encantado Portal do artista Invite Member Member Email Last Acti…" at bounding box center [784, 386] width 1568 height 772
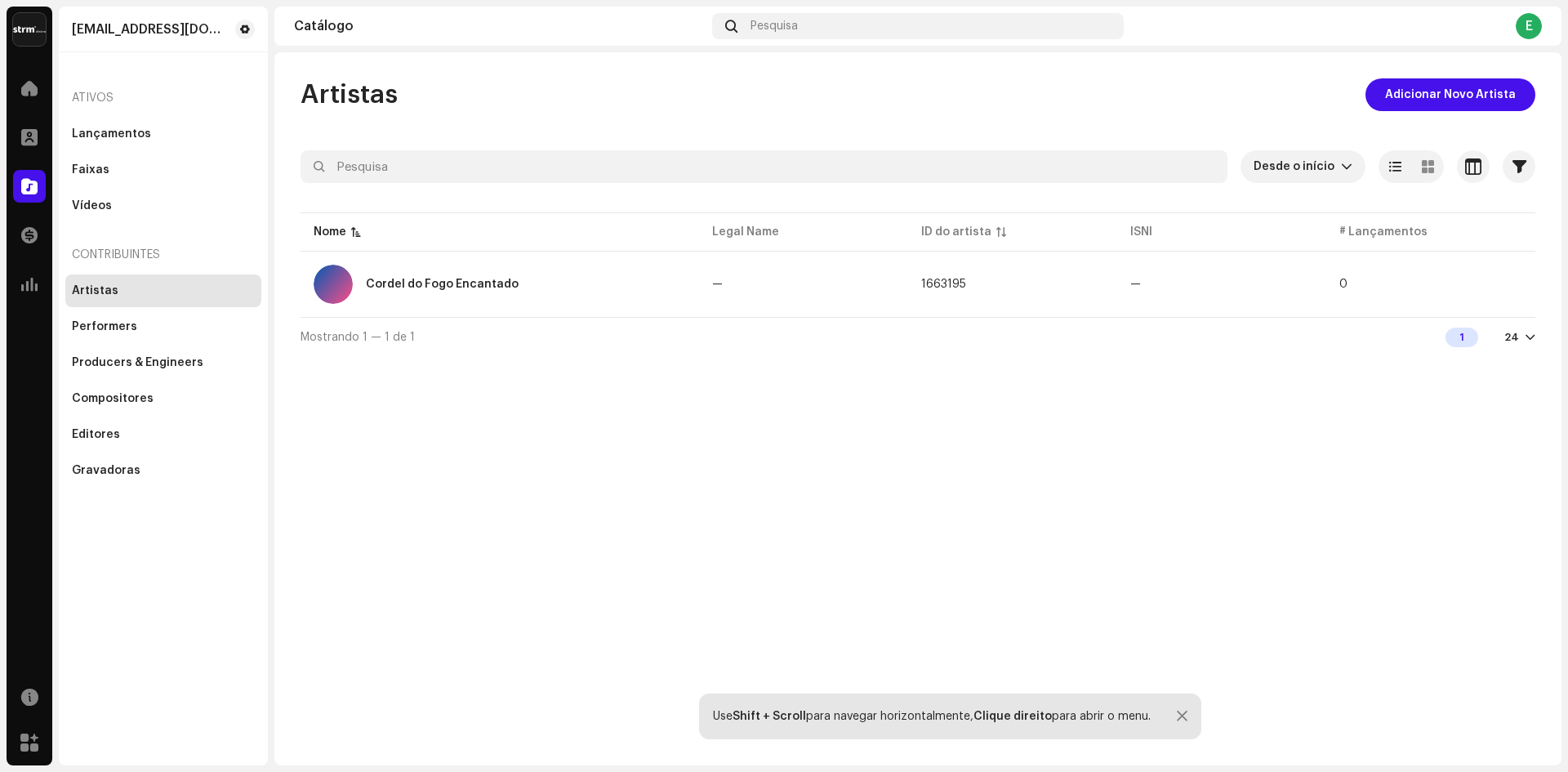
click at [1182, 719] on div at bounding box center [1182, 716] width 11 height 13
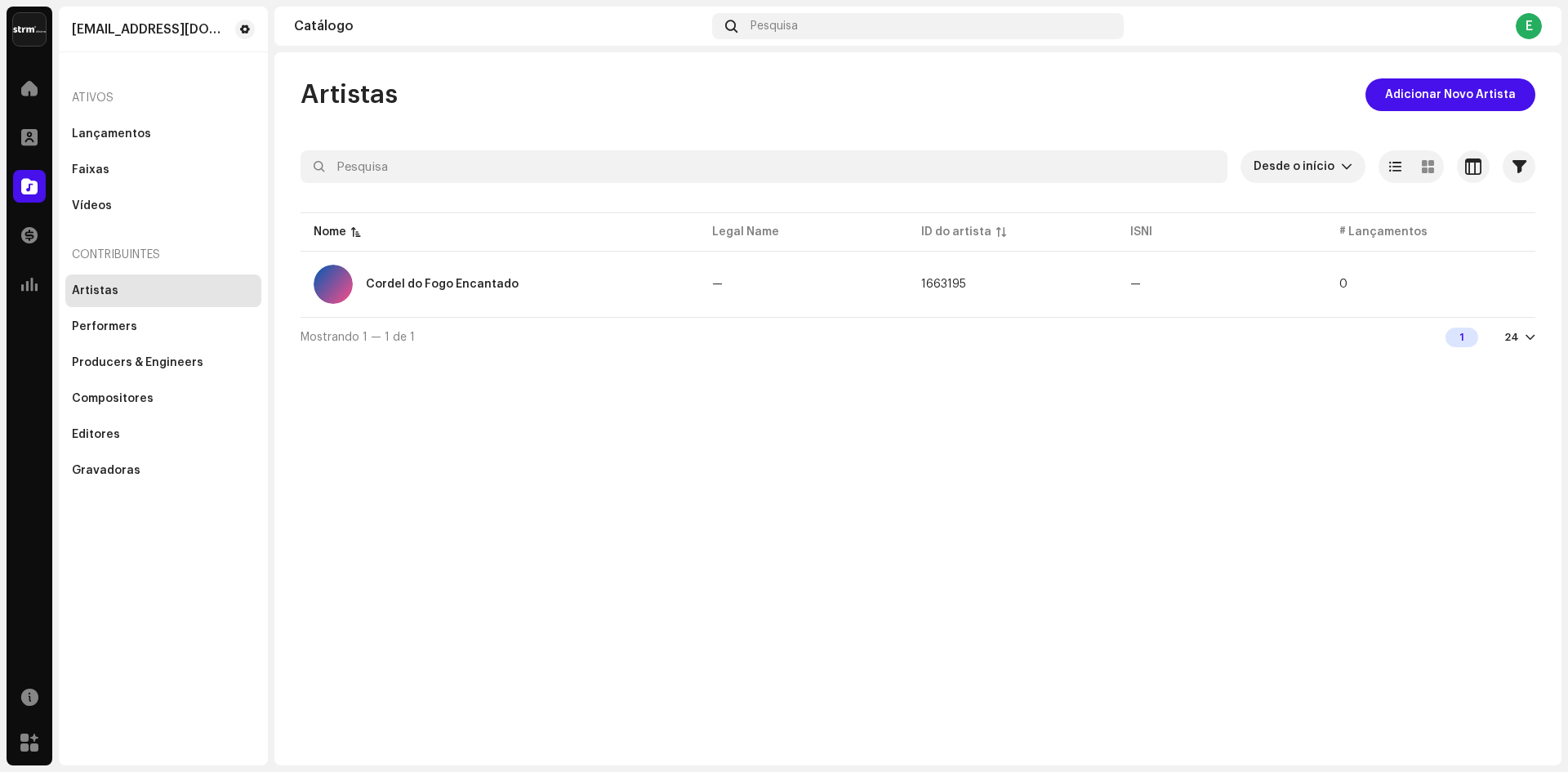
click at [1531, 339] on div at bounding box center [1531, 337] width 10 height 13
click at [1193, 460] on div "Artistas Adicionar Novo Artista Desde o início Selecionado 0 Selecionar todos O…" at bounding box center [918, 409] width 1288 height 713
click at [85, 166] on div "Faixas" at bounding box center [91, 169] width 37 height 13
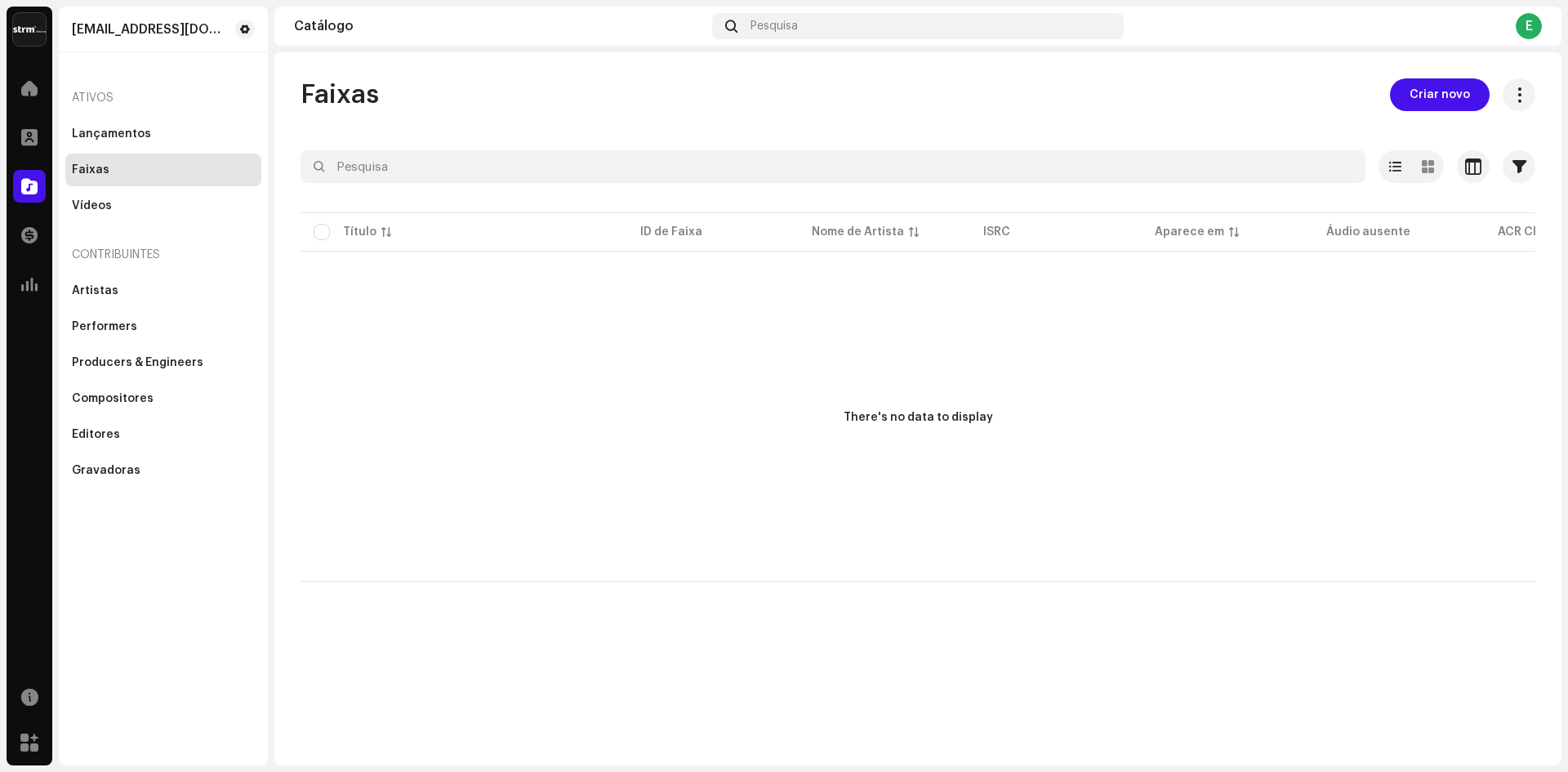
click at [689, 229] on p-table "Título ID de Faixa Nome de Artista ISRC Aparece em Áudio ausente ACR Cloud" at bounding box center [918, 232] width 1235 height 45
click at [326, 233] on p-table "Título ID de Faixa Nome de Artista ISRC Aparece em Áudio ausente ACR Cloud" at bounding box center [918, 232] width 1235 height 45
click at [1405, 163] on div at bounding box center [1395, 167] width 33 height 33
click at [1390, 163] on span at bounding box center [1395, 167] width 12 height 13
click at [1426, 167] on span at bounding box center [1428, 167] width 12 height 13
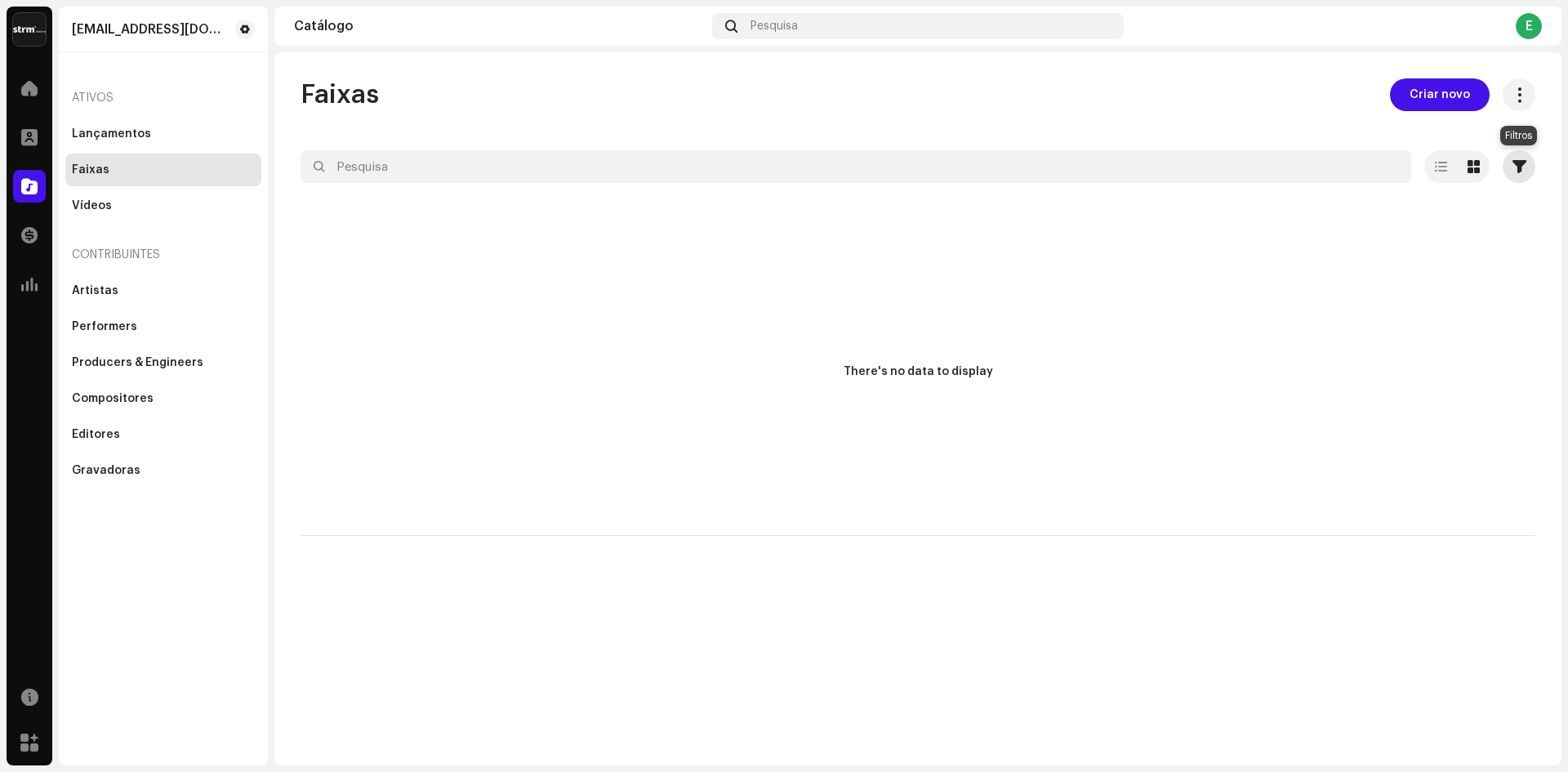
click at [1517, 173] on span "button" at bounding box center [1520, 167] width 14 height 13
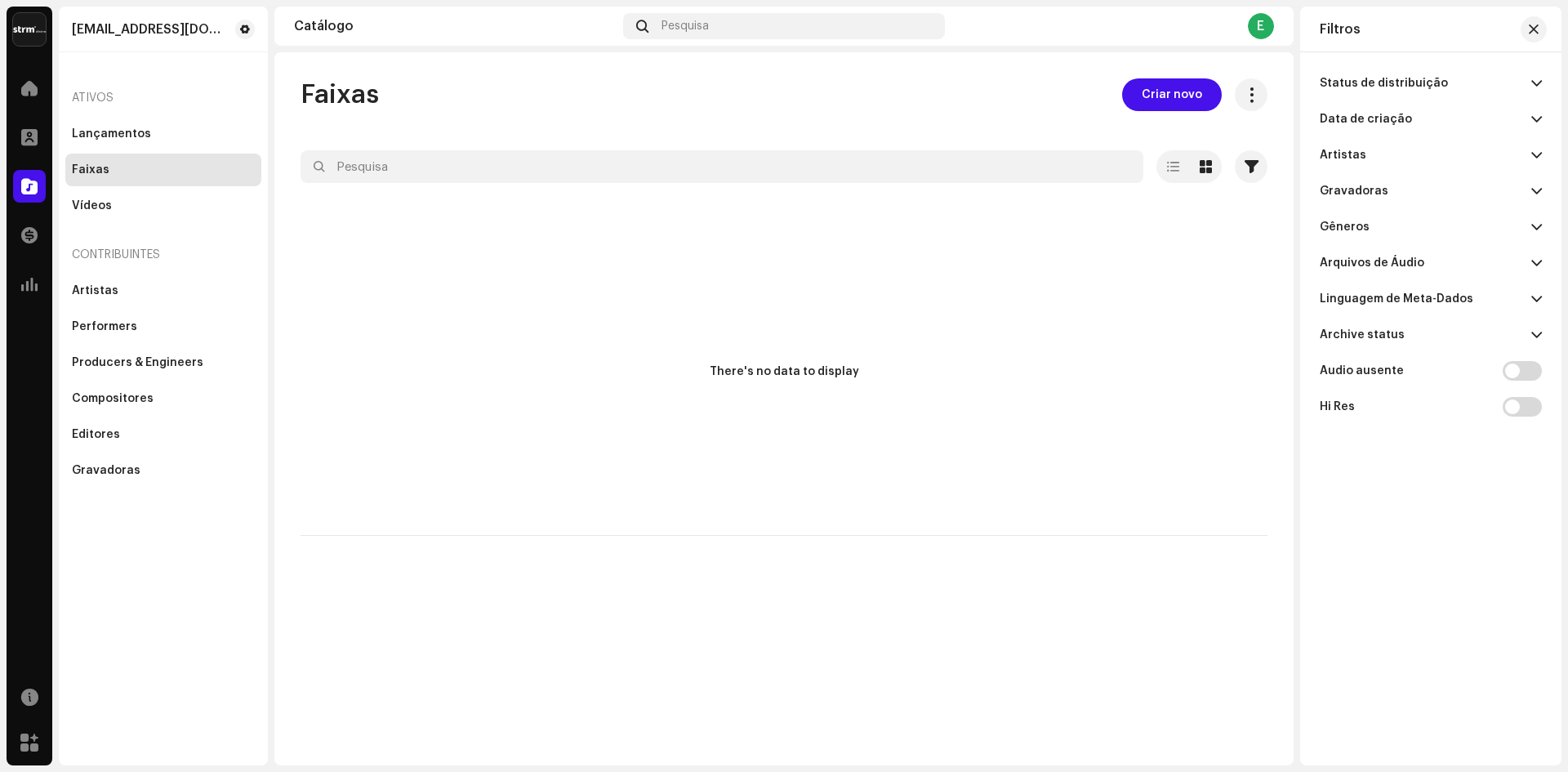
click at [1353, 152] on div "Artistas" at bounding box center [1344, 155] width 46 height 13
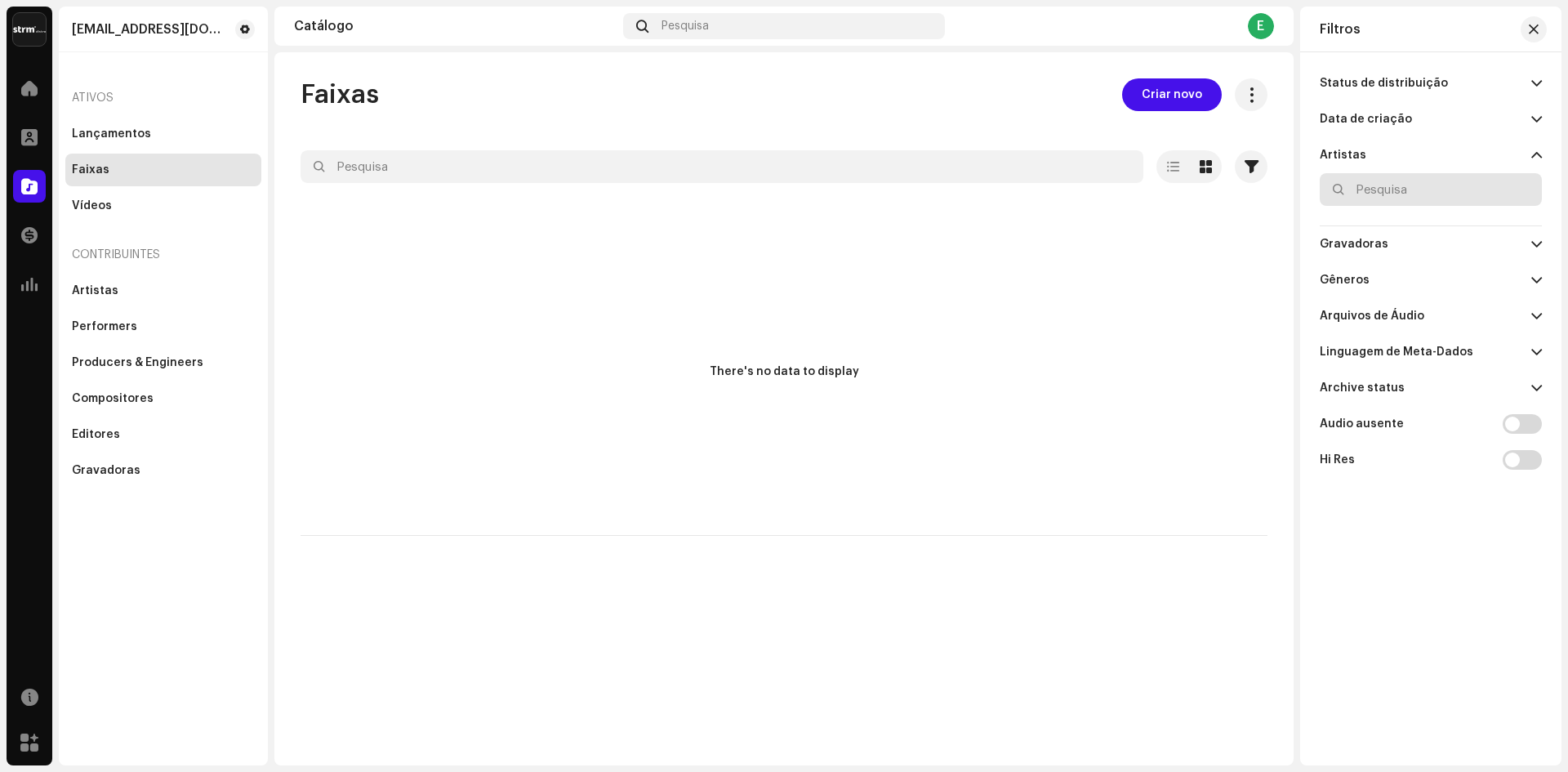
click at [1381, 187] on input "text" at bounding box center [1432, 189] width 223 height 33
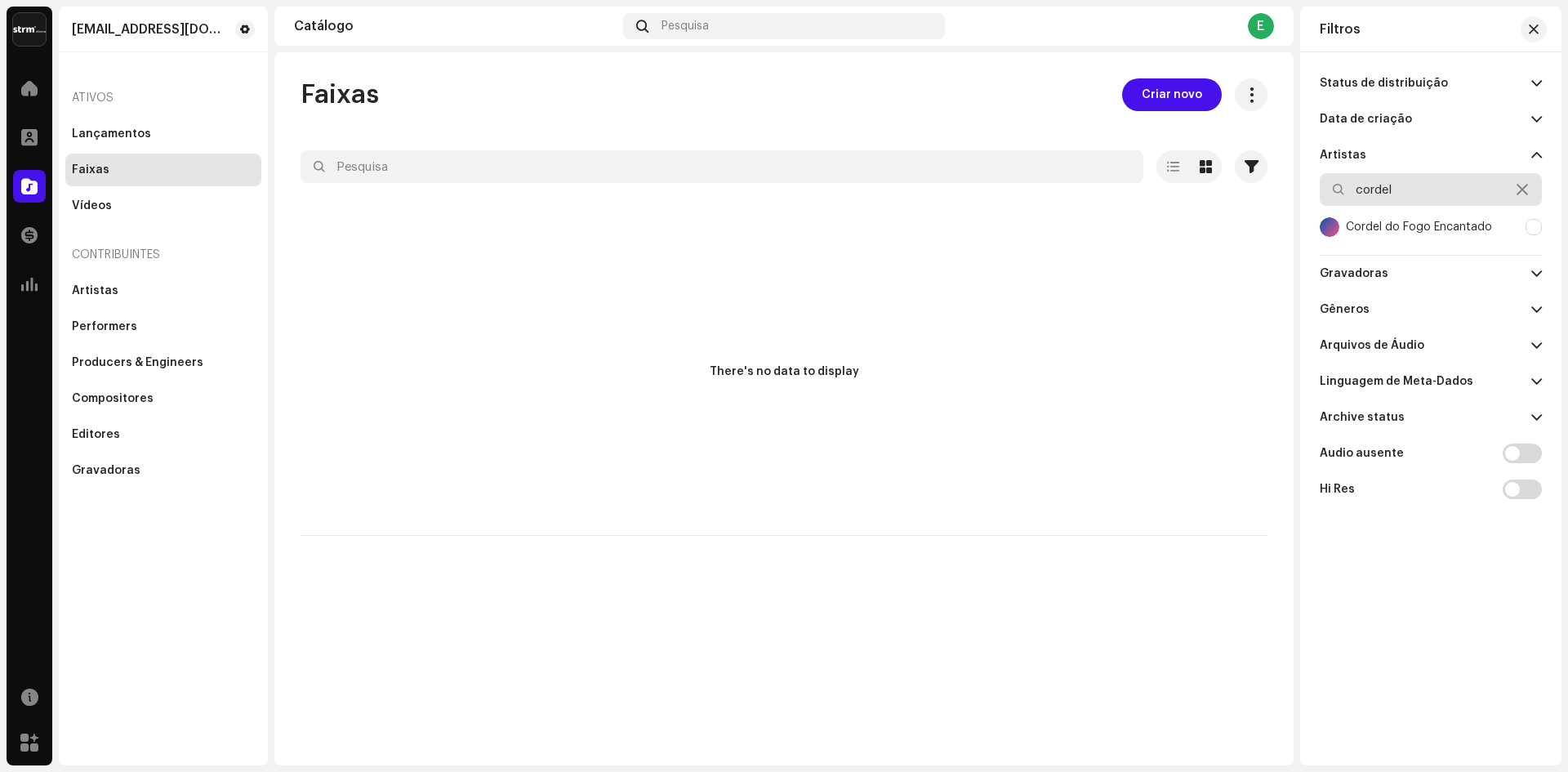
type input "cordel"
click at [1391, 218] on div "Cordel do Fogo Encantado" at bounding box center [1407, 227] width 173 height 20
click at [1382, 222] on div "Cordel do Fogo Encantado" at bounding box center [1419, 227] width 146 height 13
checkbox input "true"
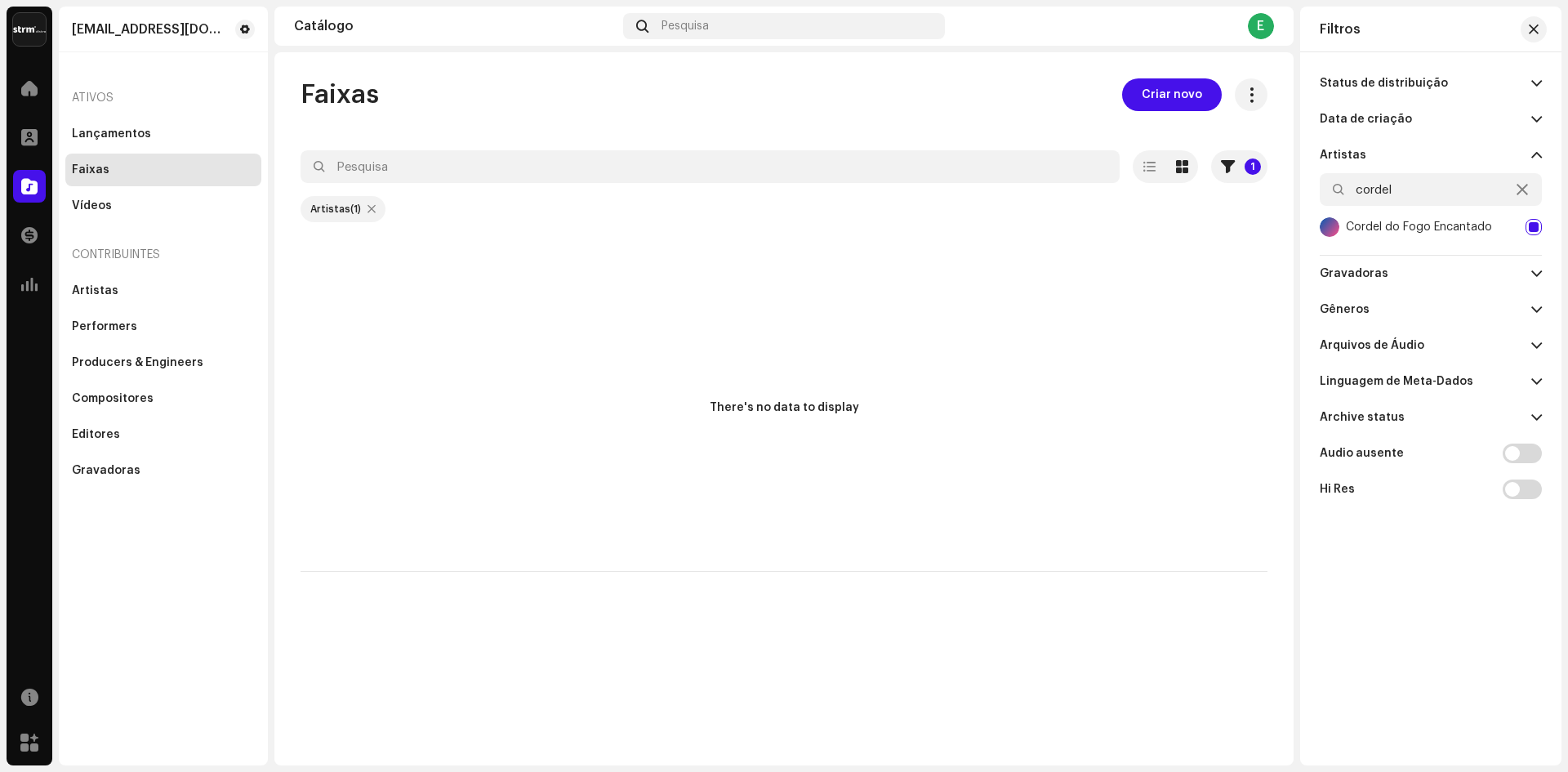
click at [332, 210] on div "Artistas (1)" at bounding box center [336, 209] width 51 height 13
click at [1255, 97] on span at bounding box center [1251, 94] width 15 height 13
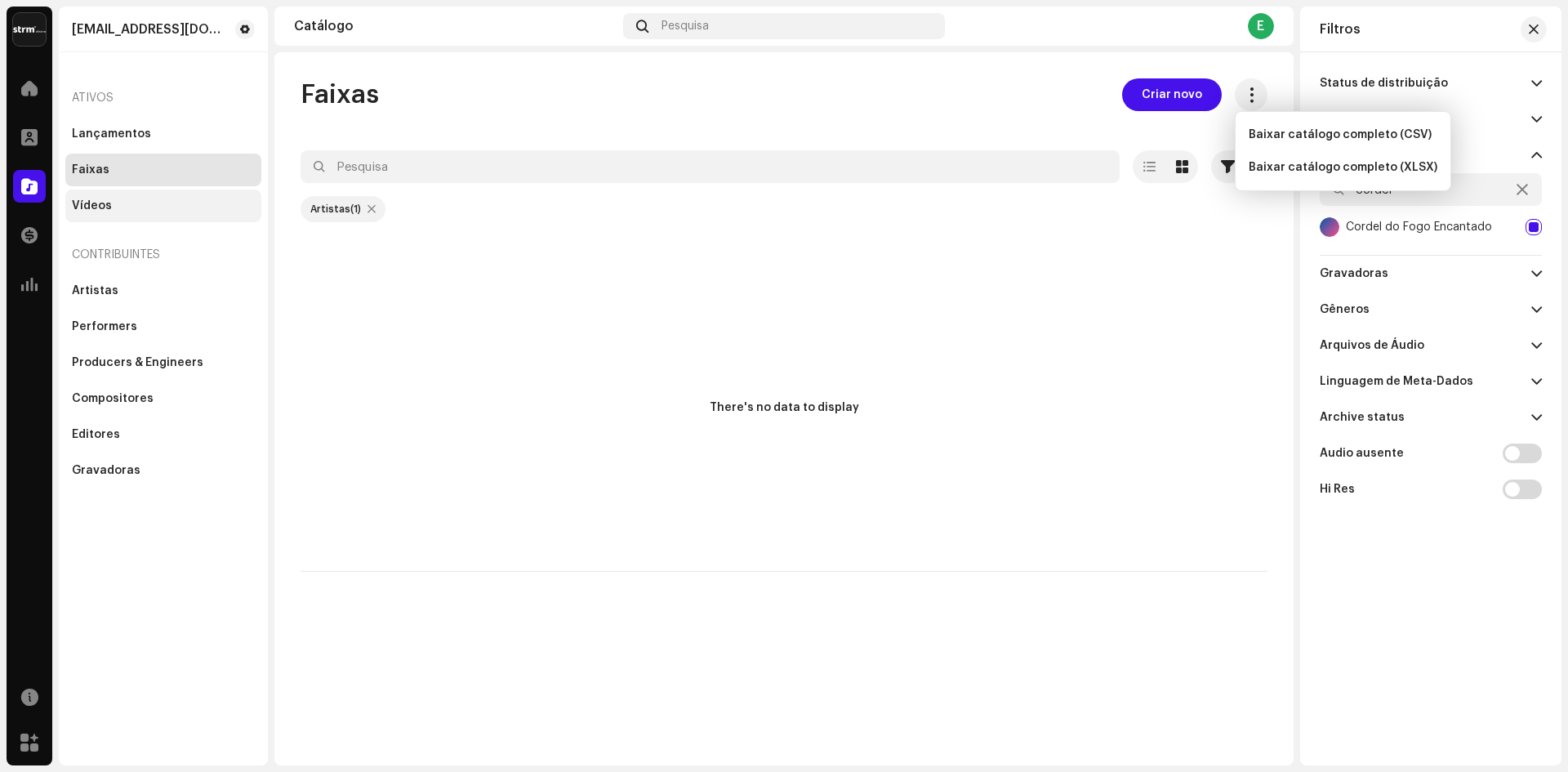
click at [104, 209] on div "Vídeos" at bounding box center [92, 206] width 40 height 13
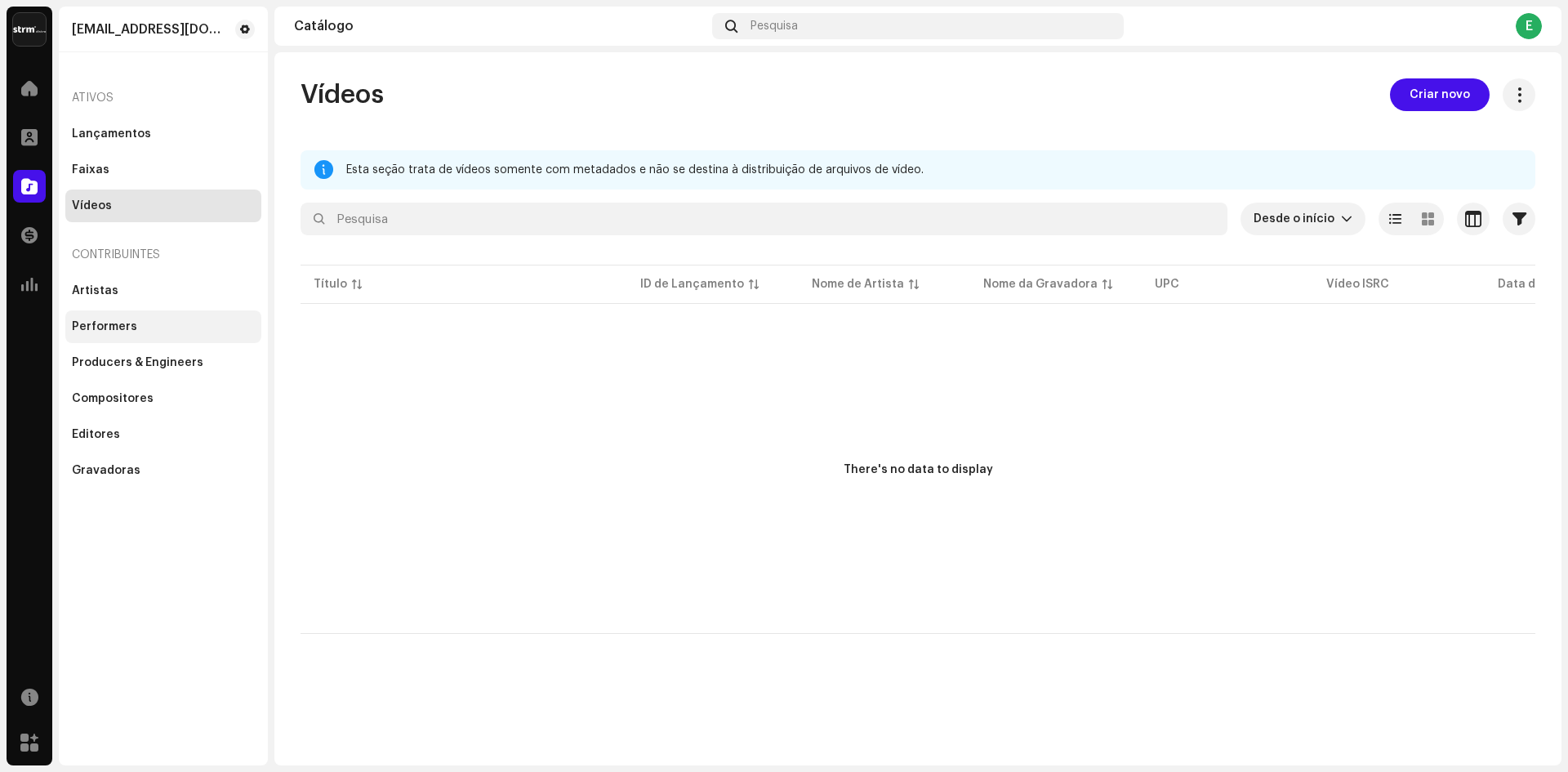
click at [118, 324] on div "Performers" at bounding box center [104, 327] width 65 height 13
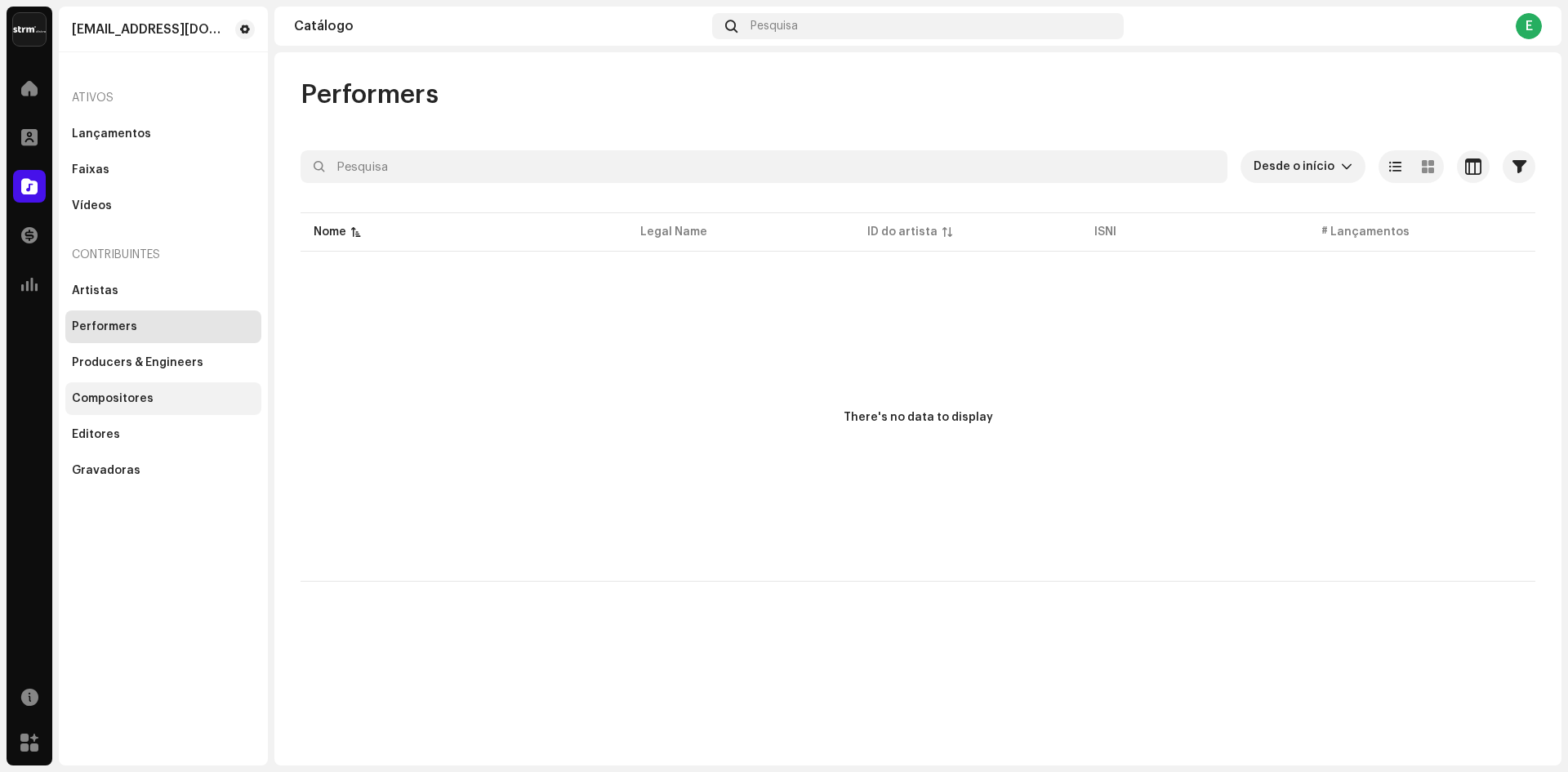
click at [118, 391] on div "Compositores" at bounding box center [163, 398] width 196 height 33
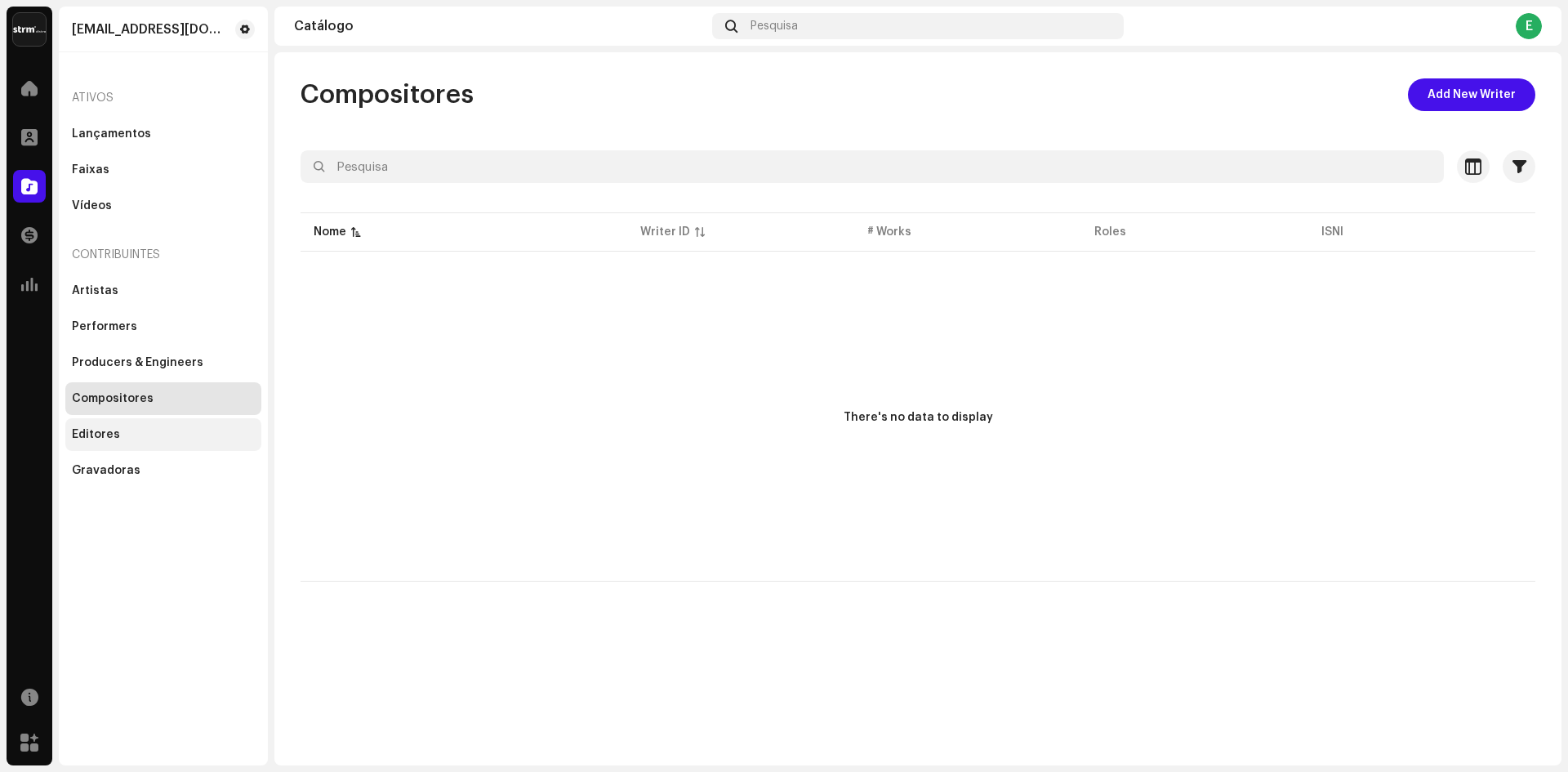
click at [98, 431] on div "Editores" at bounding box center [96, 435] width 48 height 13
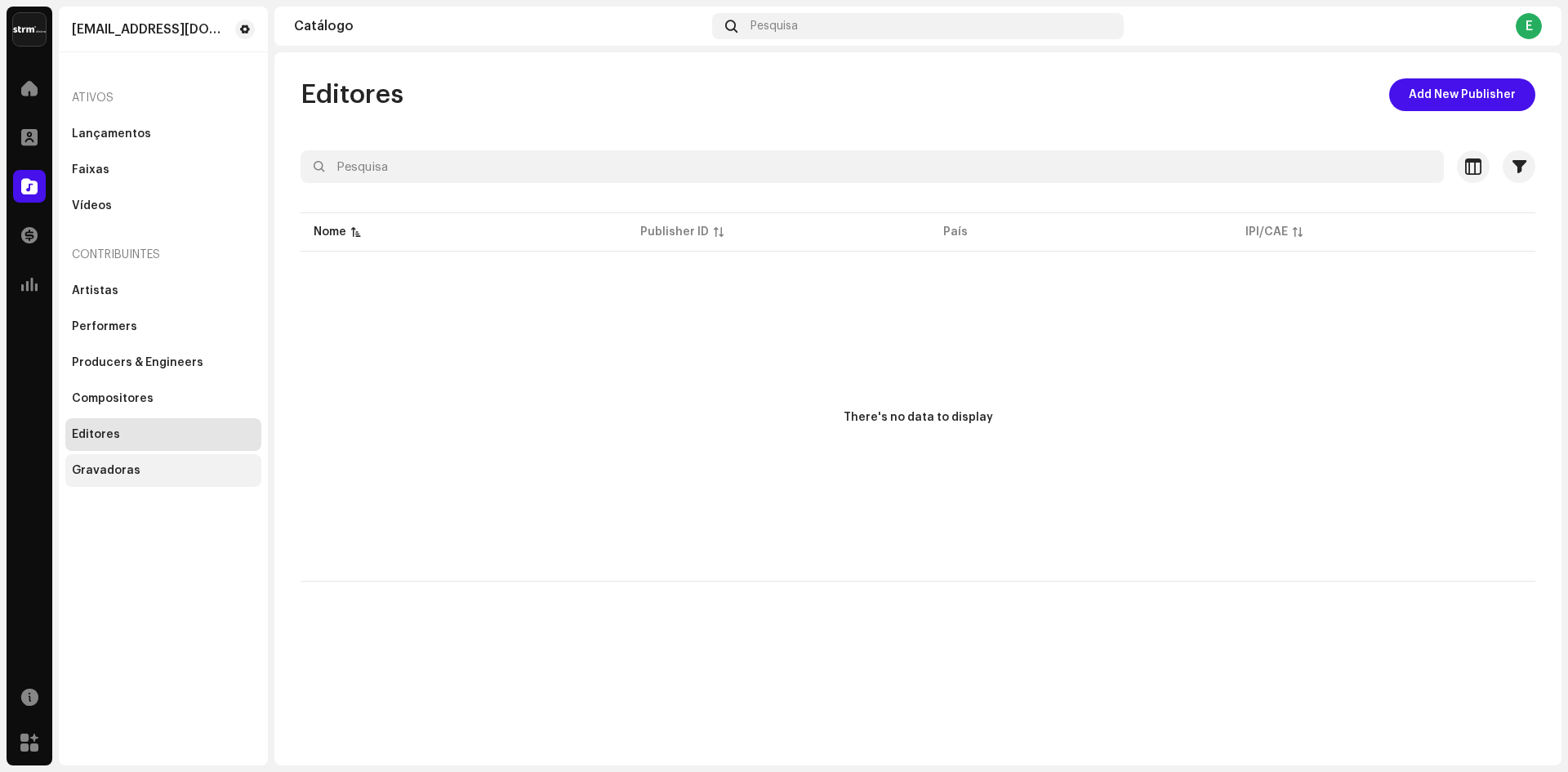
click at [101, 463] on div "Gravadoras" at bounding box center [163, 470] width 196 height 33
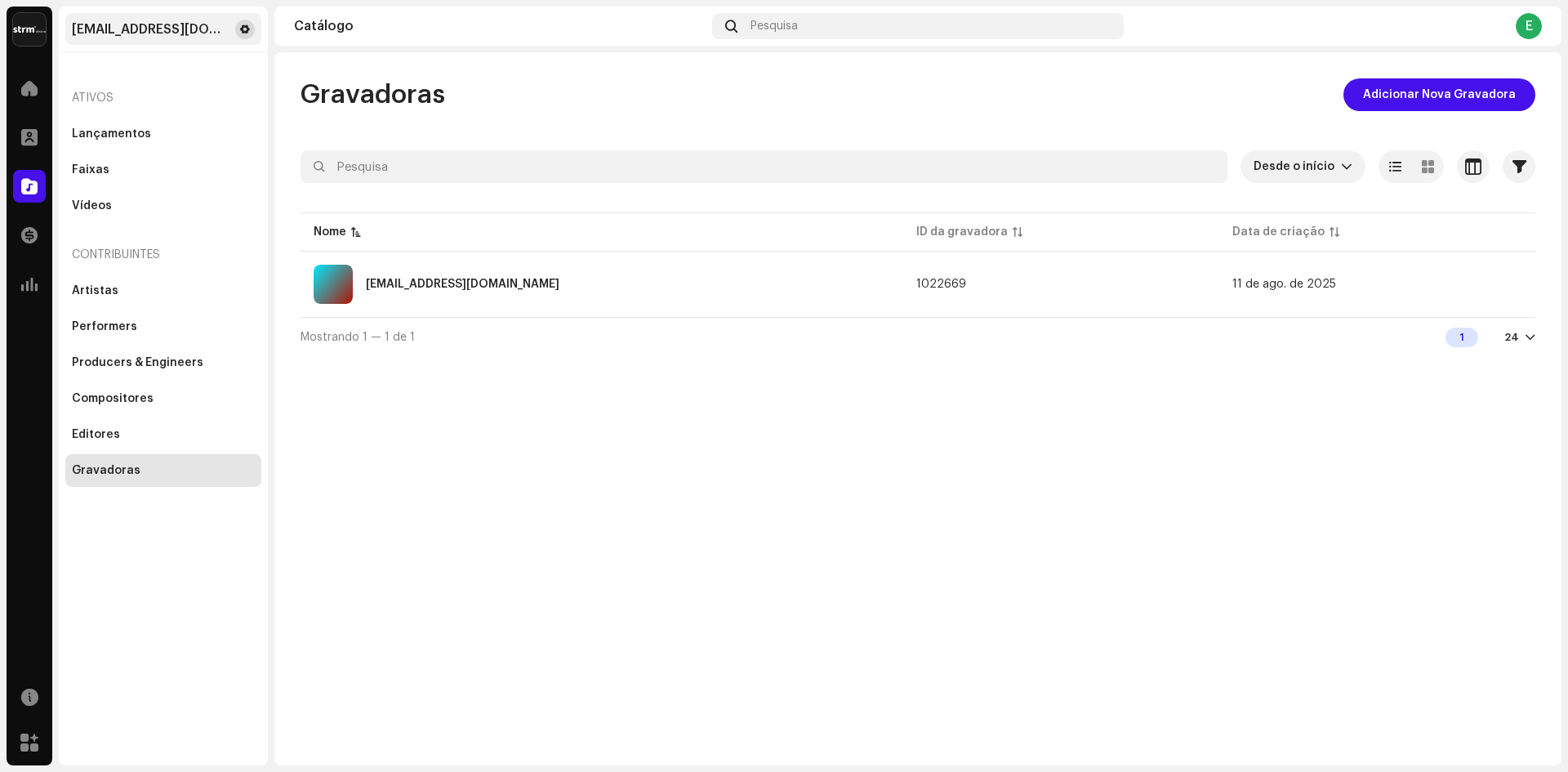
click at [248, 28] on span at bounding box center [245, 29] width 10 height 13
click at [244, 28] on span at bounding box center [245, 29] width 10 height 13
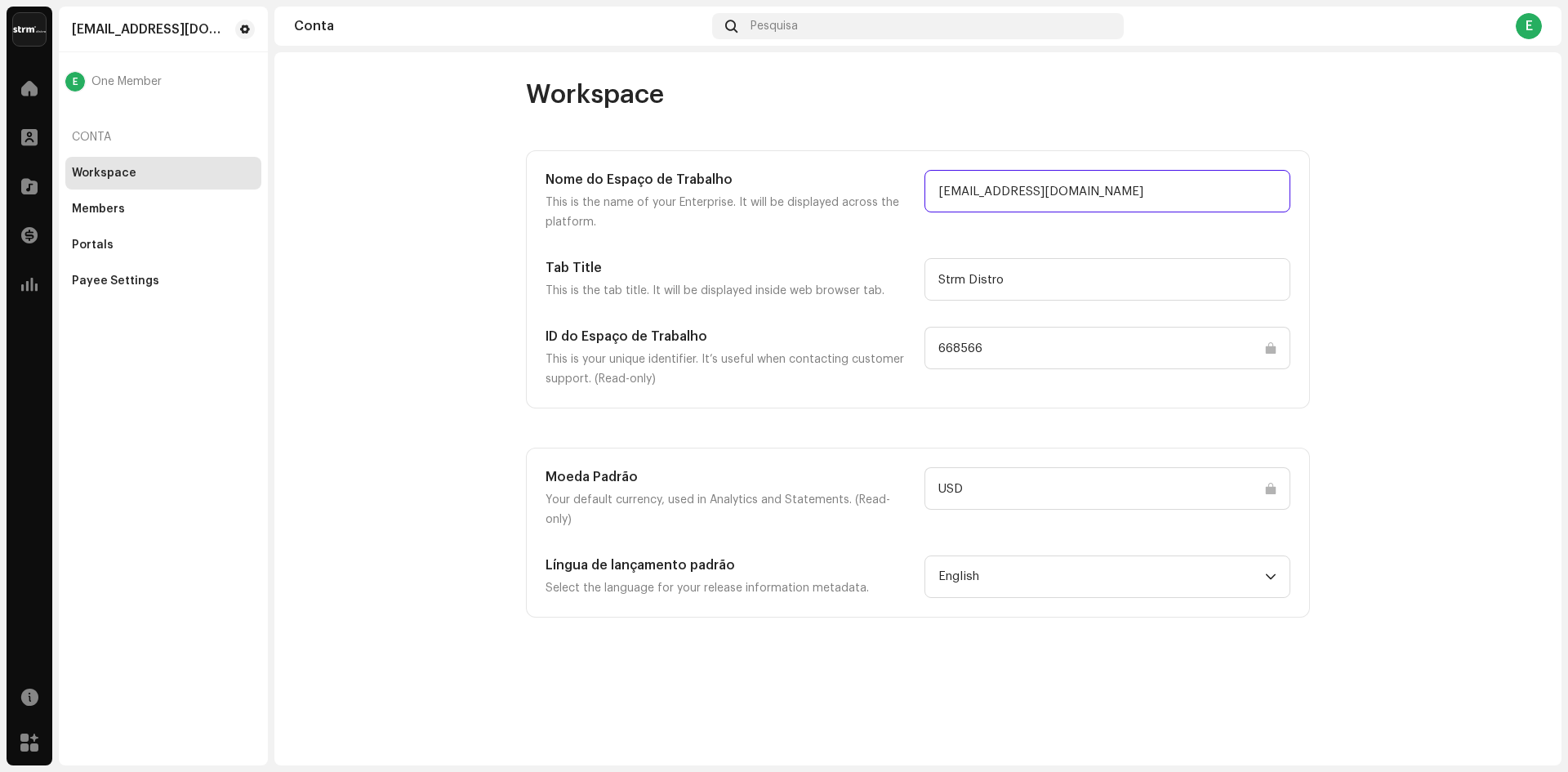
drag, startPoint x: 1134, startPoint y: 197, endPoint x: 850, endPoint y: 209, distance: 284.3
click at [850, 209] on div "Nome do Espaço de Trabalho This is the name of your Enterprise. It will be disp…" at bounding box center [918, 201] width 745 height 62
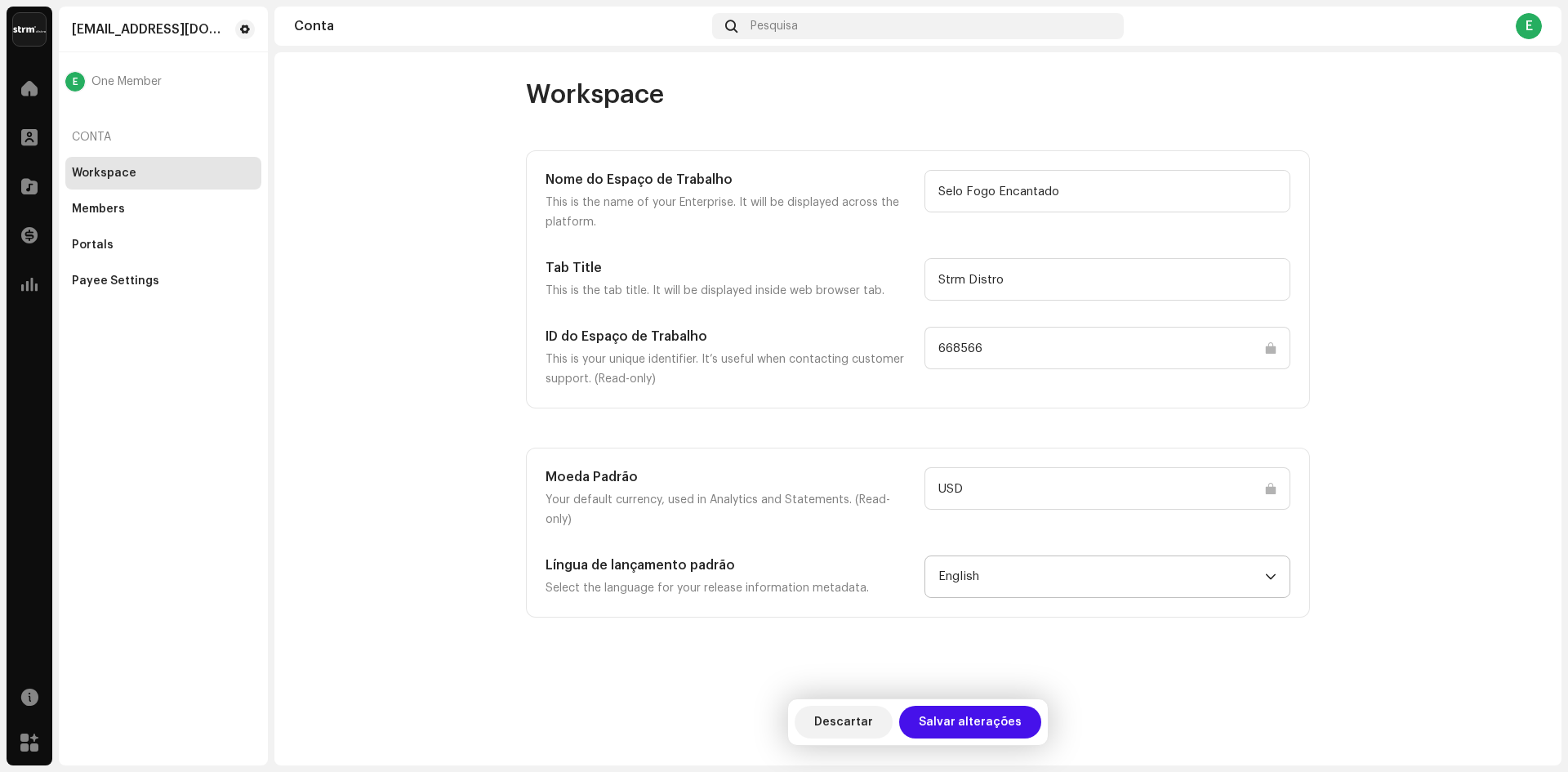
click at [1271, 574] on icon "dropdown trigger" at bounding box center [1271, 577] width 10 height 5
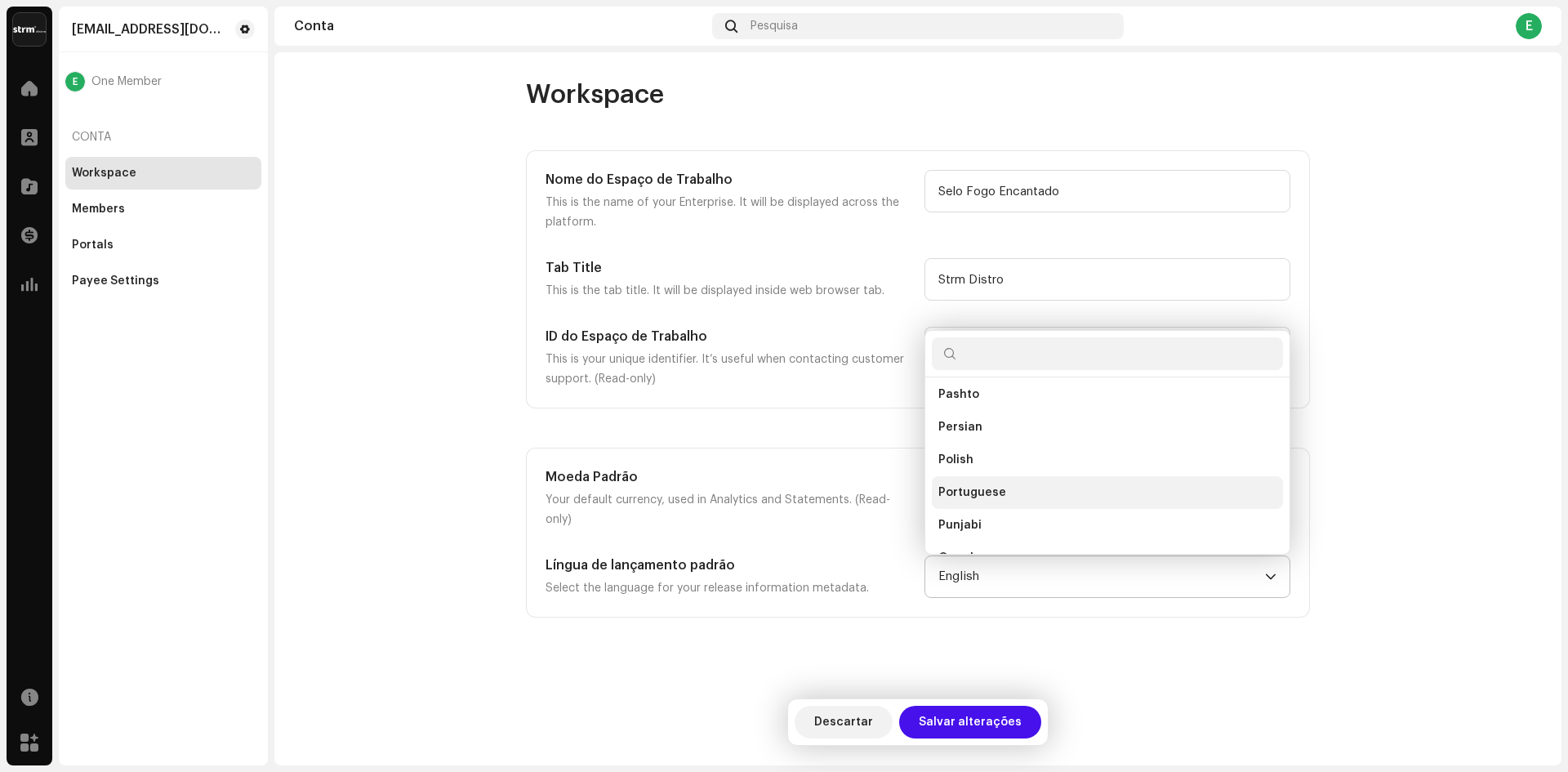
scroll to position [4411, 0]
click at [996, 458] on span "Portuguese" at bounding box center [972, 466] width 68 height 16
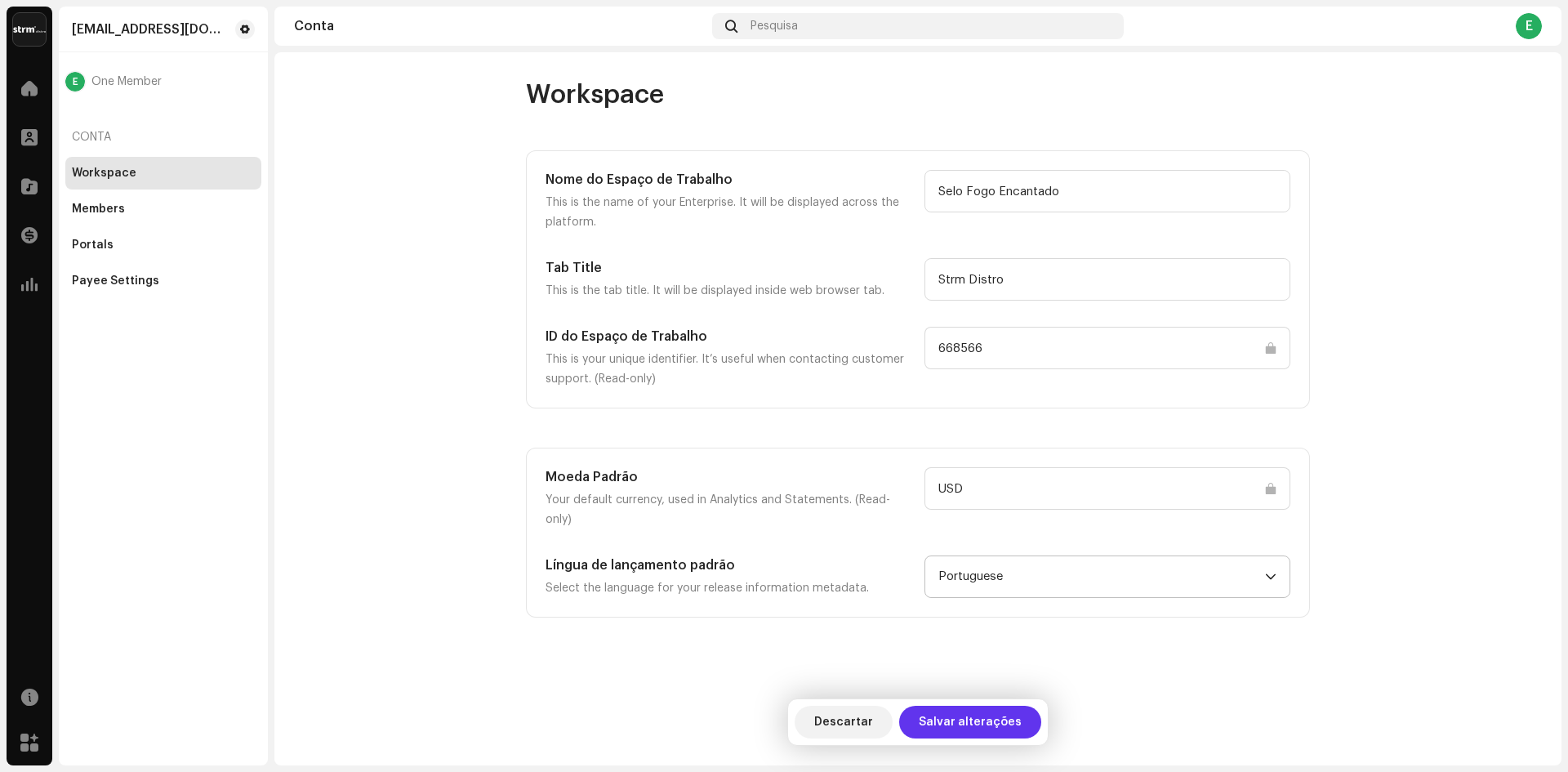
click at [956, 719] on span "Salvar alterações" at bounding box center [971, 722] width 103 height 33
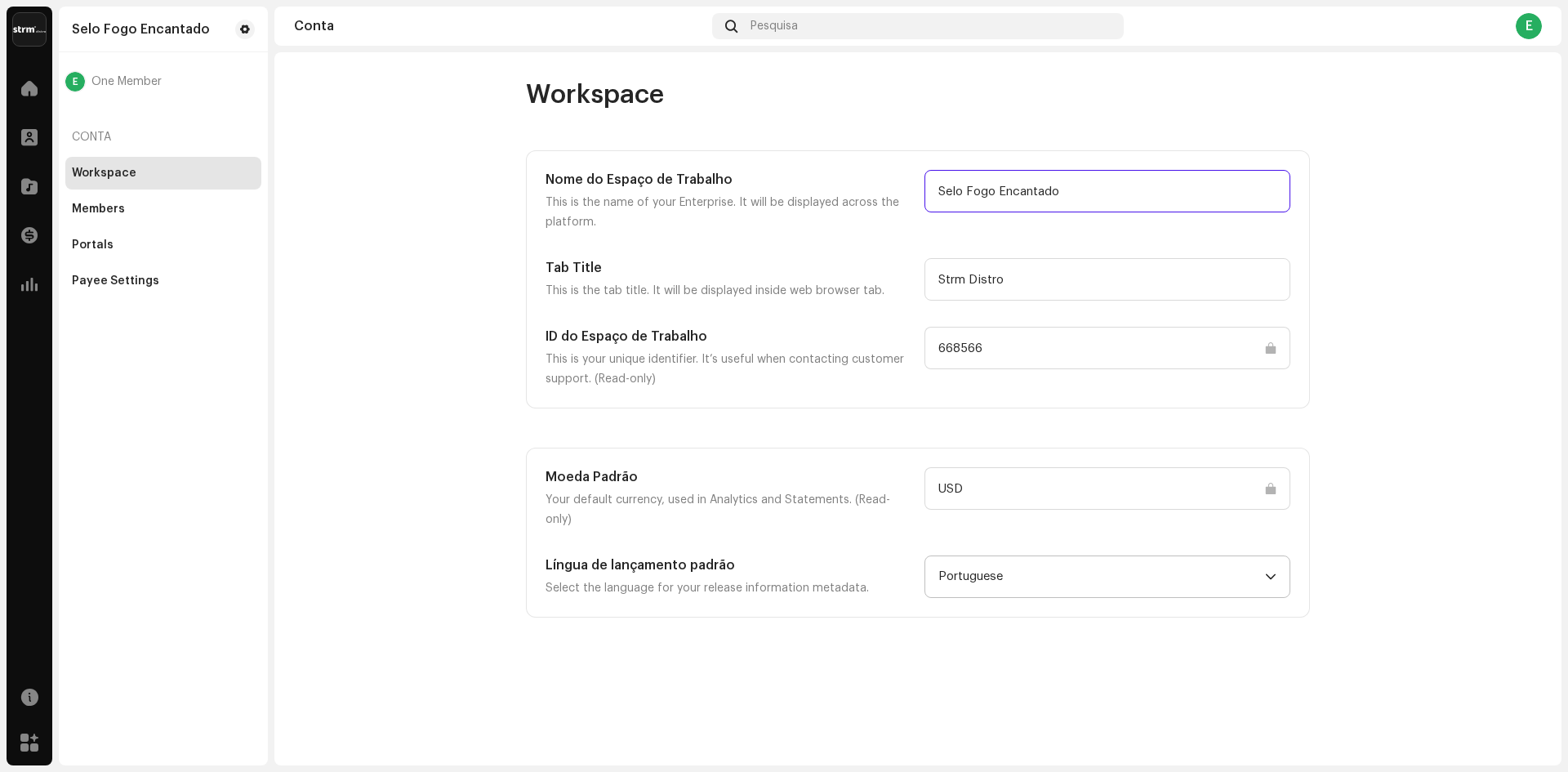
click at [1069, 189] on input "Selo Fogo Encantado" at bounding box center [1107, 191] width 366 height 43
drag, startPoint x: 966, startPoint y: 192, endPoint x: 906, endPoint y: 195, distance: 60.1
click at [906, 195] on div "Nome do Espaço de Trabalho This is the name of your Enterprise. It will be disp…" at bounding box center [918, 201] width 745 height 62
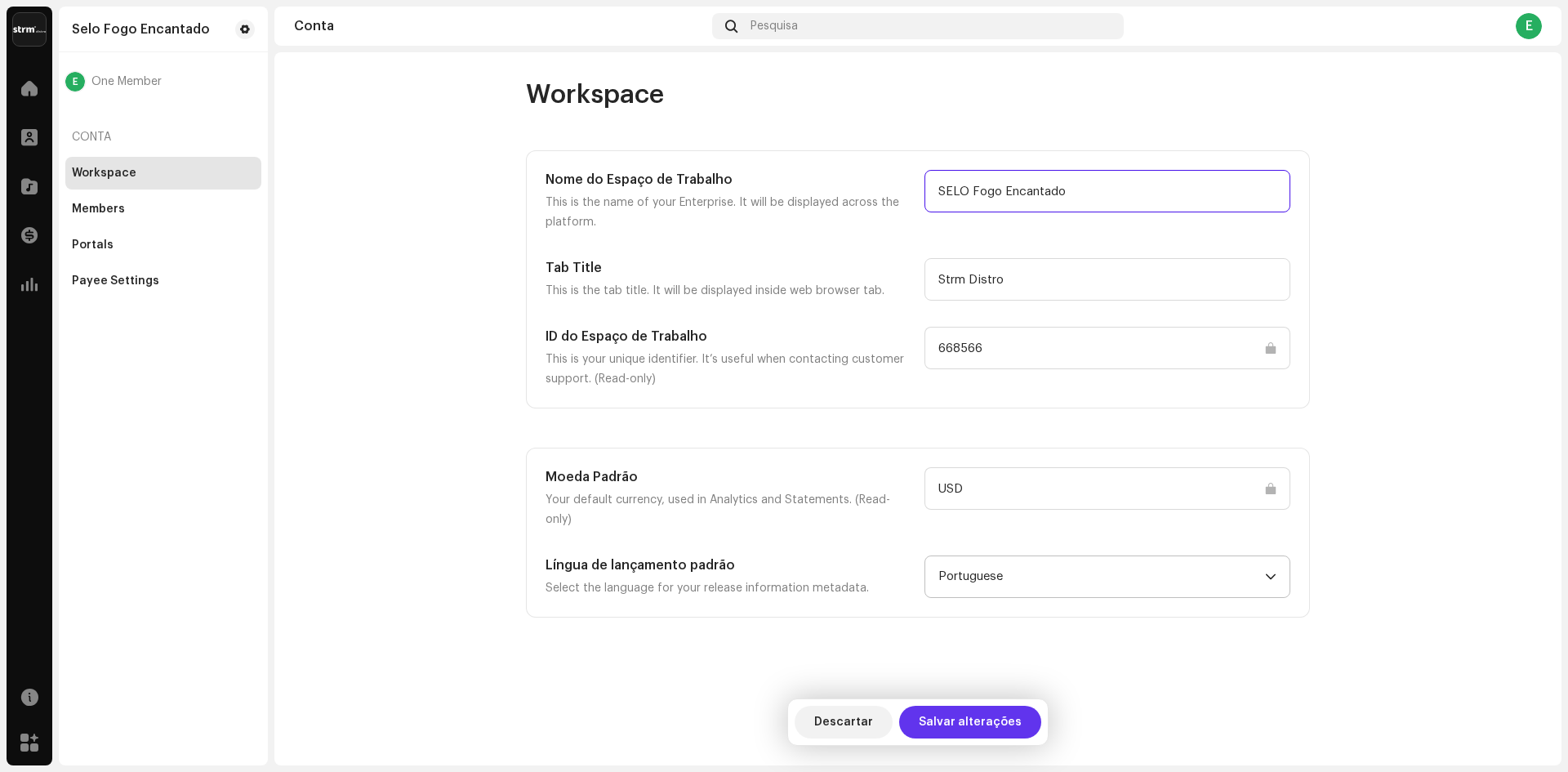
type input "SELO Fogo Encantado"
click at [963, 717] on span "Salvar alterações" at bounding box center [971, 722] width 103 height 33
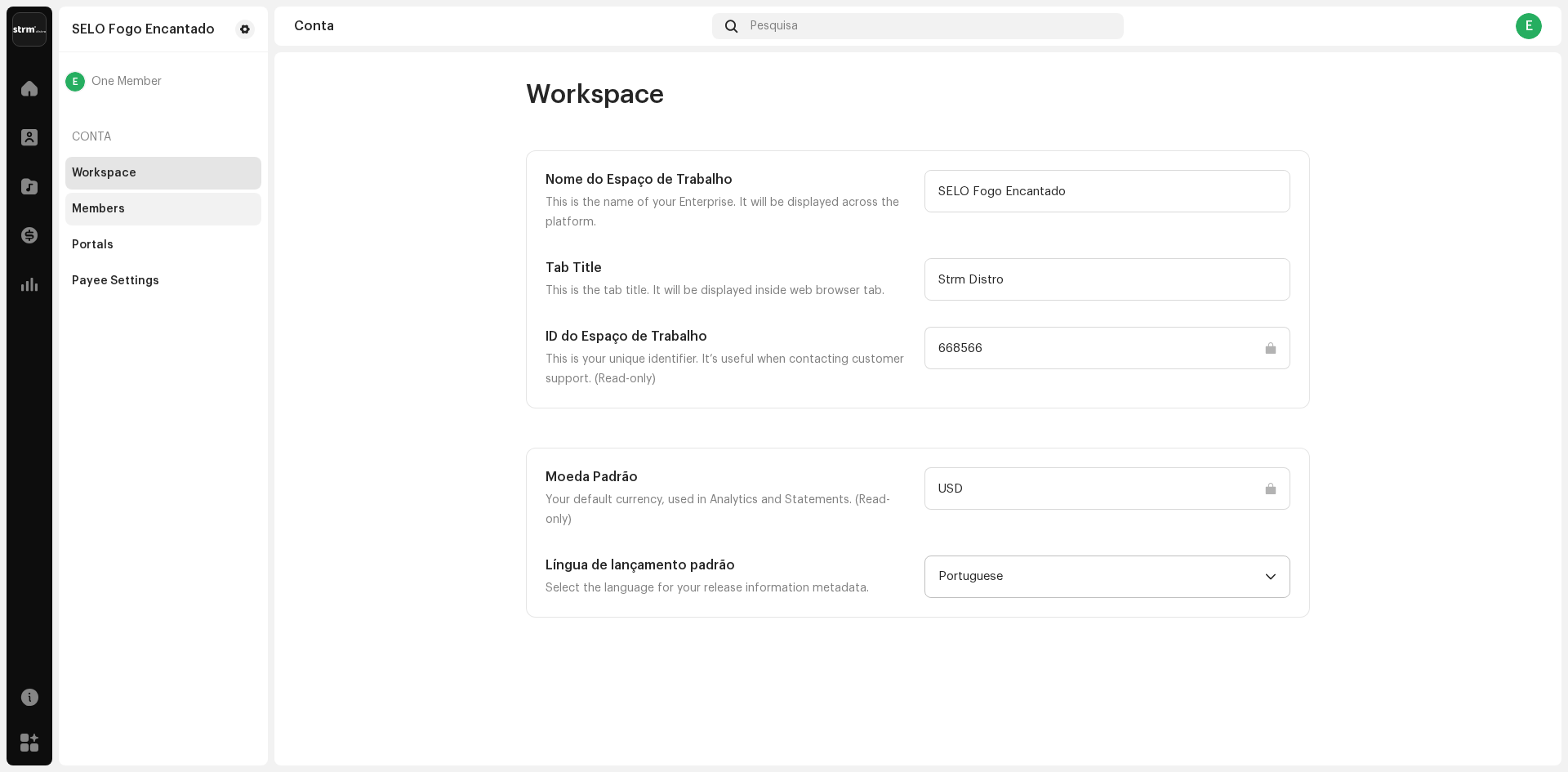
click at [97, 210] on div "Members" at bounding box center [99, 209] width 53 height 13
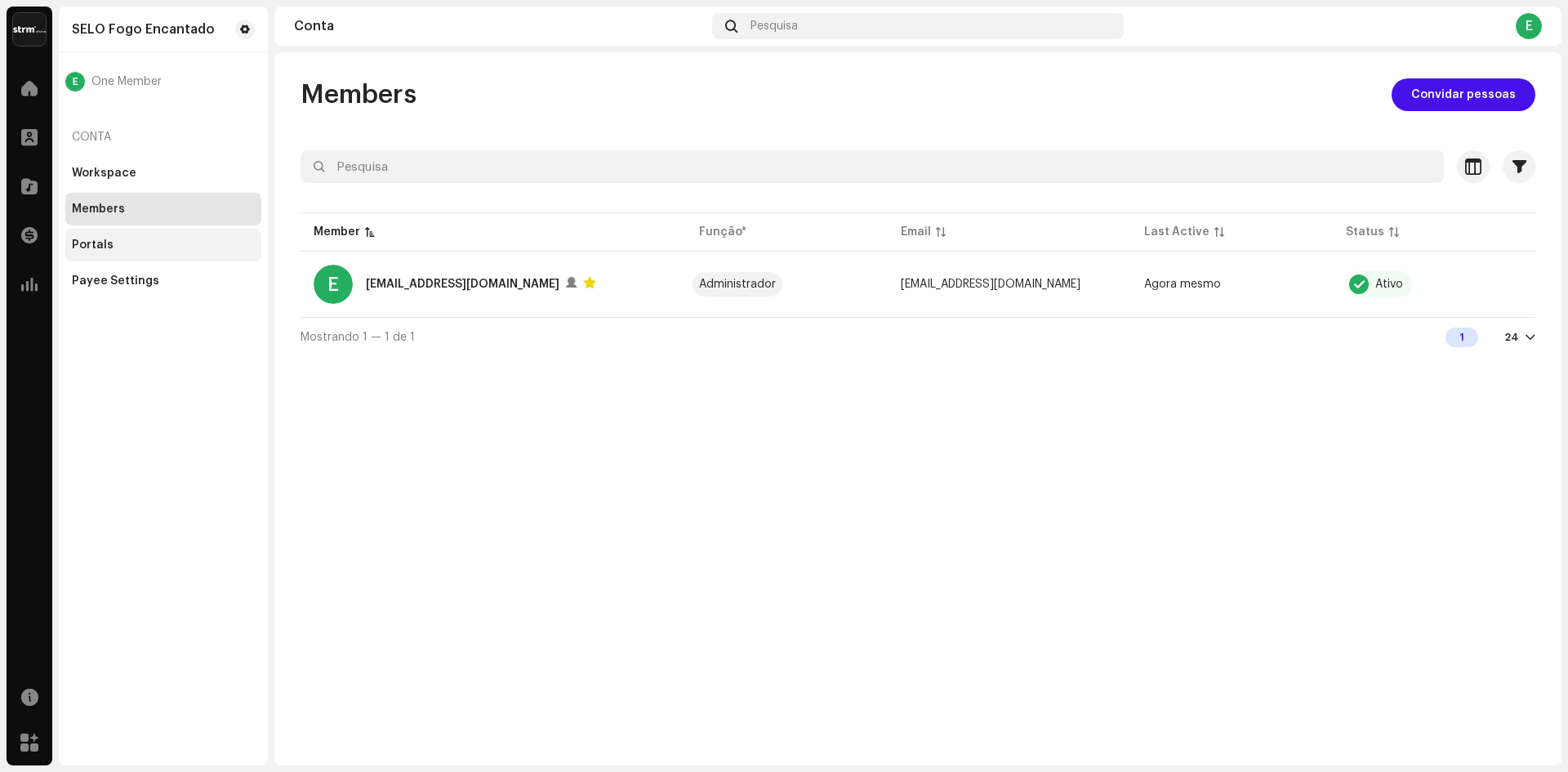
click at [94, 248] on div "Portals" at bounding box center [93, 245] width 42 height 13
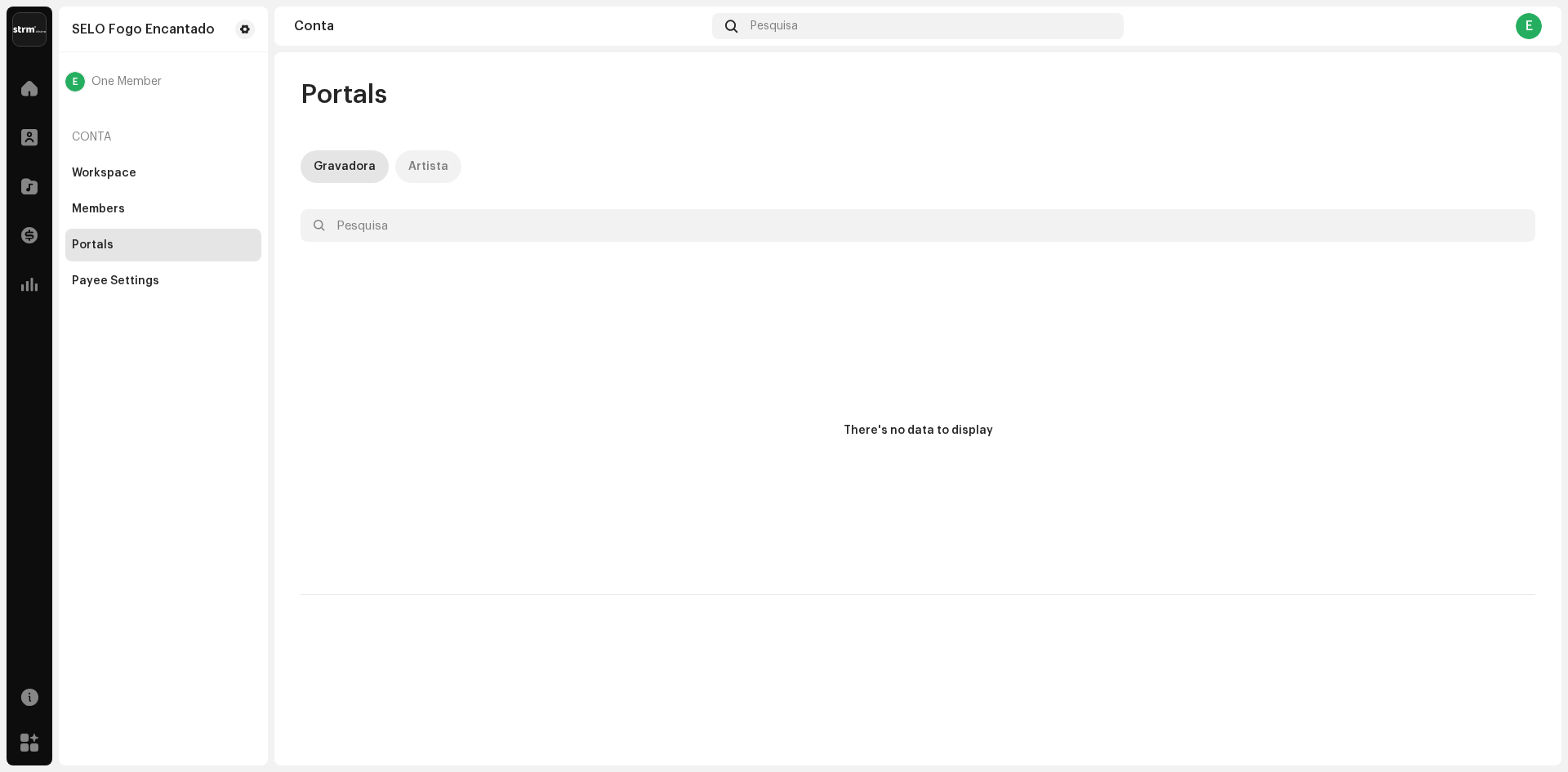
click at [425, 164] on div "Artista" at bounding box center [428, 167] width 40 height 33
click at [424, 172] on div "Artista" at bounding box center [428, 167] width 40 height 33
click at [89, 134] on div "Conta" at bounding box center [163, 137] width 196 height 39
click at [133, 77] on span "One Member" at bounding box center [126, 81] width 70 height 13
click at [249, 28] on span at bounding box center [245, 29] width 10 height 13
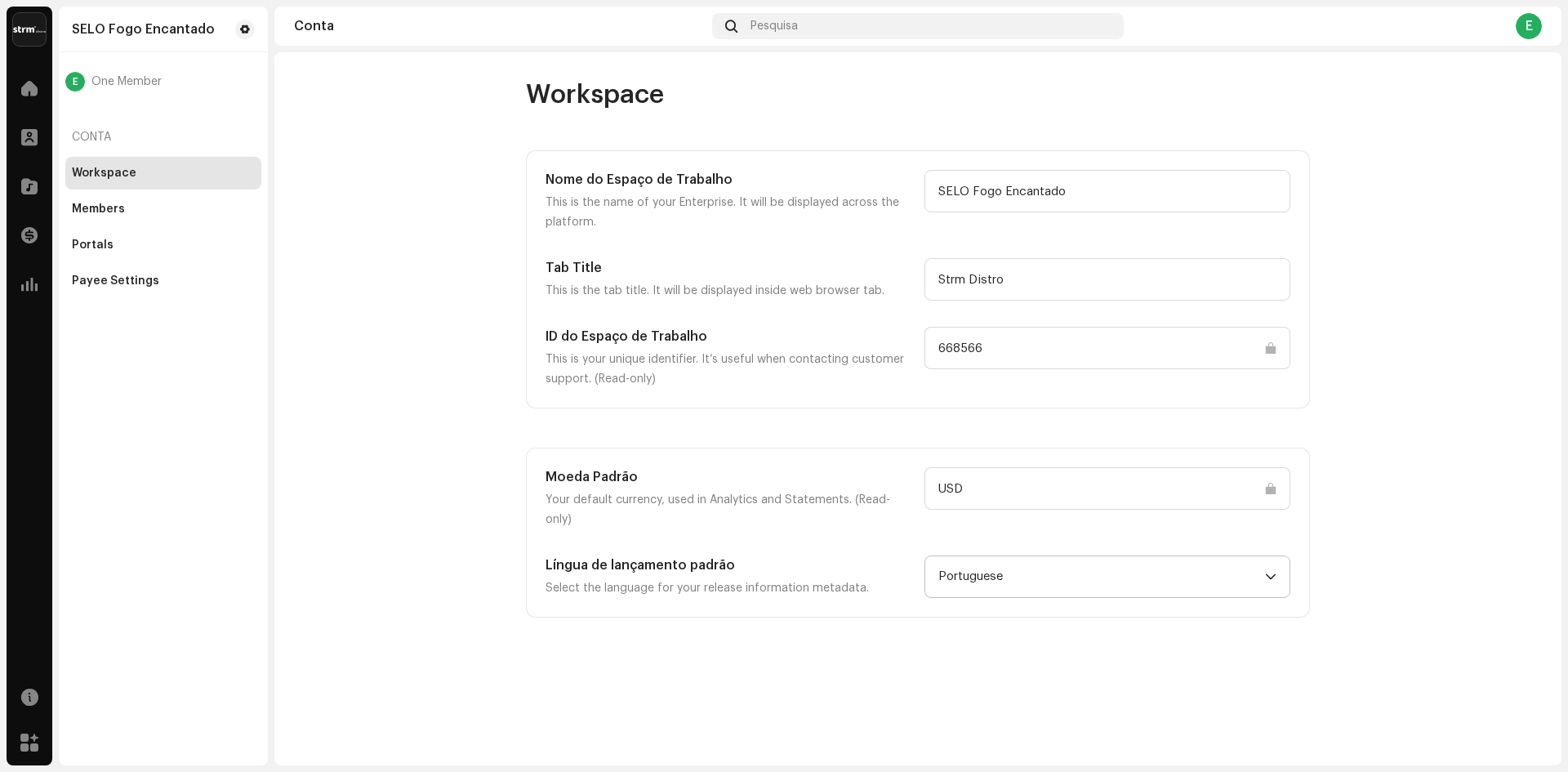
click at [1276, 571] on icon "dropdown trigger" at bounding box center [1271, 576] width 12 height 12
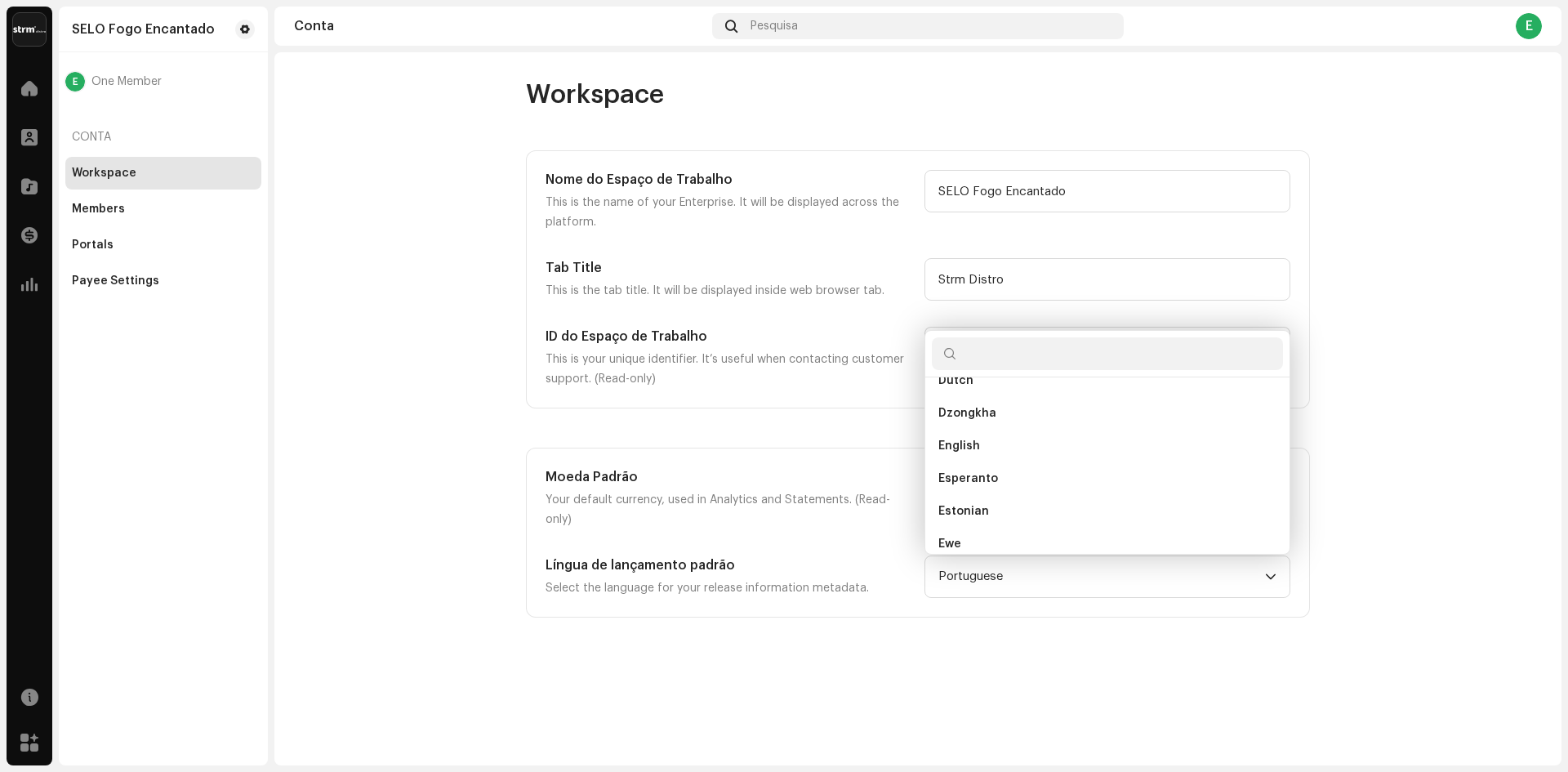
scroll to position [1460, 0]
click at [967, 435] on span "English" at bounding box center [959, 443] width 42 height 16
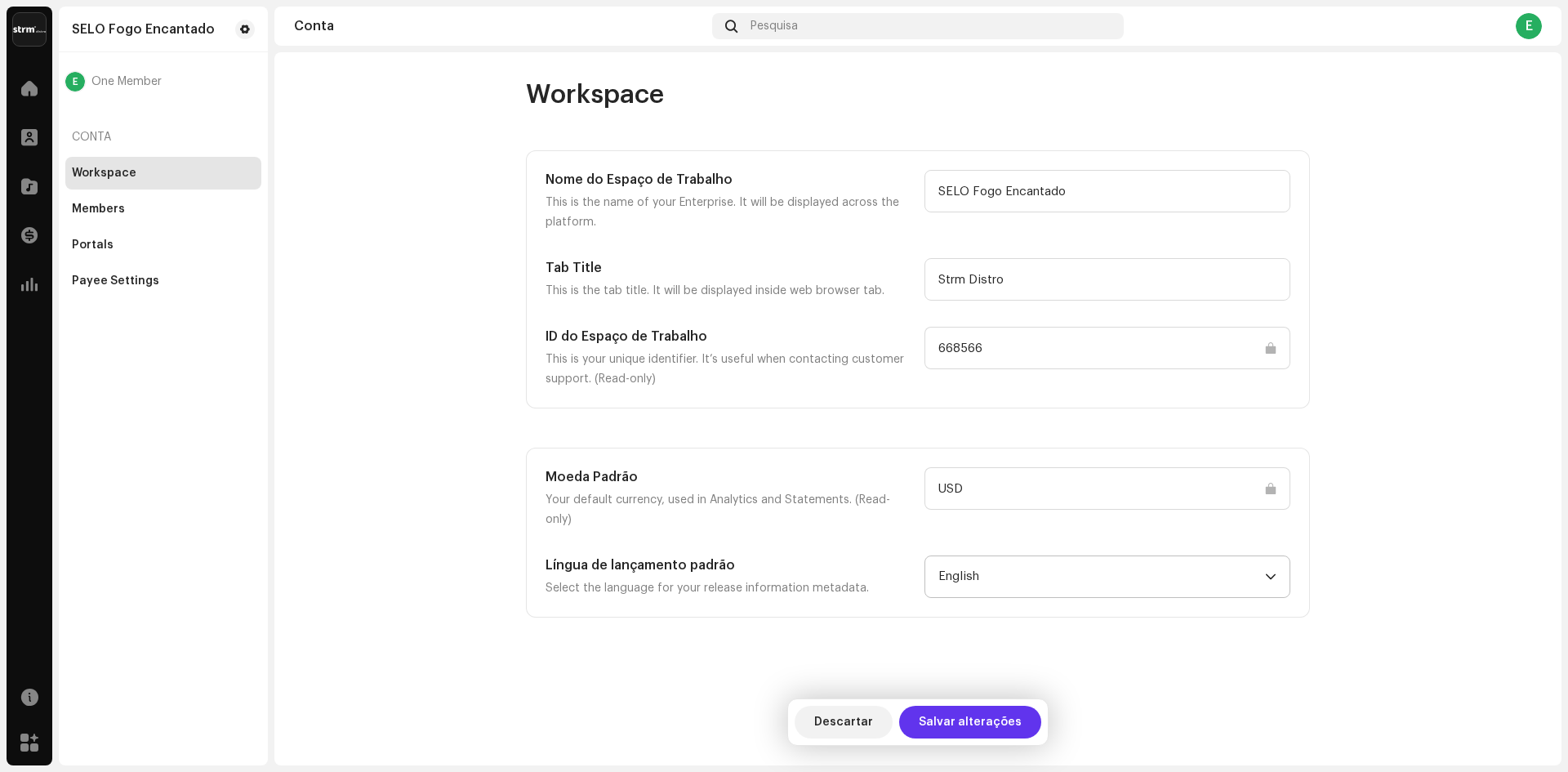
click at [975, 724] on span "Salvar alterações" at bounding box center [971, 722] width 103 height 33
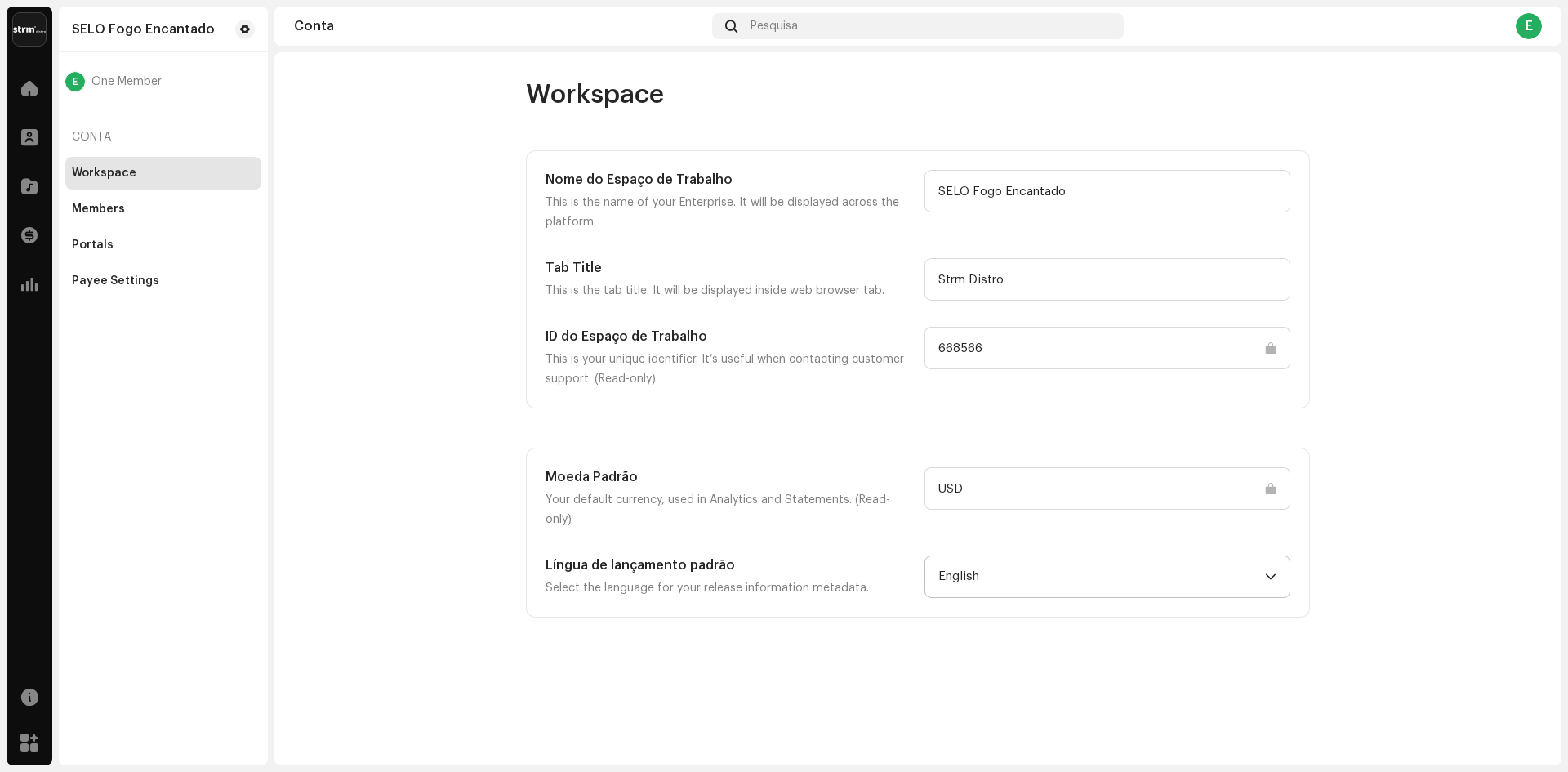
click at [996, 485] on input "USD" at bounding box center [1107, 489] width 366 height 43
click at [758, 745] on div "Workspace Nome do Espaço de Trabalho This is the name of your Enterprise. It wi…" at bounding box center [918, 409] width 1288 height 713
click at [242, 26] on span at bounding box center [245, 29] width 10 height 13
click at [128, 83] on span "One Member" at bounding box center [126, 81] width 70 height 13
click at [99, 138] on div "Conta" at bounding box center [163, 137] width 196 height 39
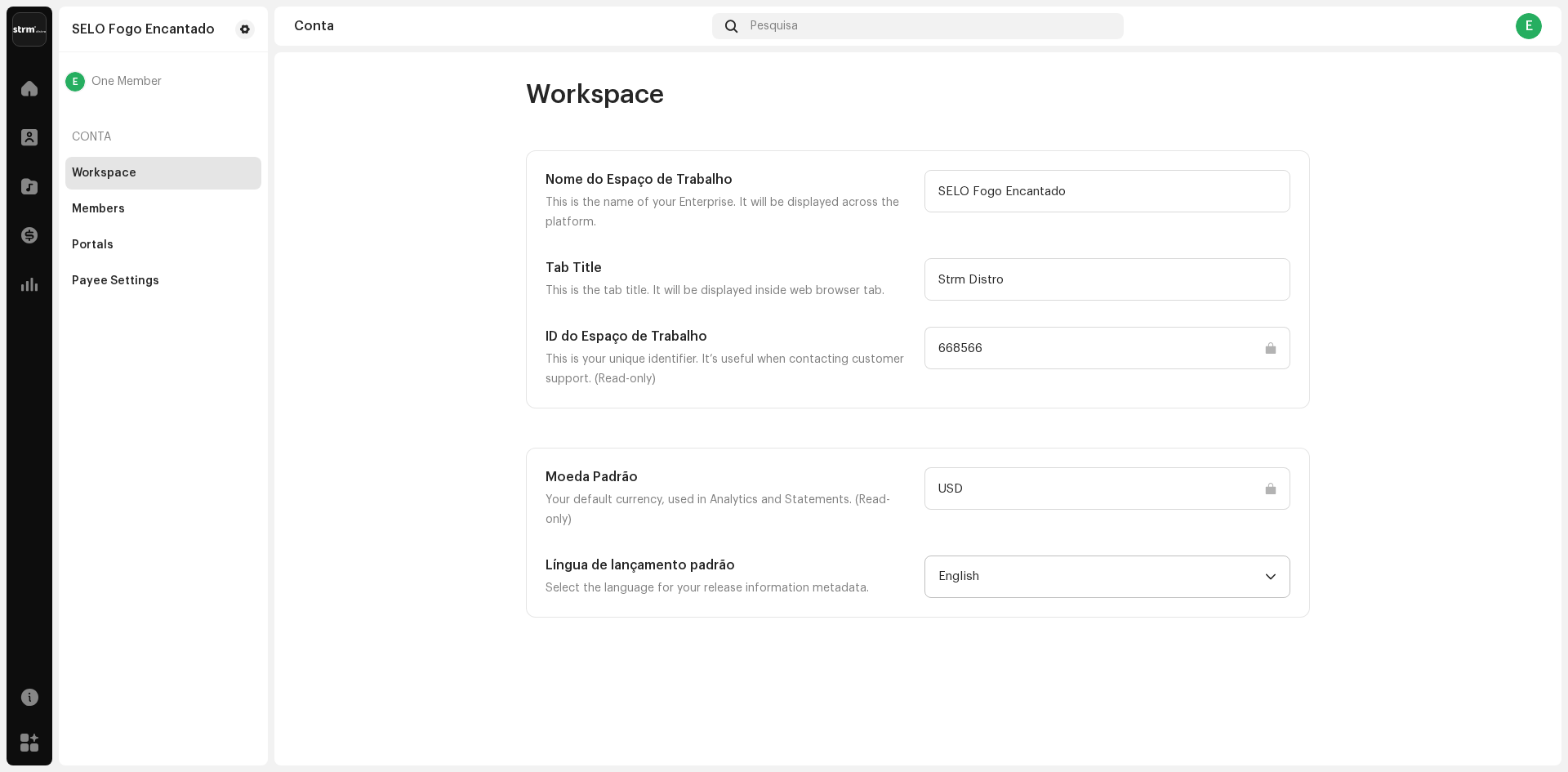
click at [104, 169] on div "Workspace" at bounding box center [104, 173] width 64 height 13
click at [20, 743] on span at bounding box center [29, 743] width 18 height 13
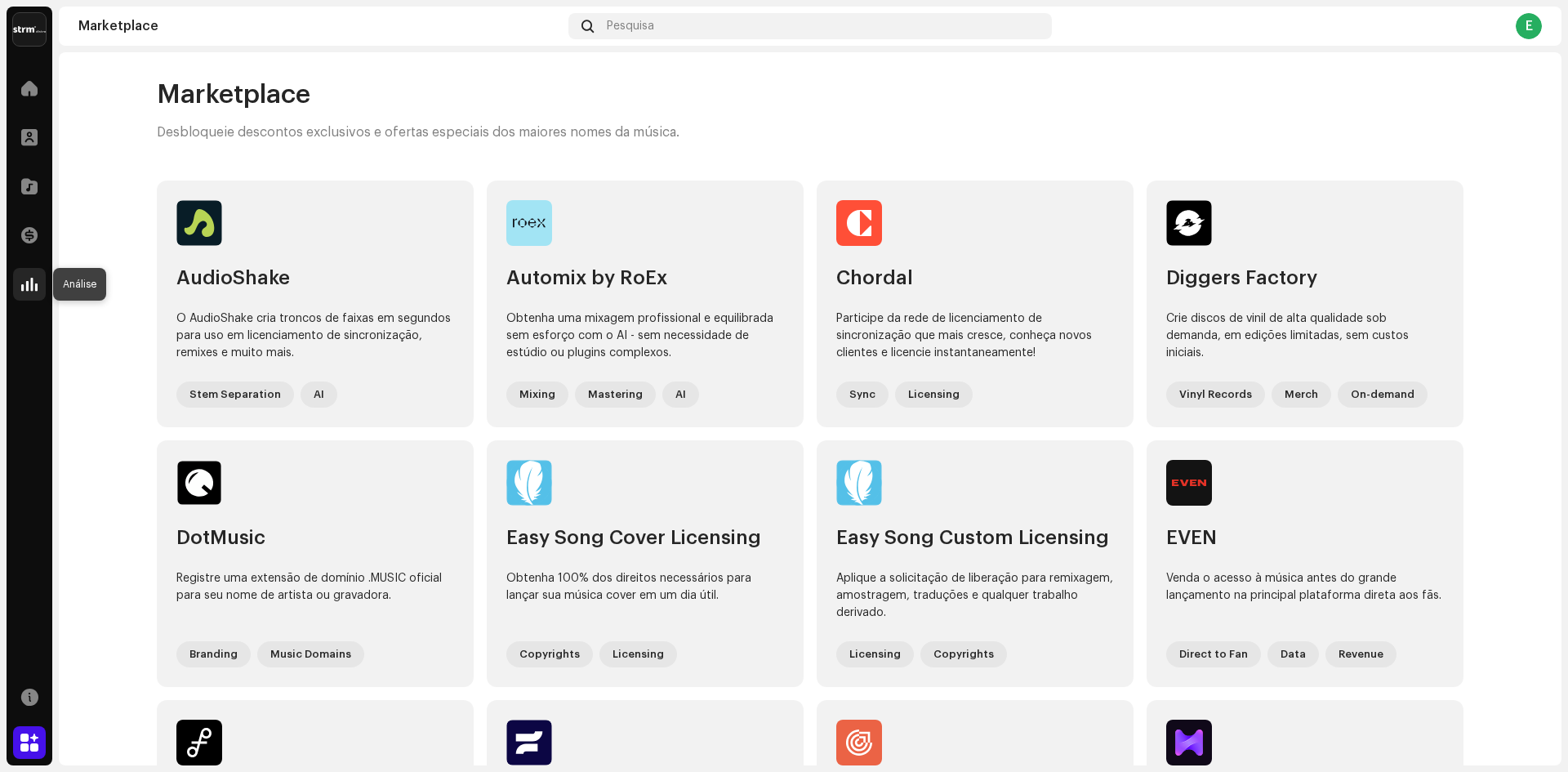
click at [27, 280] on span at bounding box center [29, 284] width 16 height 13
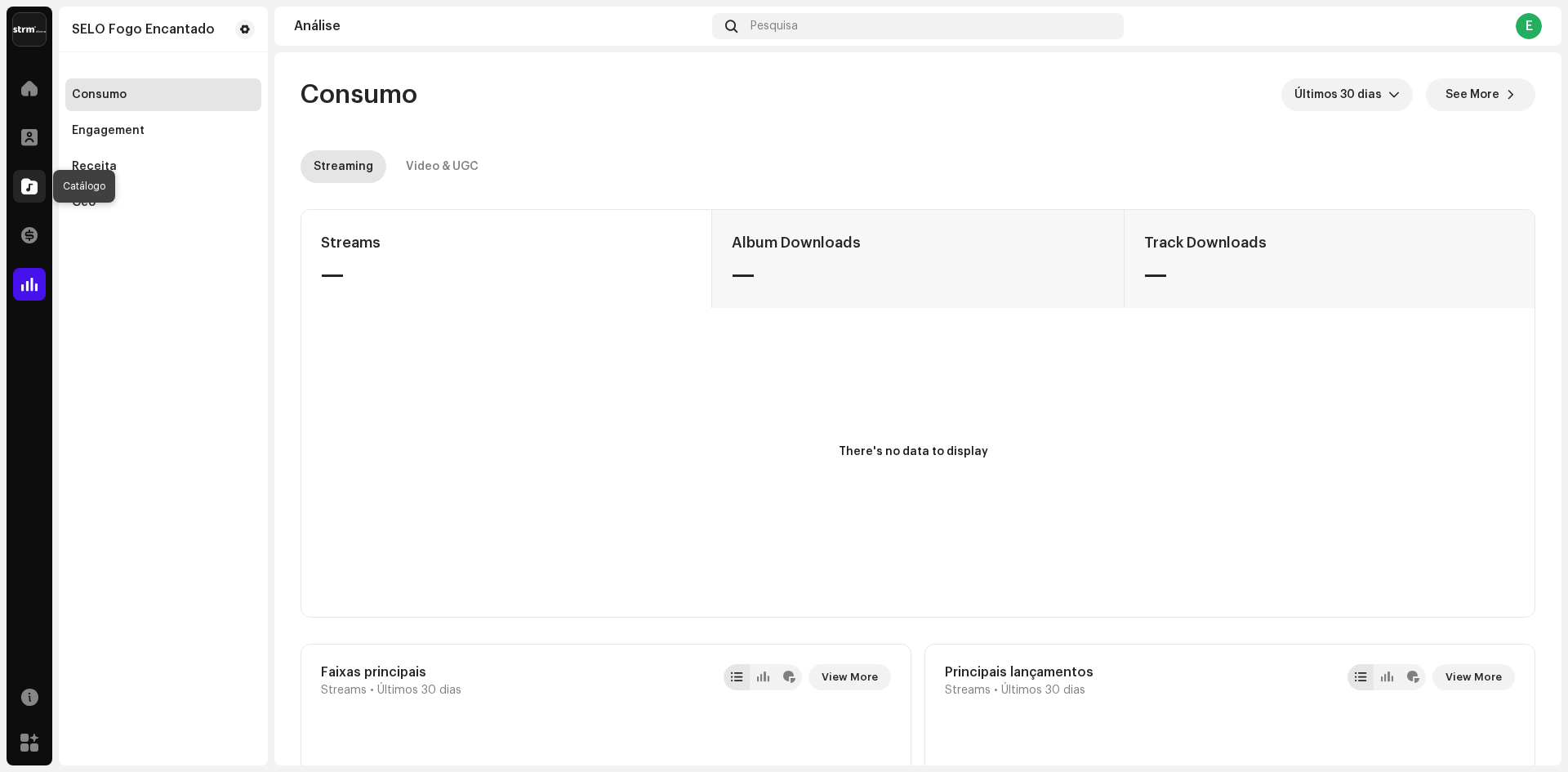
click at [31, 189] on span at bounding box center [29, 186] width 16 height 13
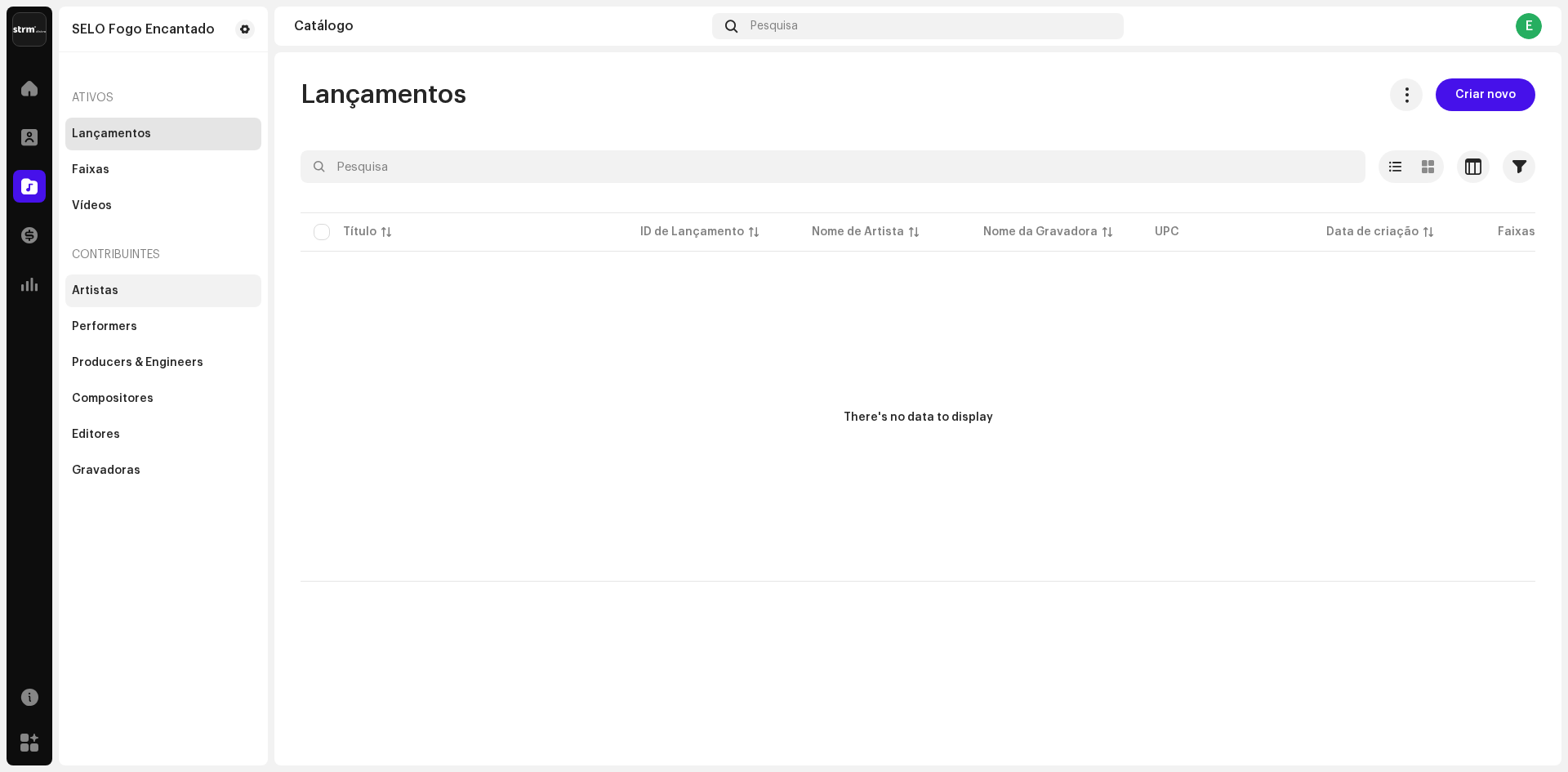
click at [110, 288] on div "Artistas" at bounding box center [95, 290] width 46 height 13
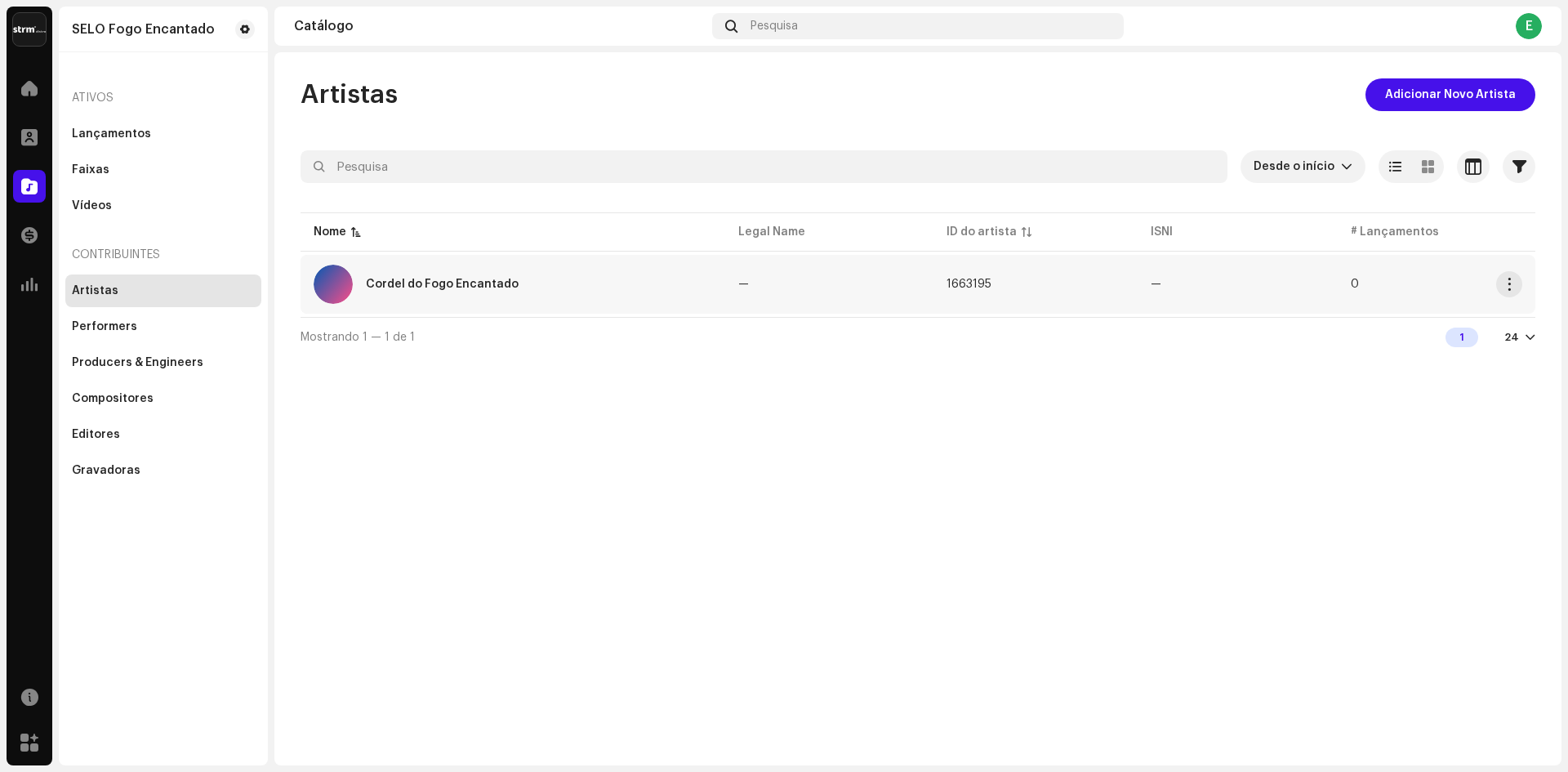
click at [450, 275] on div "Cordel do Fogo Encantado" at bounding box center [513, 284] width 399 height 39
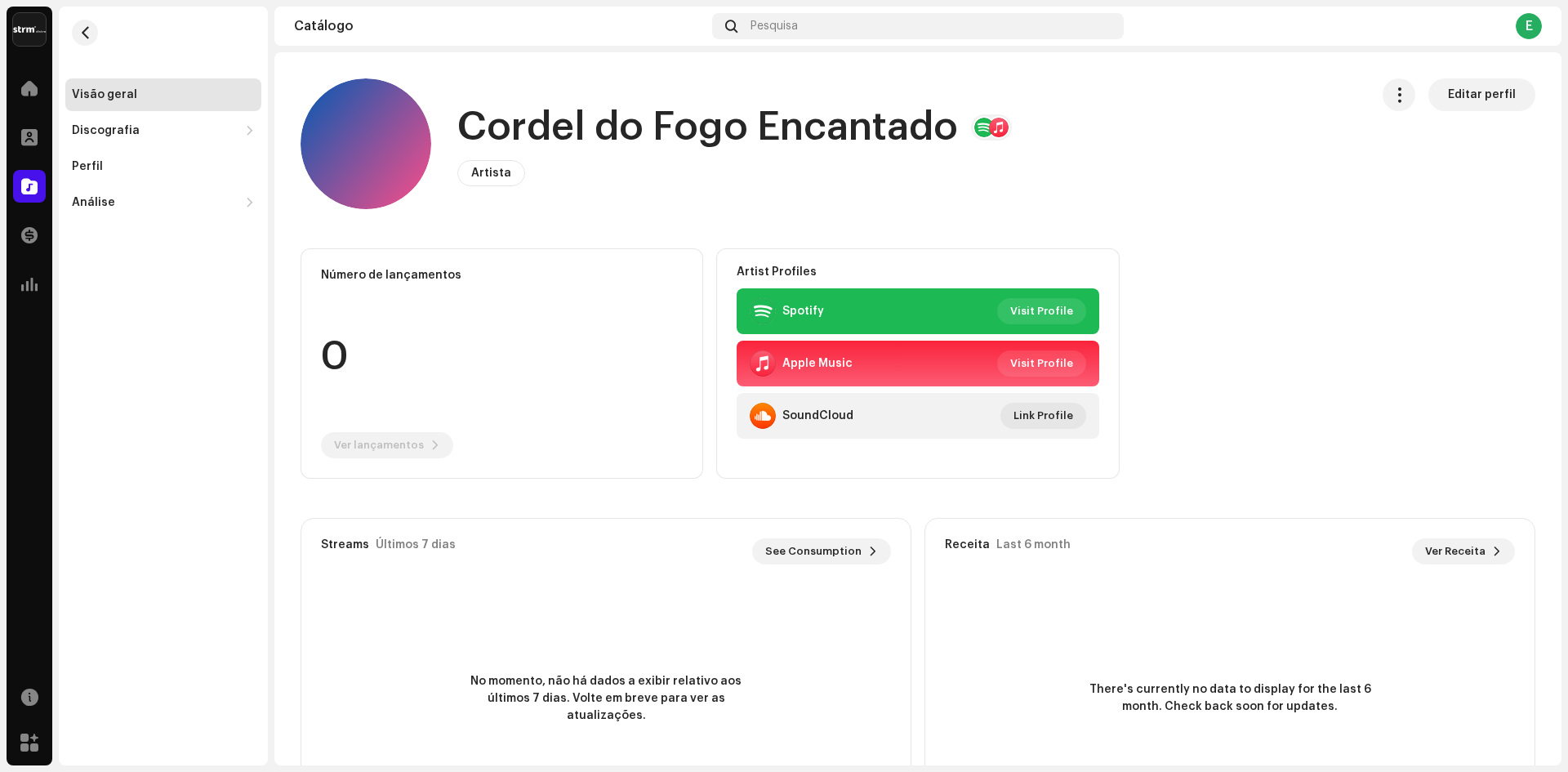
click at [337, 25] on div "Catálogo" at bounding box center [500, 26] width 411 height 13
click at [307, 28] on div "Catálogo" at bounding box center [500, 26] width 411 height 13
click at [311, 29] on div "Catálogo" at bounding box center [500, 26] width 411 height 13
click at [411, 24] on div "Catálogo" at bounding box center [500, 26] width 411 height 13
click at [1258, 186] on div "Cordel do Fogo Encantado Artista Editar perfil" at bounding box center [829, 143] width 1056 height 131
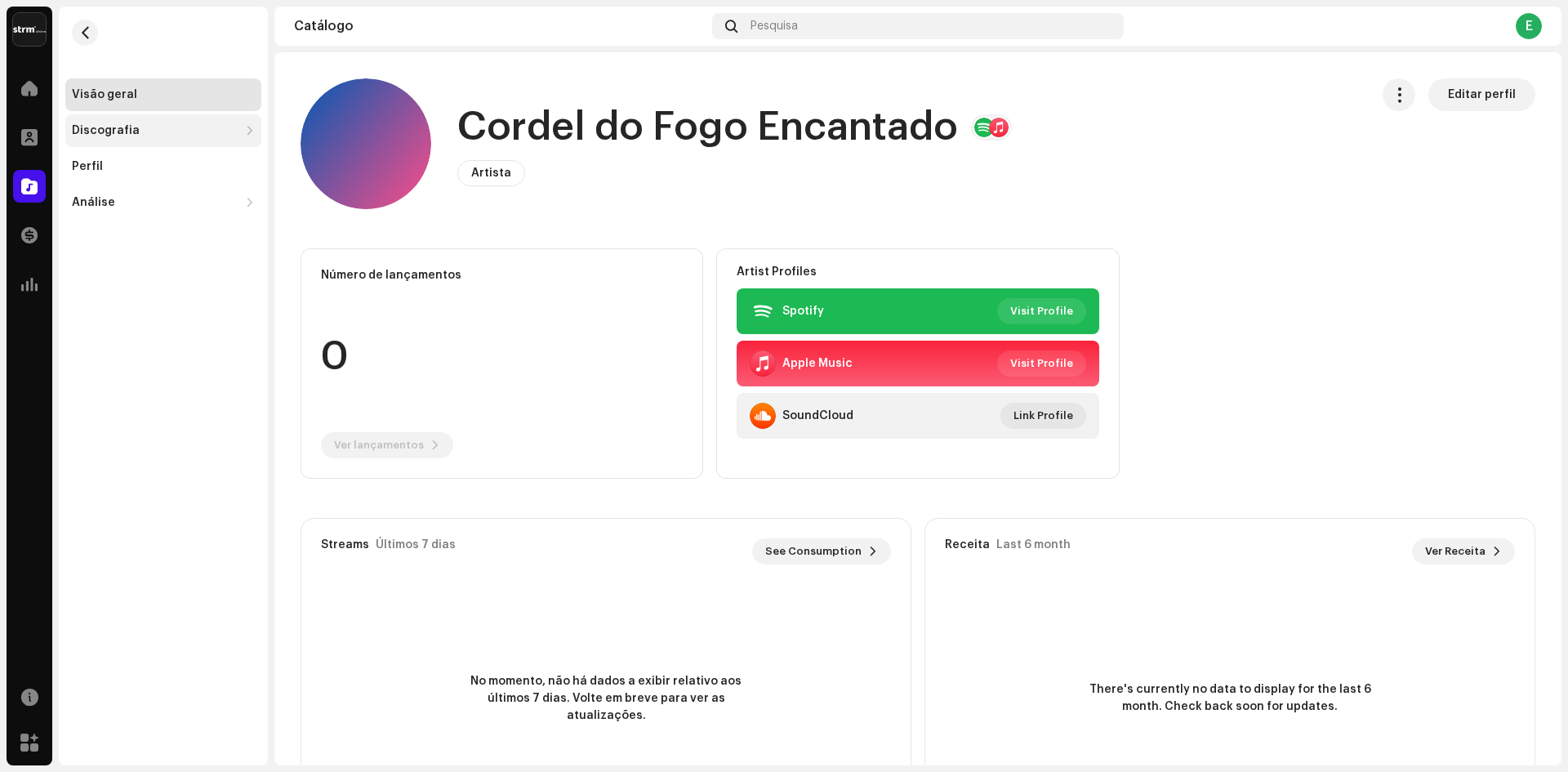
click at [111, 125] on div "Discografia" at bounding box center [106, 130] width 68 height 13
click at [96, 202] on div "Faixas" at bounding box center [97, 202] width 37 height 13
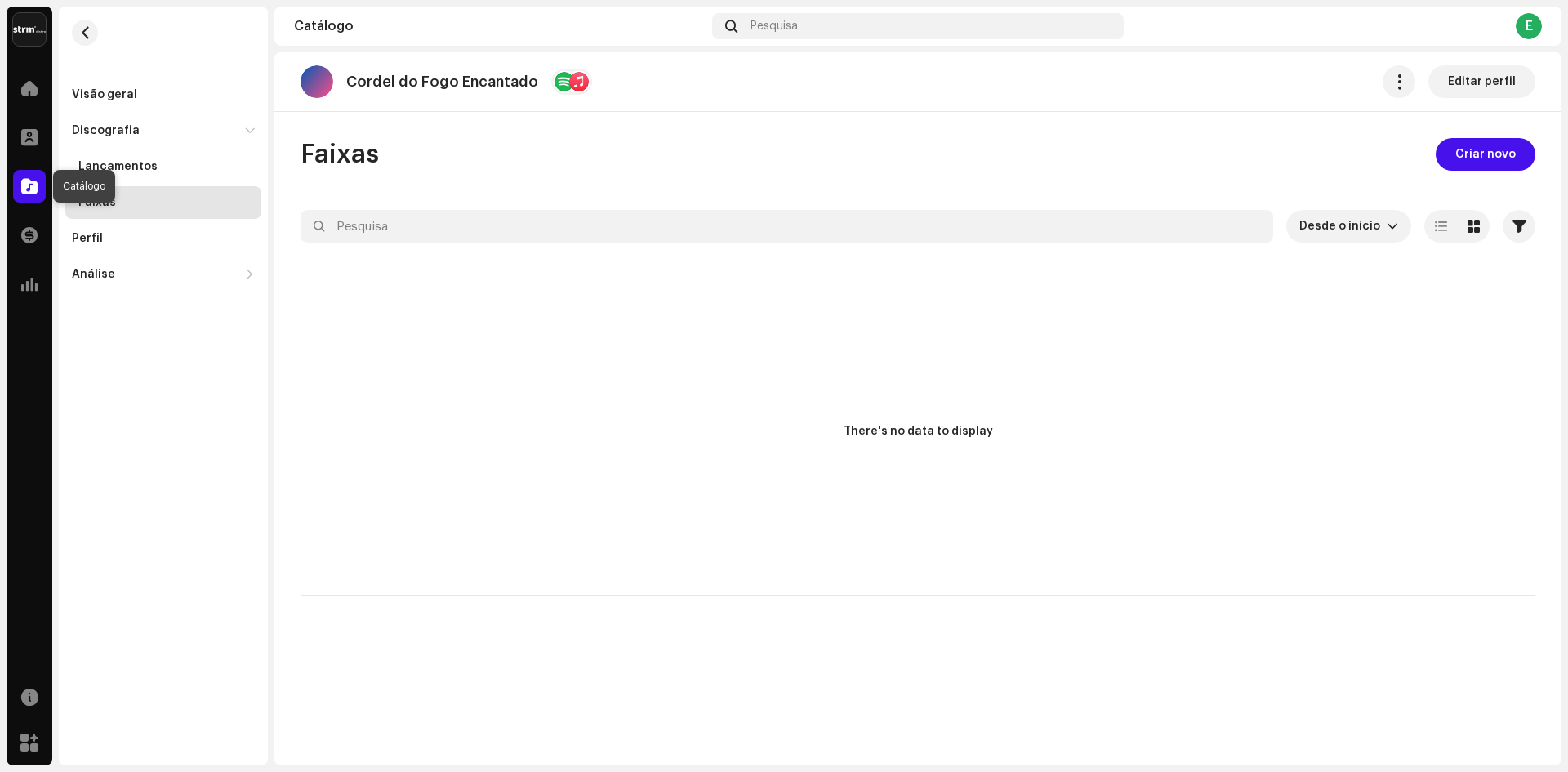
click at [35, 191] on span at bounding box center [29, 186] width 16 height 13
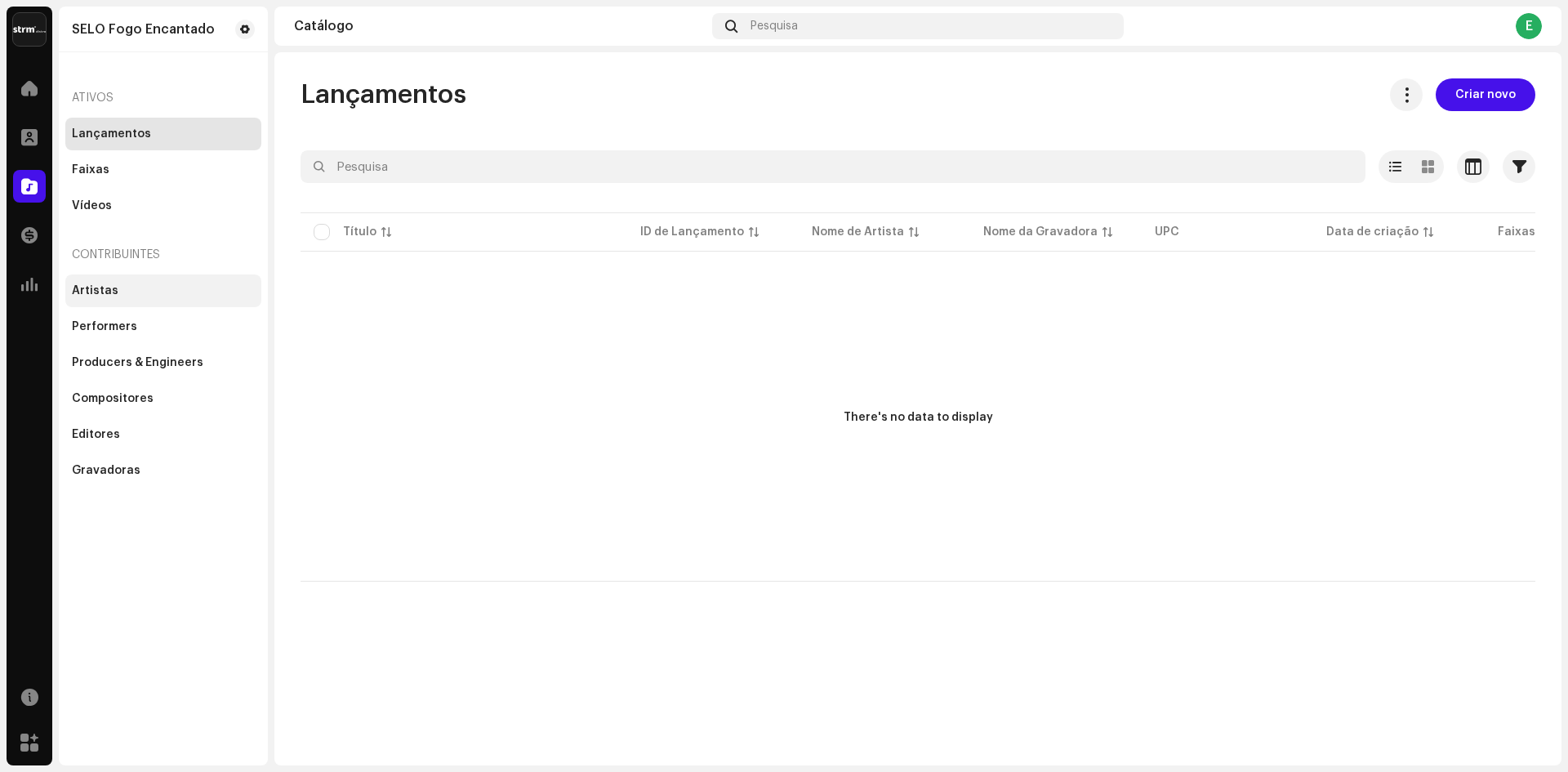
click at [93, 295] on div "Artistas" at bounding box center [95, 290] width 46 height 13
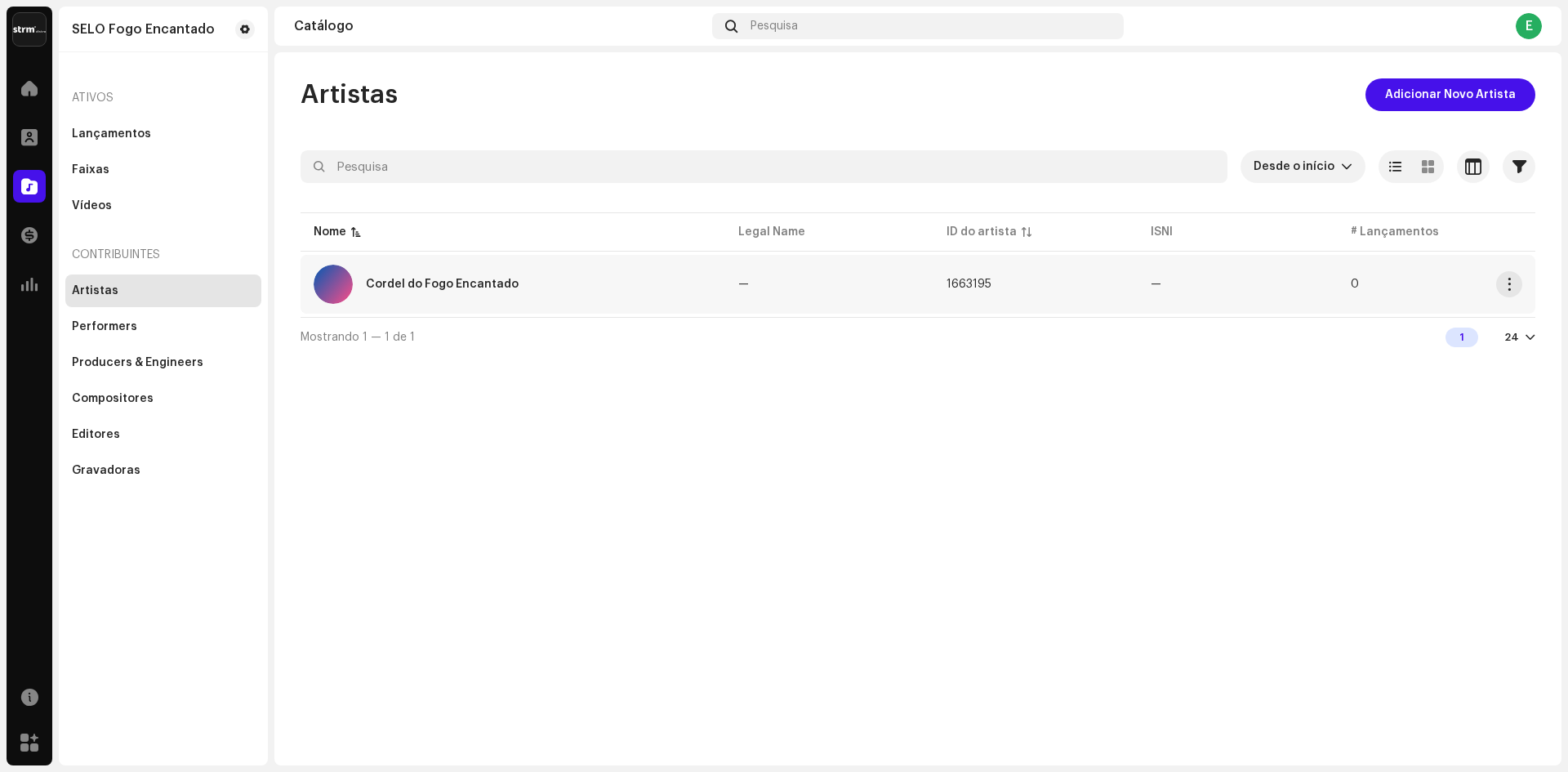
click at [485, 280] on div "Cordel do Fogo Encantado" at bounding box center [443, 284] width 153 height 12
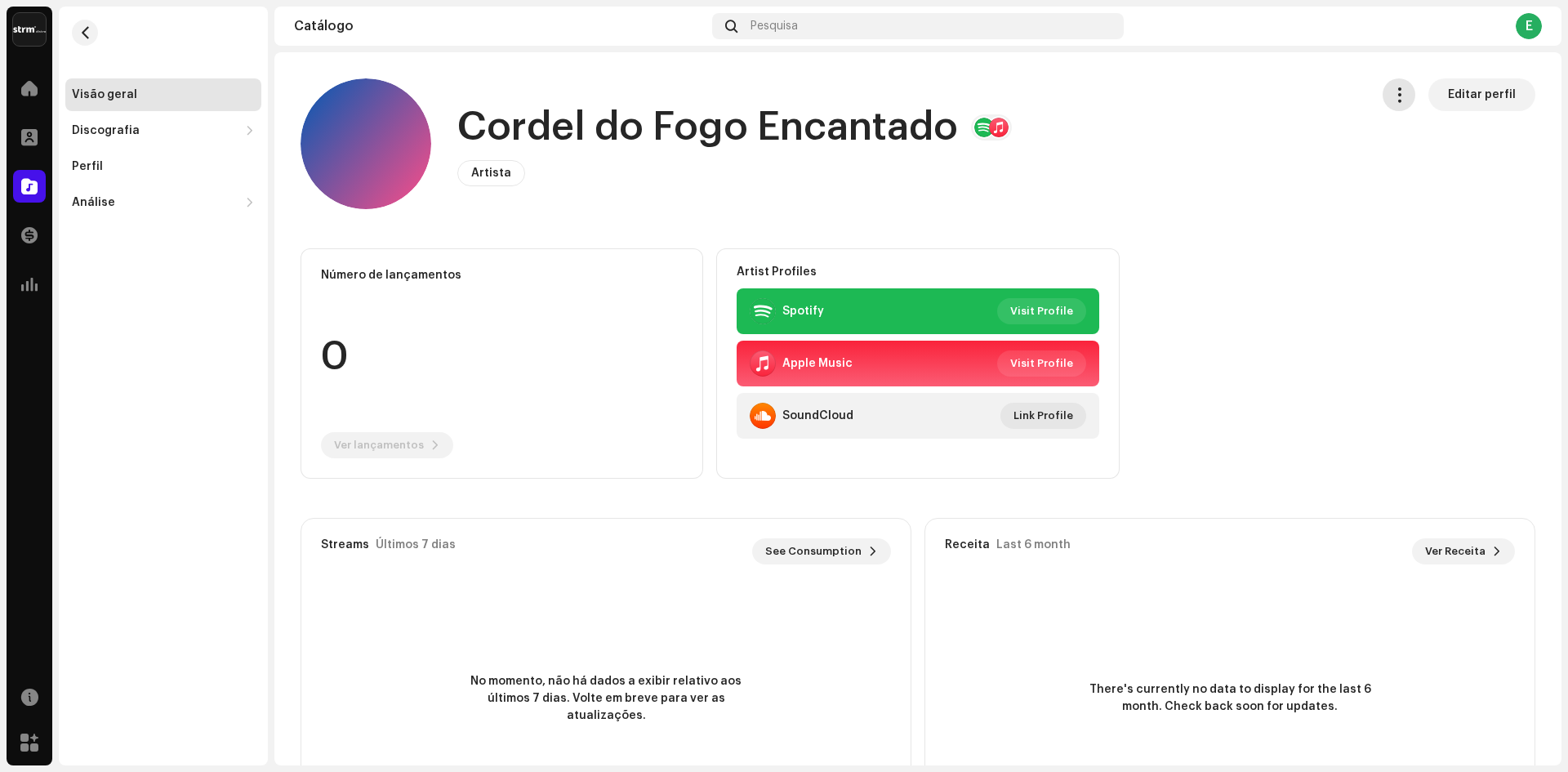
click at [1396, 98] on span "button" at bounding box center [1399, 94] width 15 height 13
click at [1267, 176] on div "Cordel do Fogo Encantado Artista Editar perfil" at bounding box center [829, 143] width 1056 height 131
click at [113, 130] on div "Discografia" at bounding box center [106, 130] width 68 height 13
click at [118, 160] on div "Lançamentos" at bounding box center [118, 167] width 79 height 13
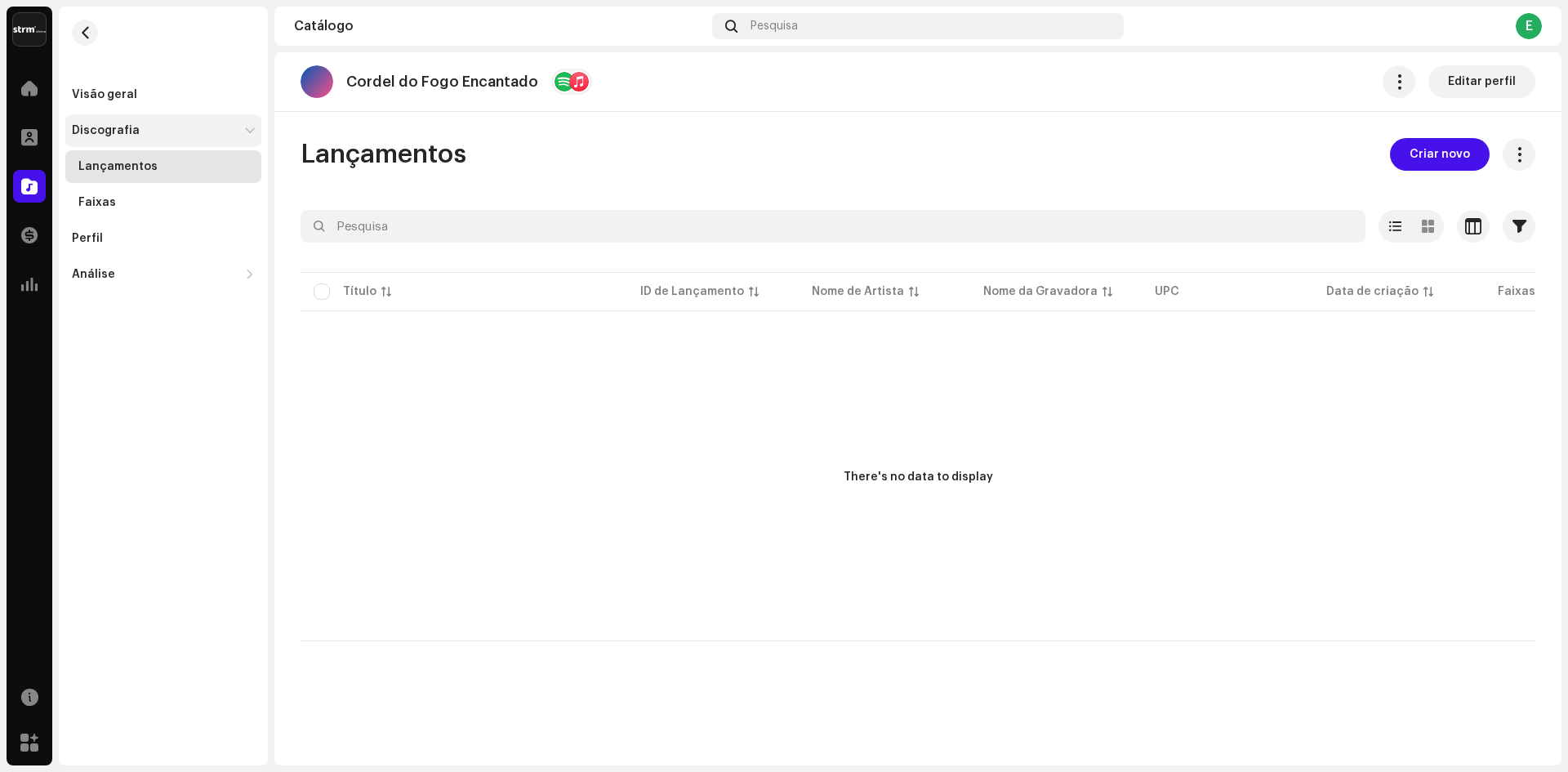
click at [120, 131] on div "Discografia" at bounding box center [106, 130] width 68 height 13
click at [440, 87] on p "Cordel do Fogo Encantado" at bounding box center [443, 82] width 192 height 17
drag, startPoint x: 312, startPoint y: 80, endPoint x: 309, endPoint y: 89, distance: 9.5
click at [313, 82] on div at bounding box center [317, 81] width 33 height 33
click at [94, 134] on div "Discografia" at bounding box center [106, 130] width 68 height 13
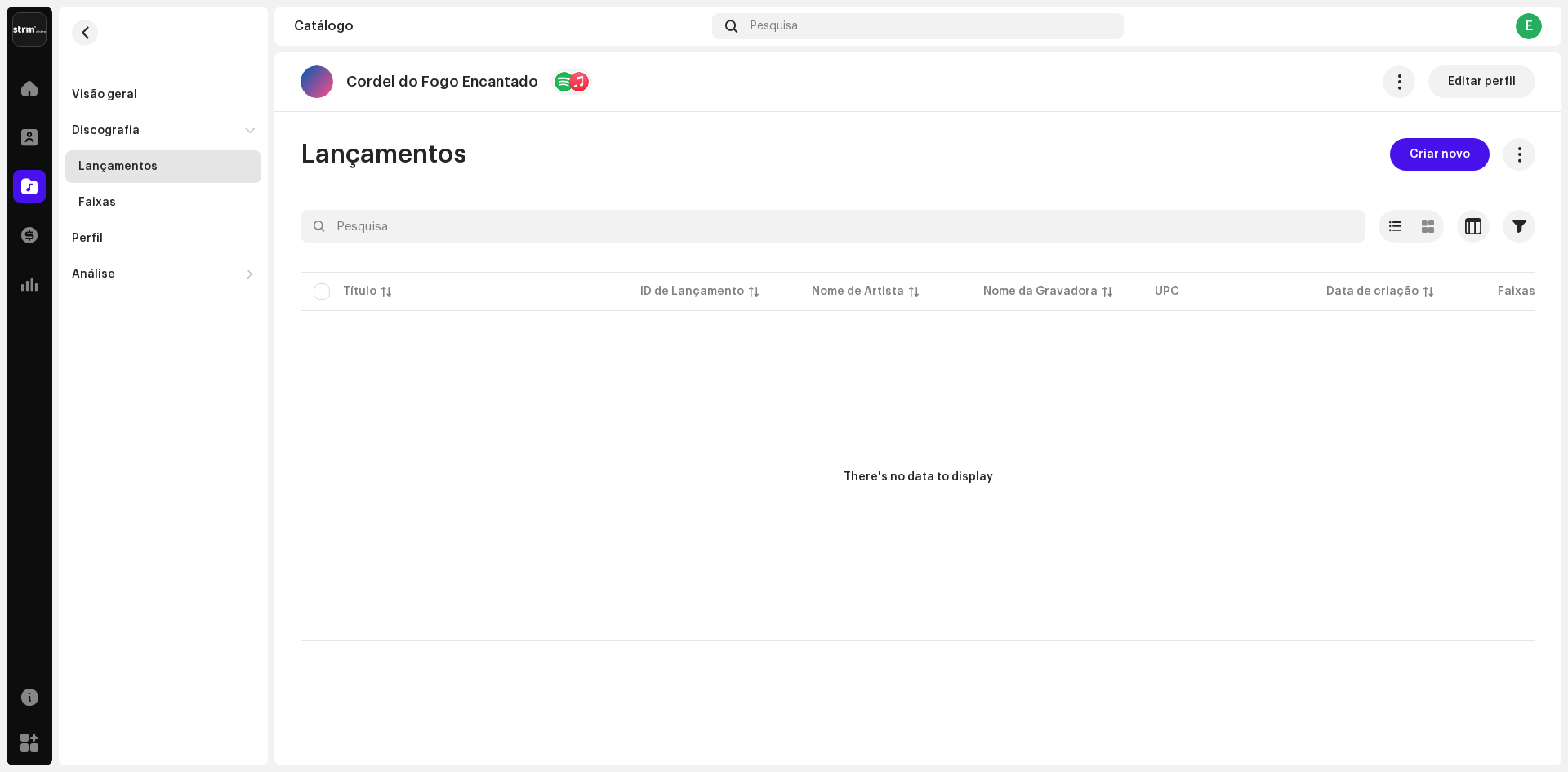
click at [111, 172] on div "Lançamentos" at bounding box center [118, 167] width 79 height 13
click at [100, 207] on div "Faixas" at bounding box center [97, 202] width 37 height 13
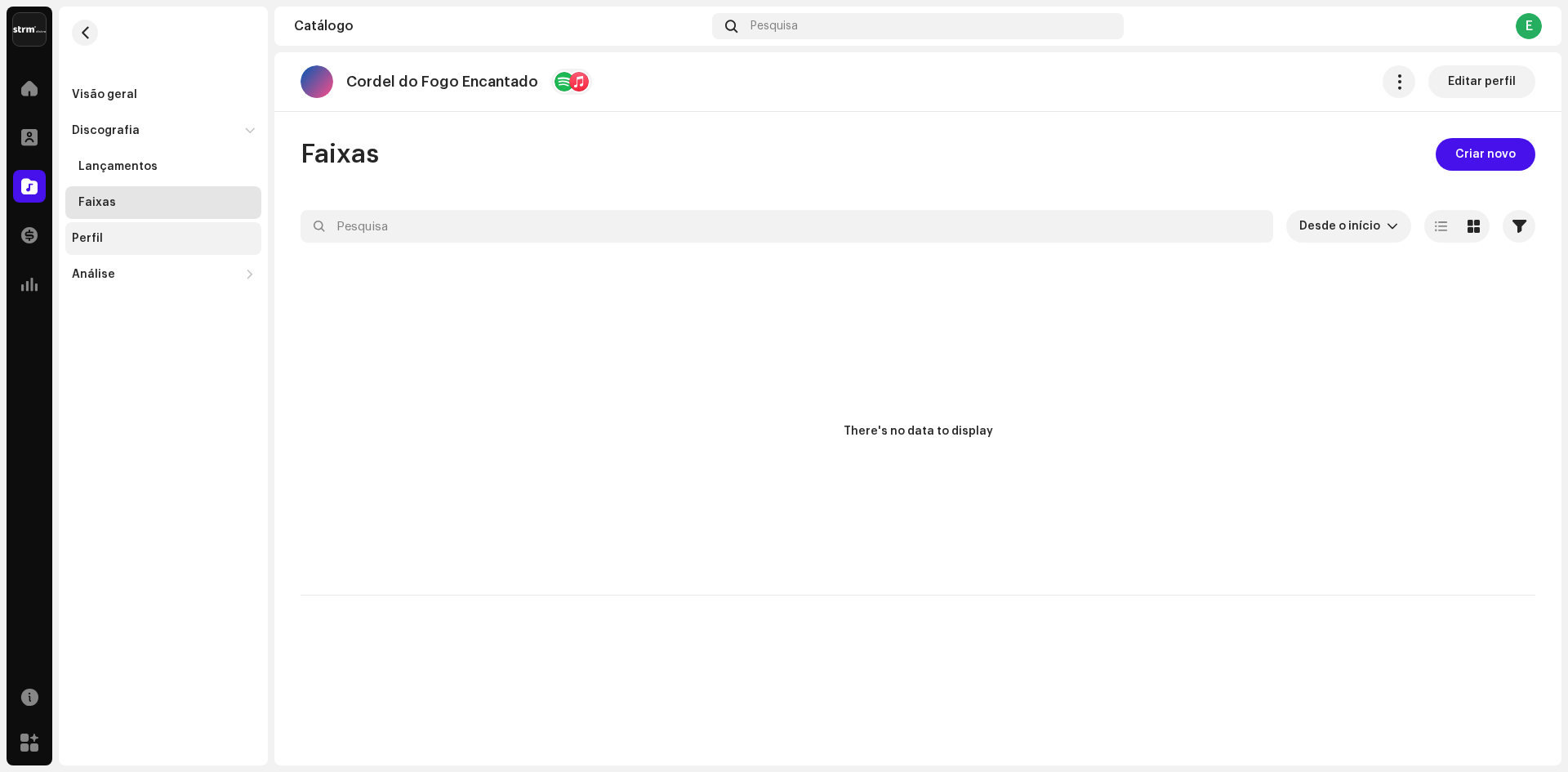
click at [90, 239] on div "Perfil" at bounding box center [87, 239] width 31 height 13
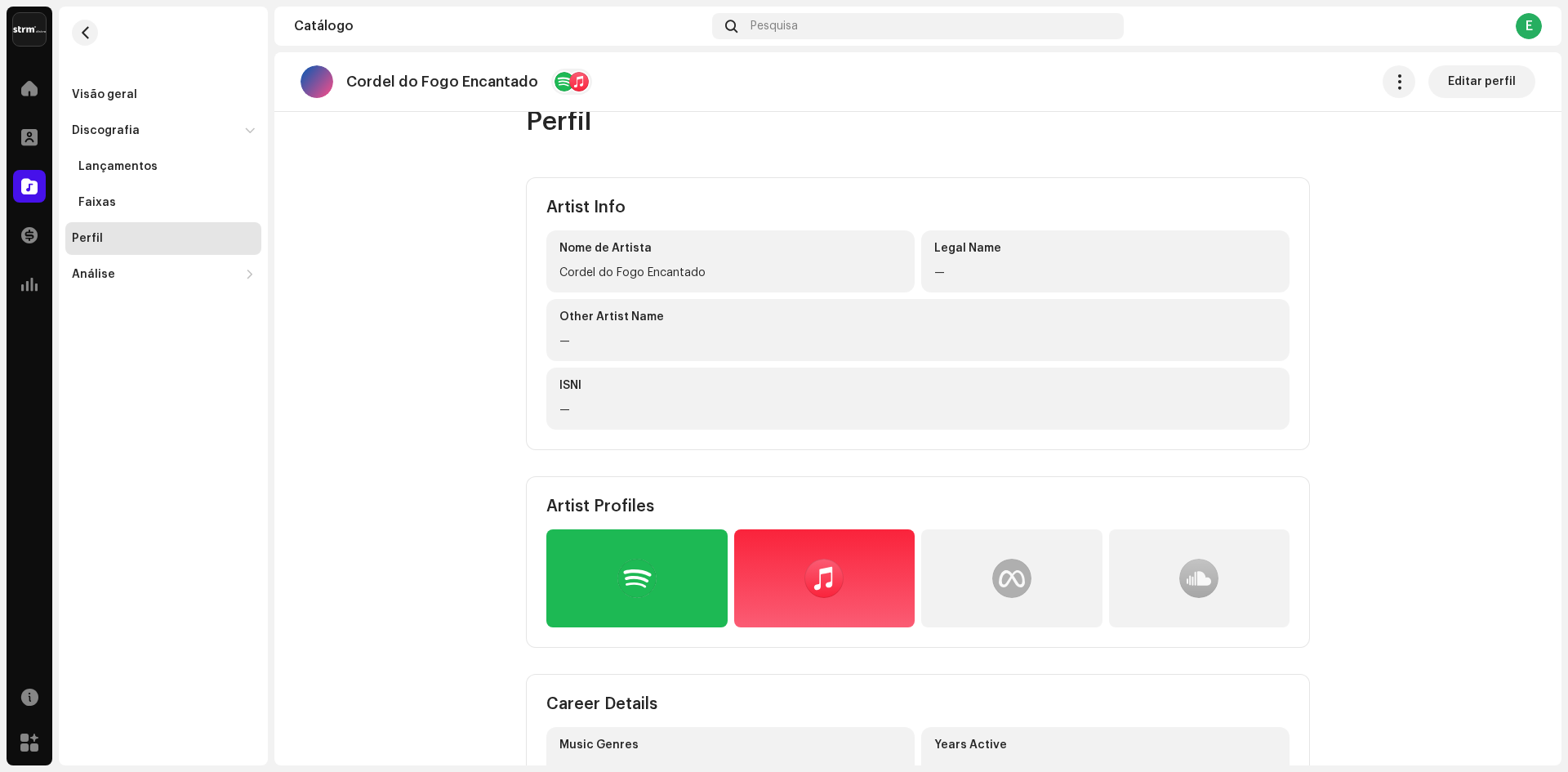
scroll to position [8, 0]
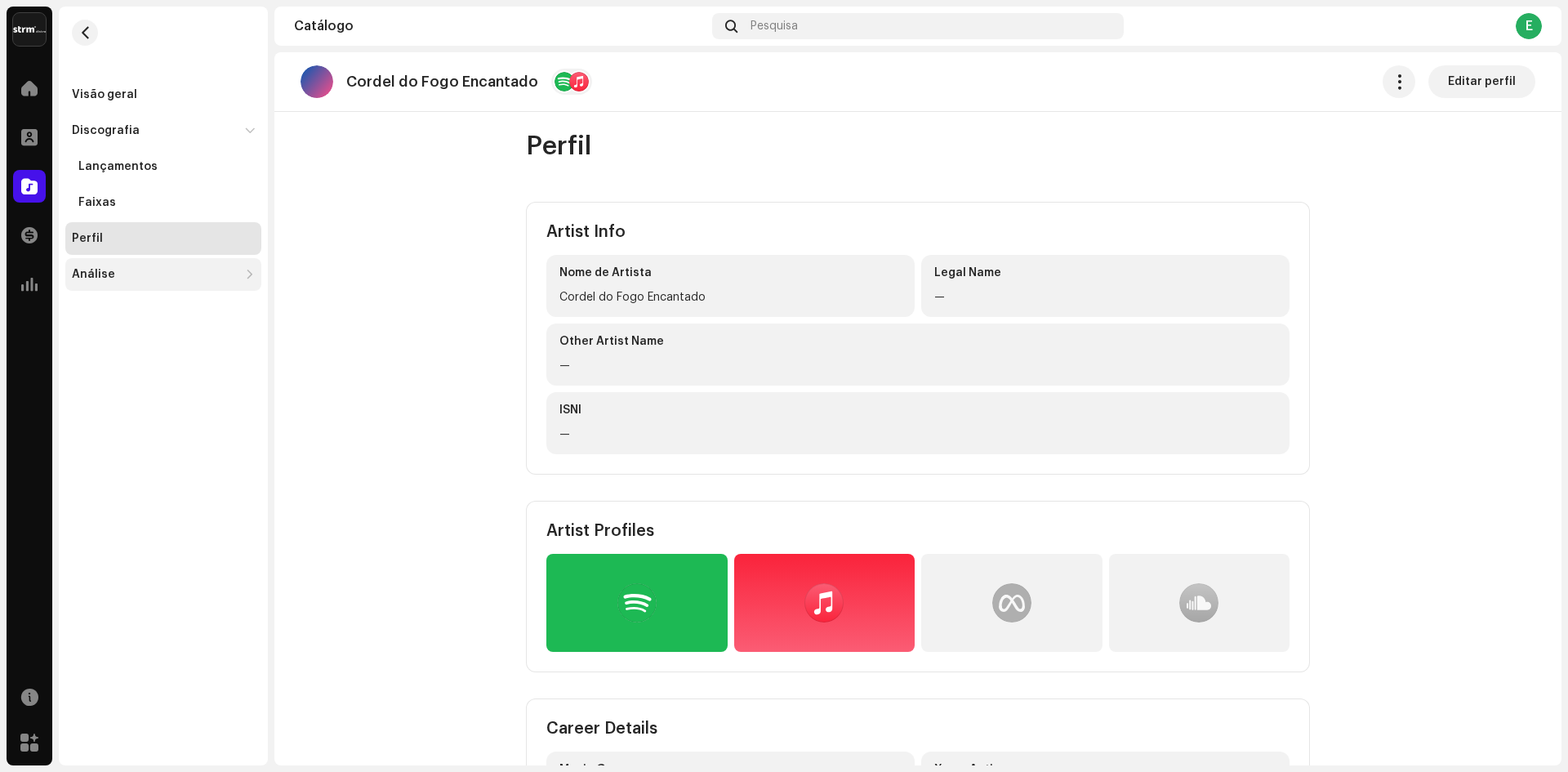
click at [81, 272] on div "Análise" at bounding box center [93, 274] width 44 height 13
click at [108, 312] on div "Consumo" at bounding box center [105, 310] width 54 height 13
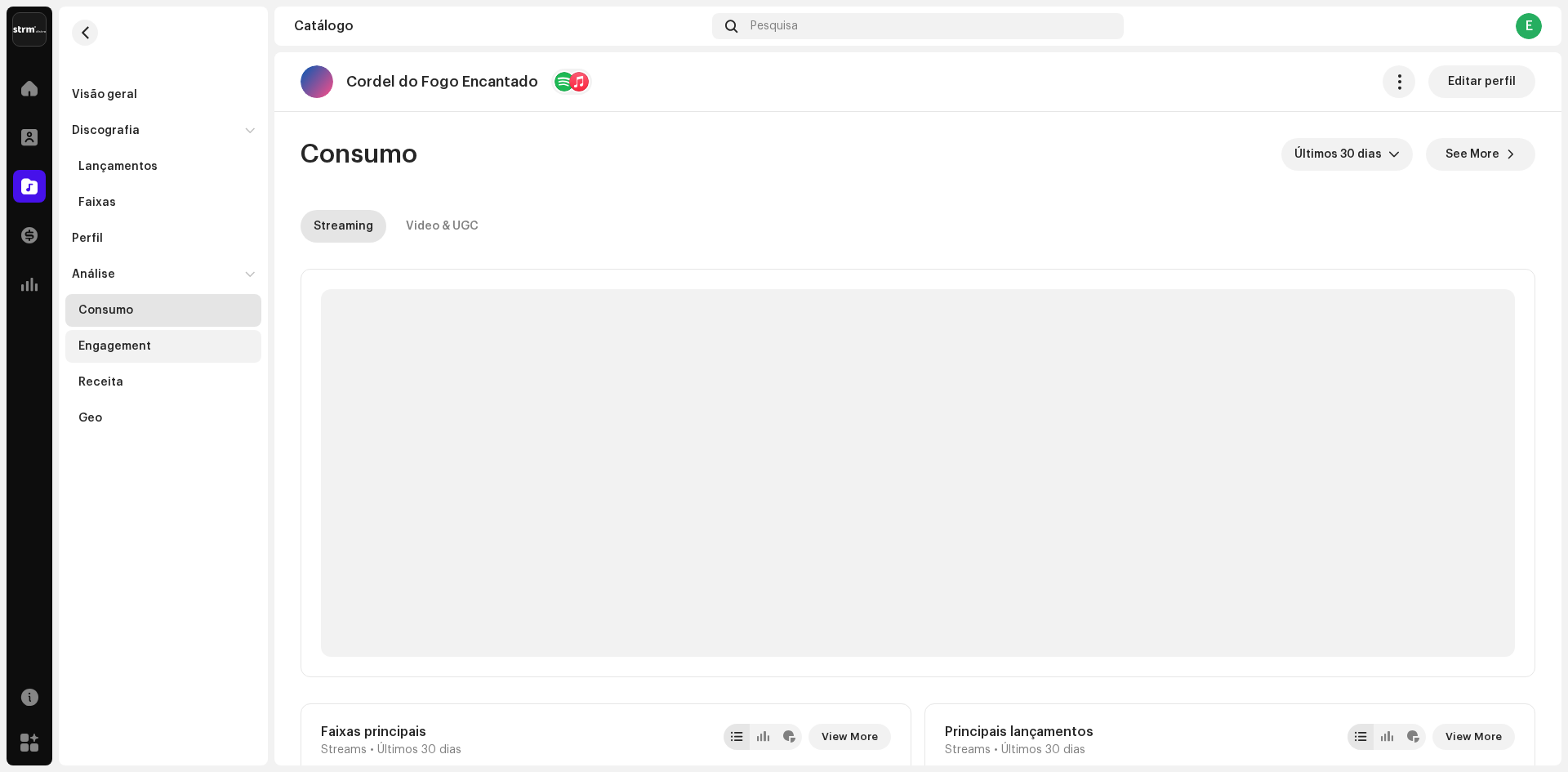
click at [127, 345] on div "Engagement" at bounding box center [115, 346] width 73 height 13
